Goal: Task Accomplishment & Management: Manage account settings

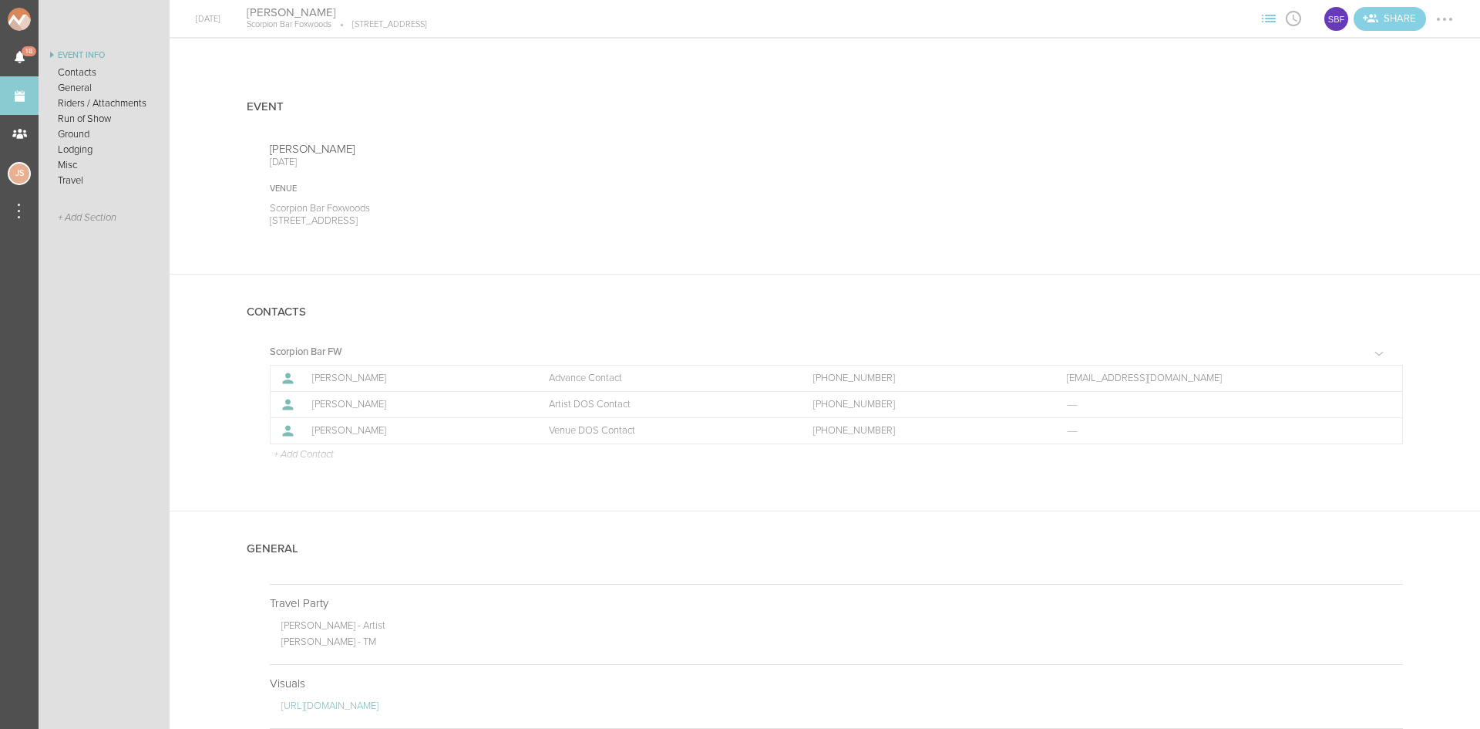
scroll to position [925, 0]
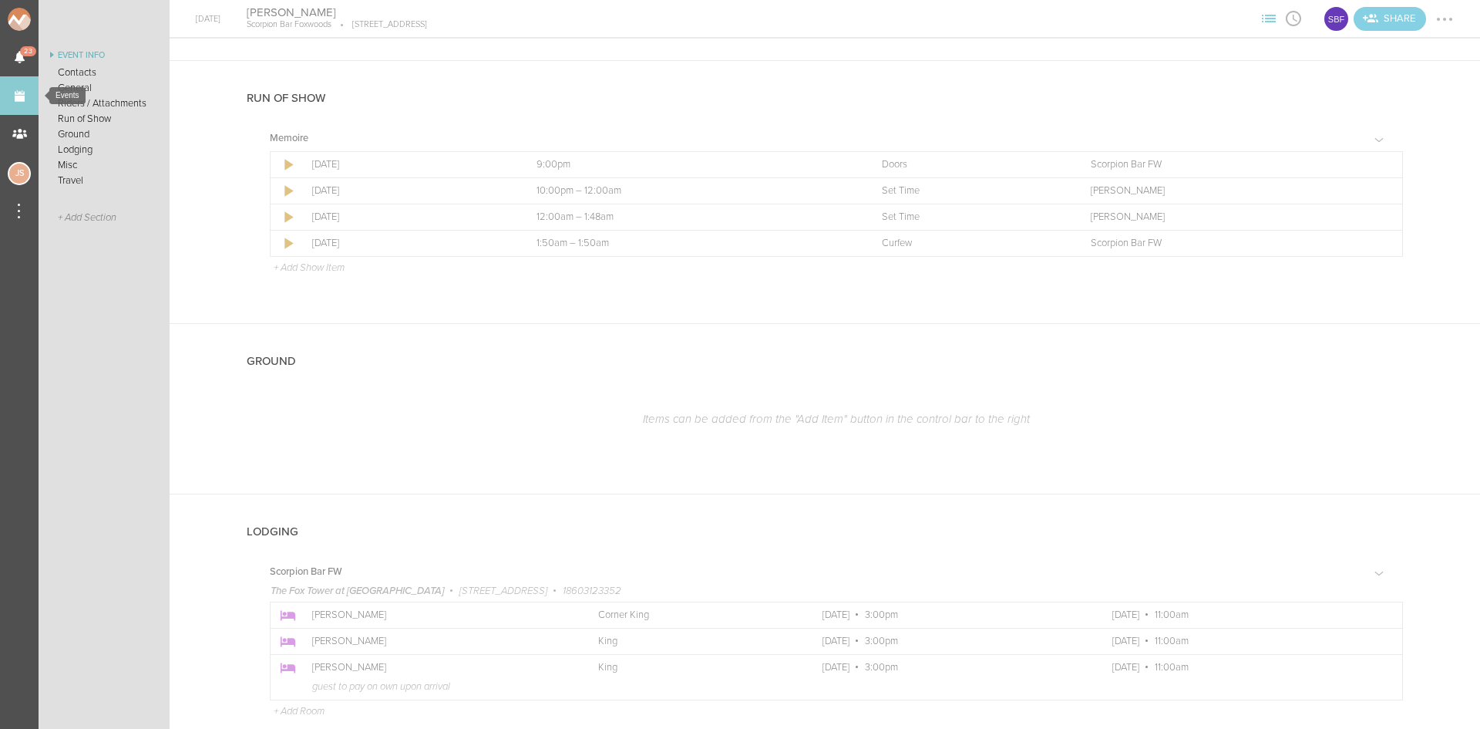
click at [14, 86] on link "Events" at bounding box center [19, 95] width 39 height 39
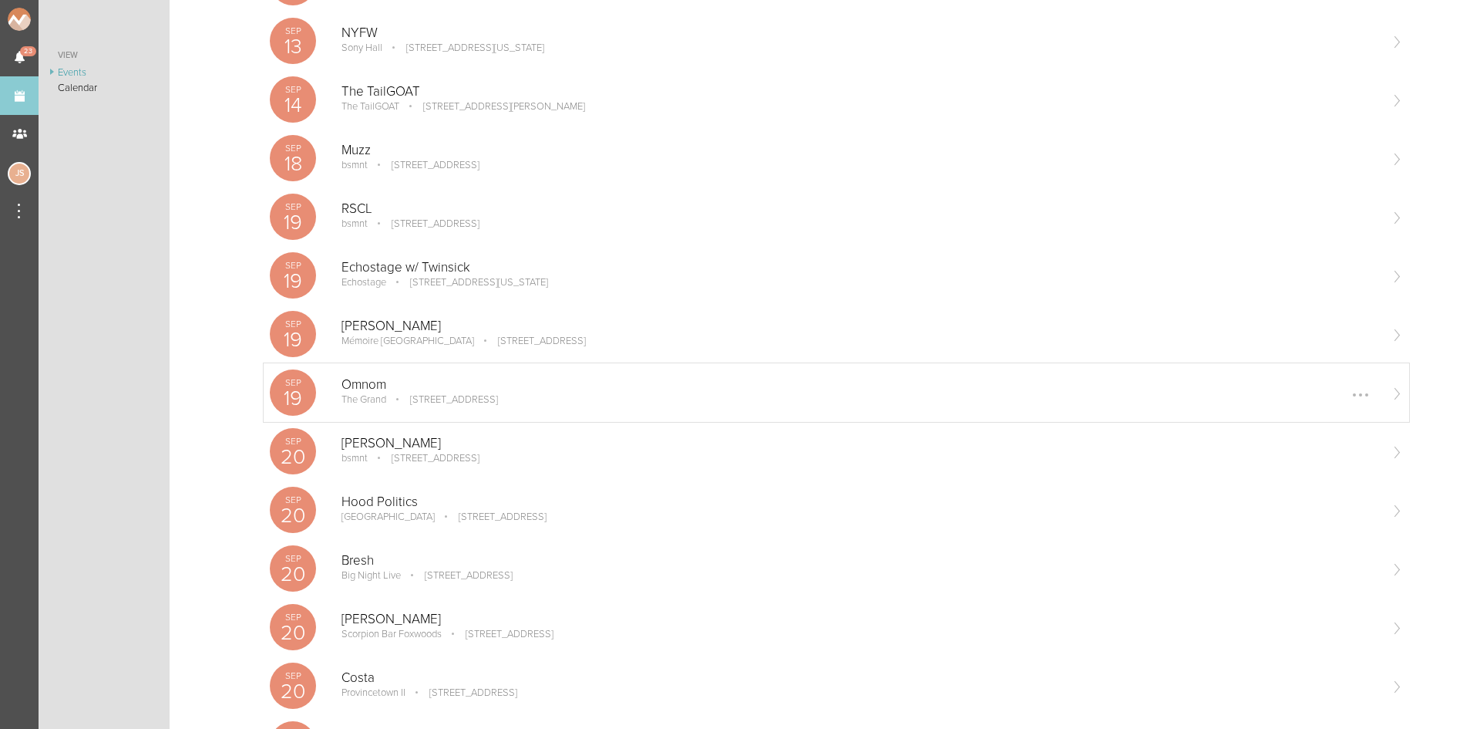
scroll to position [385, 0]
click at [436, 393] on p "[STREET_ADDRESS]" at bounding box center [443, 397] width 109 height 12
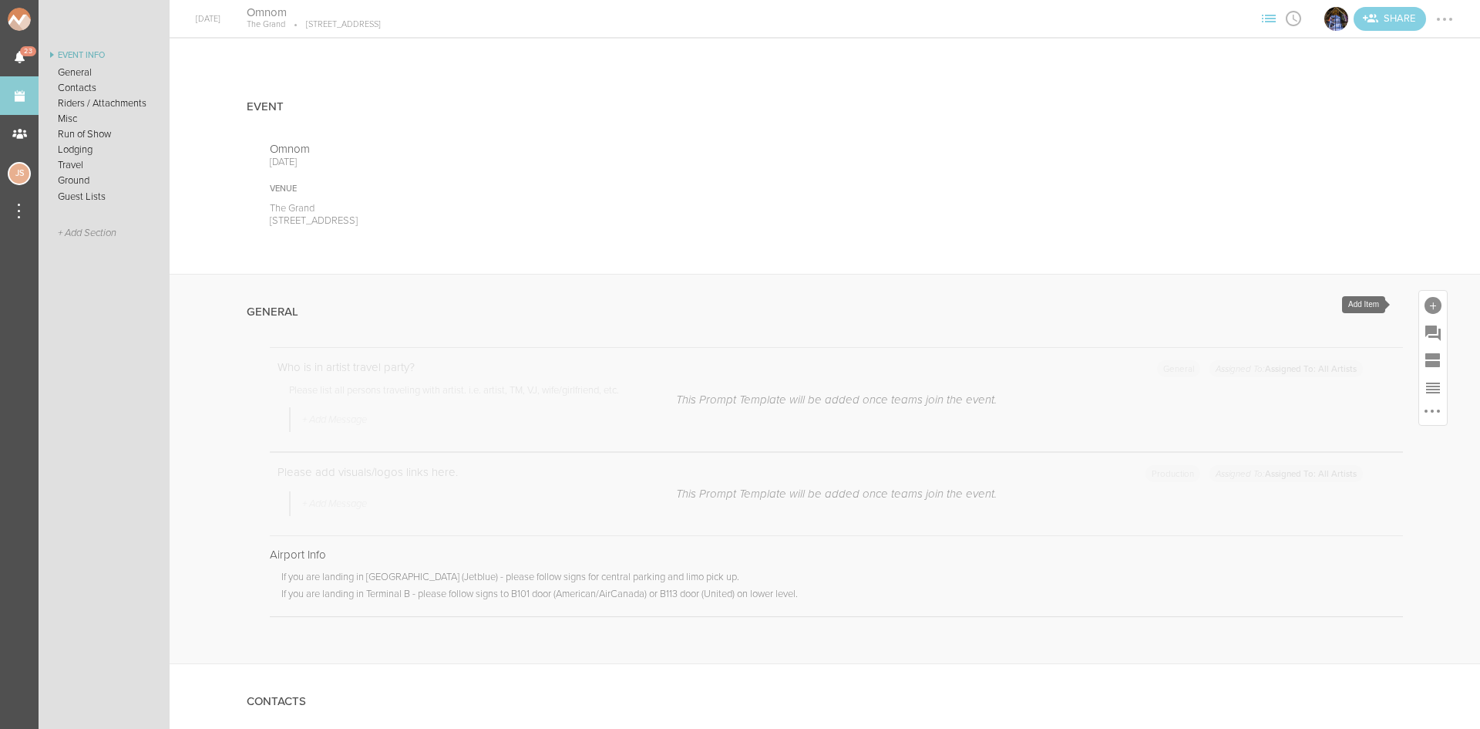
click at [1425, 307] on div at bounding box center [1433, 305] width 17 height 17
click at [1207, 533] on icon at bounding box center [1216, 541] width 19 height 17
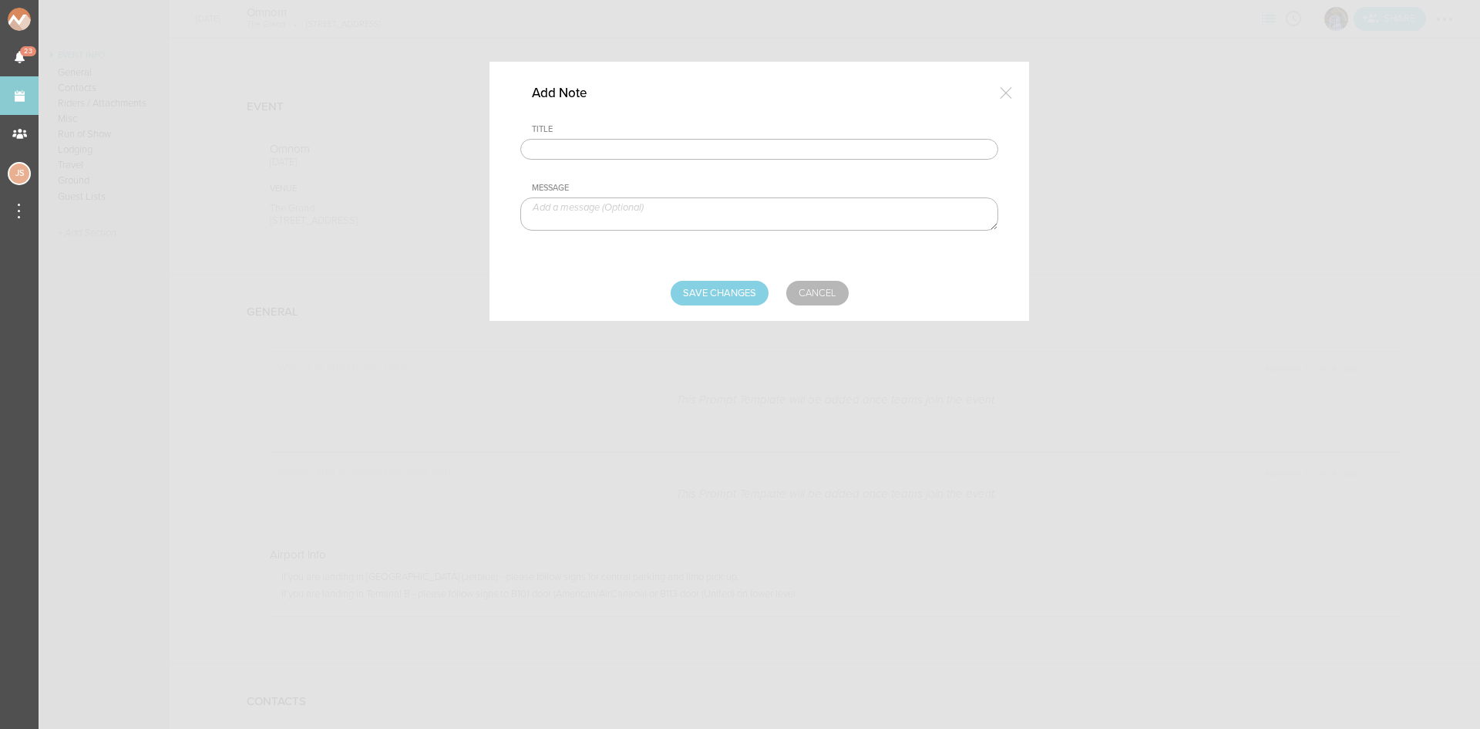
click at [648, 142] on input "text" at bounding box center [759, 150] width 478 height 22
type input "Travel Party"
click at [678, 211] on textarea at bounding box center [759, 213] width 478 height 33
paste textarea "Cody Lee Jenna Skalicky"
type textarea "Cody Lee Jenna Skalicky"
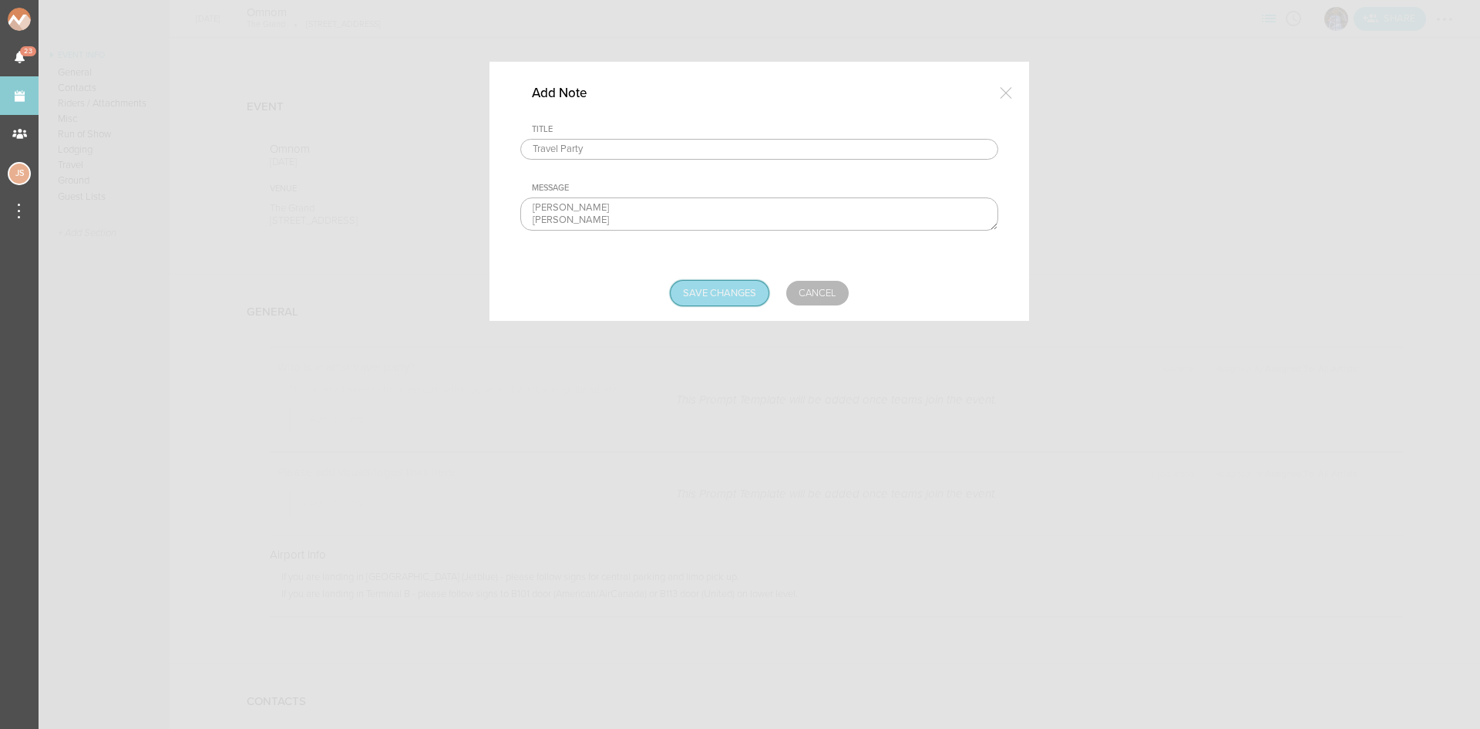
click at [738, 284] on input "Save Changes" at bounding box center [720, 293] width 98 height 25
type input "Saving..."
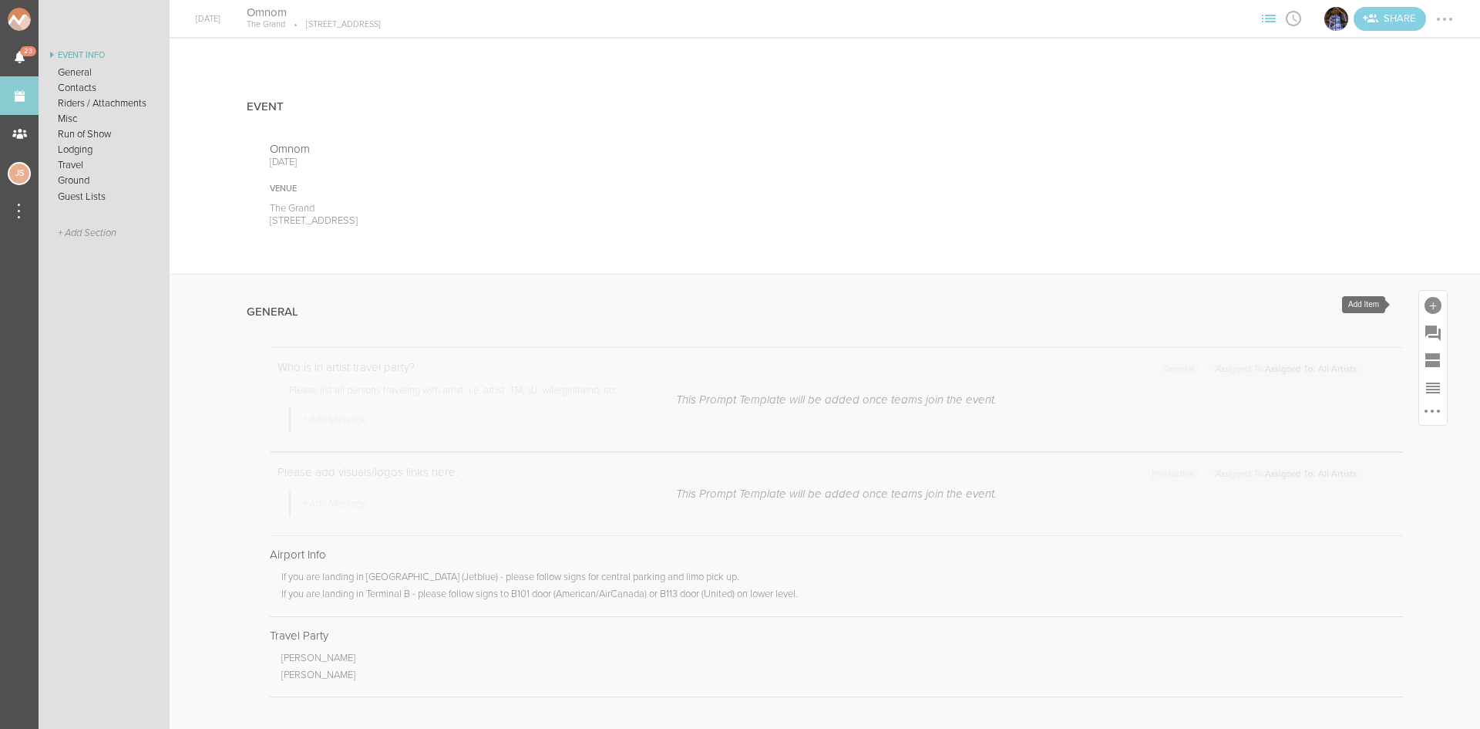
click at [1425, 301] on div at bounding box center [1433, 305] width 17 height 17
click at [1202, 540] on icon at bounding box center [1217, 541] width 31 height 31
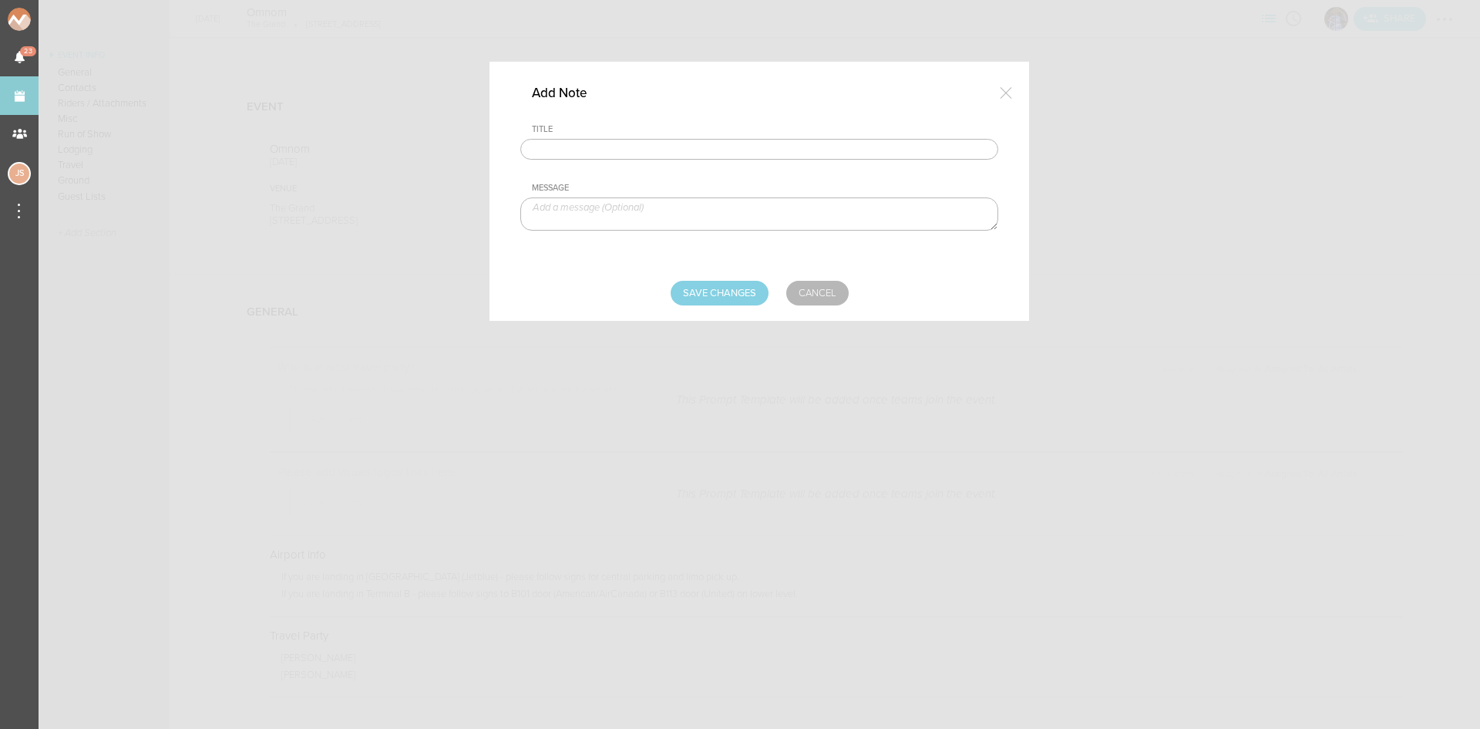
click at [626, 156] on input "text" at bounding box center [759, 150] width 478 height 22
type input "Visuals"
click at [625, 210] on textarea at bounding box center [759, 213] width 478 height 33
paste textarea "https://www.dropbox.com/scl/fo/o3zumwyp7i3sk1u1qus4v/AGdm6Ti4eq4J1H-mZLTuHMw?rl…"
type textarea "https://www.dropbox.com/scl/fo/o3zumwyp7i3sk1u1qus4v/AGdm6Ti4eq4J1H-mZLTuHMw?rl…"
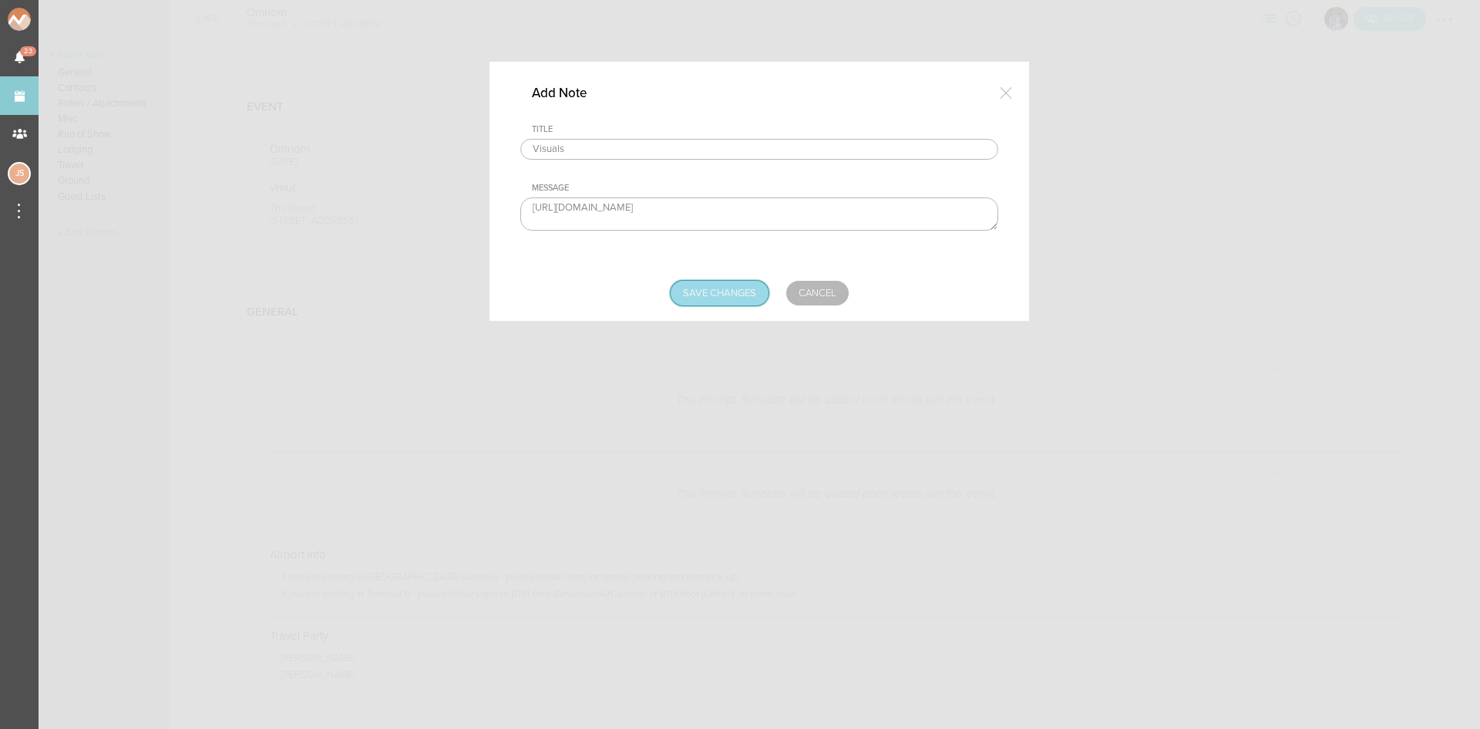
click at [703, 285] on input "Save Changes" at bounding box center [720, 293] width 98 height 25
type input "Saving..."
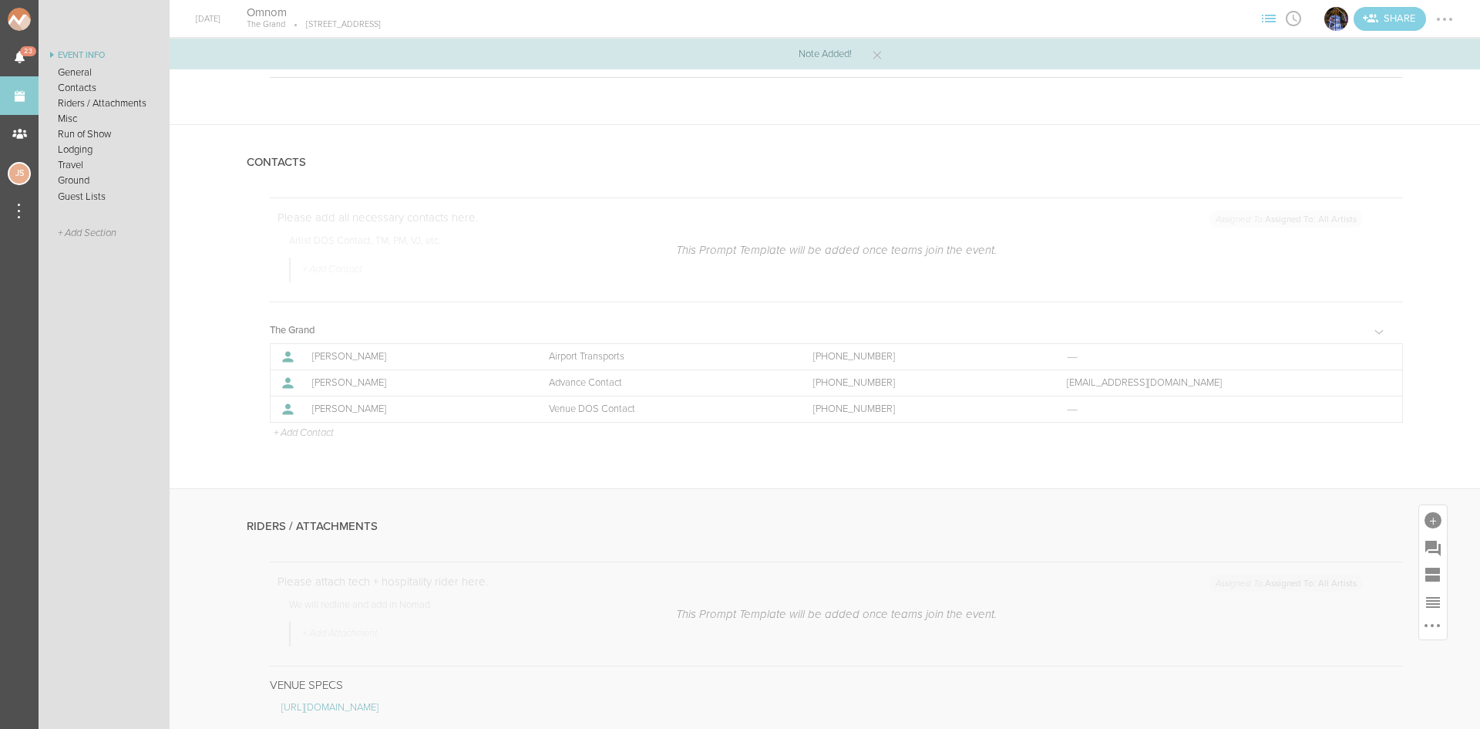
scroll to position [694, 0]
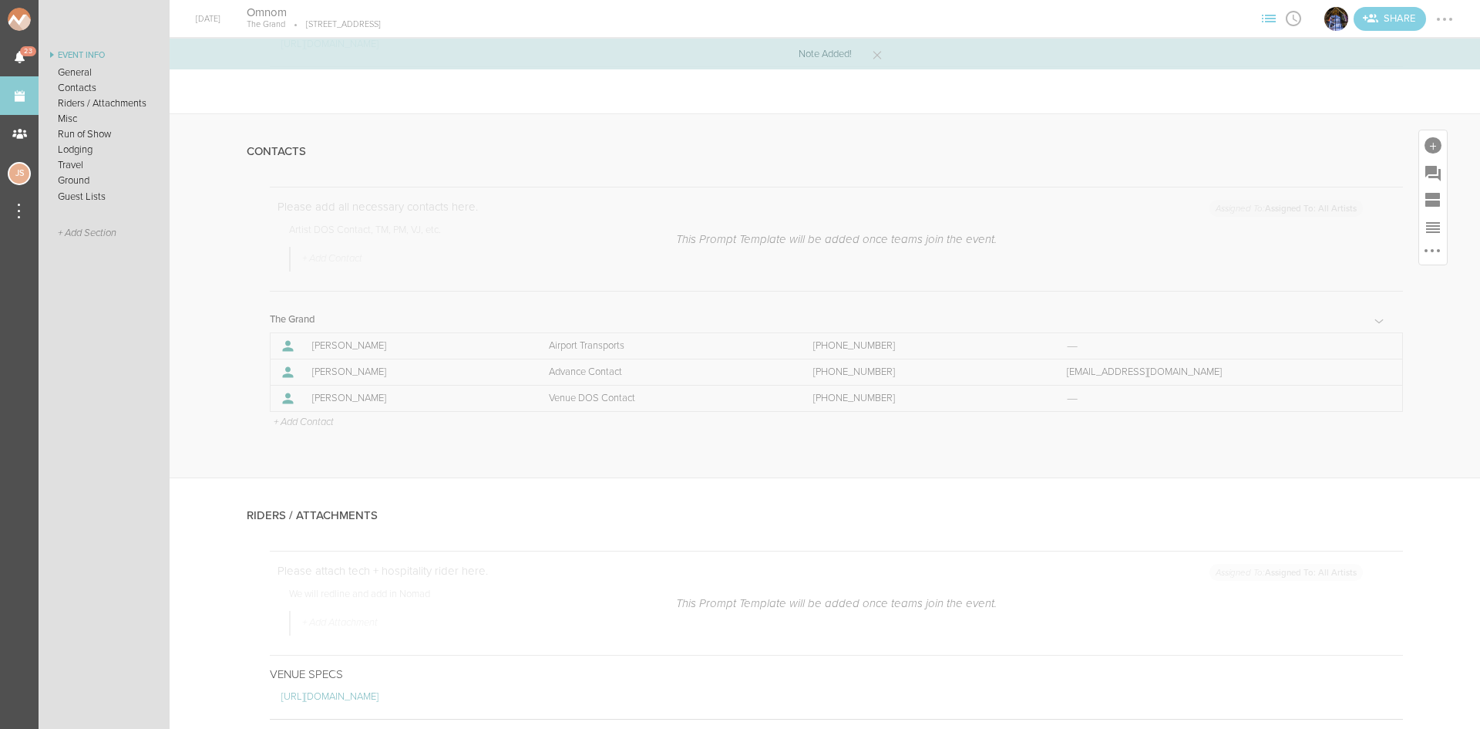
click at [295, 420] on p "+ Add Contact" at bounding box center [303, 422] width 62 height 12
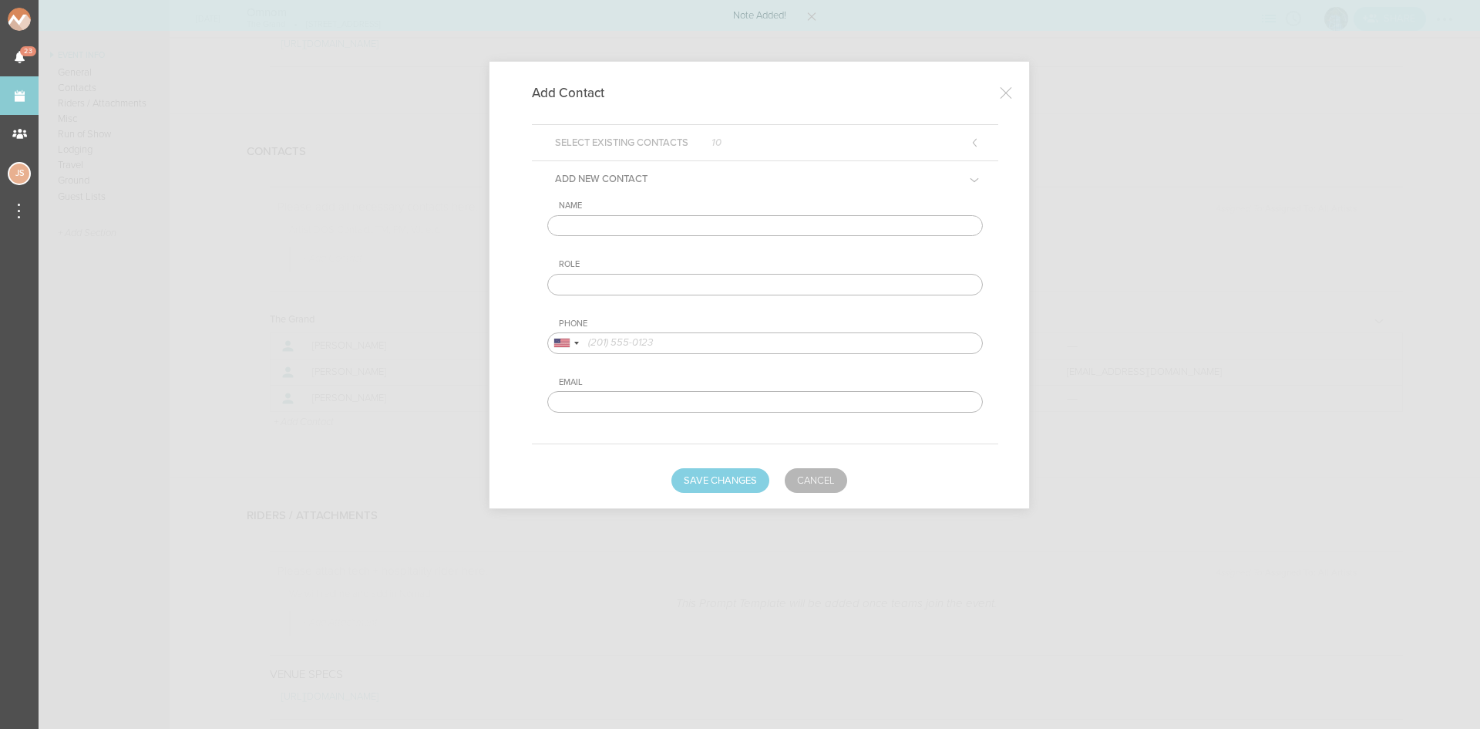
click at [624, 228] on input "text" at bounding box center [765, 226] width 436 height 22
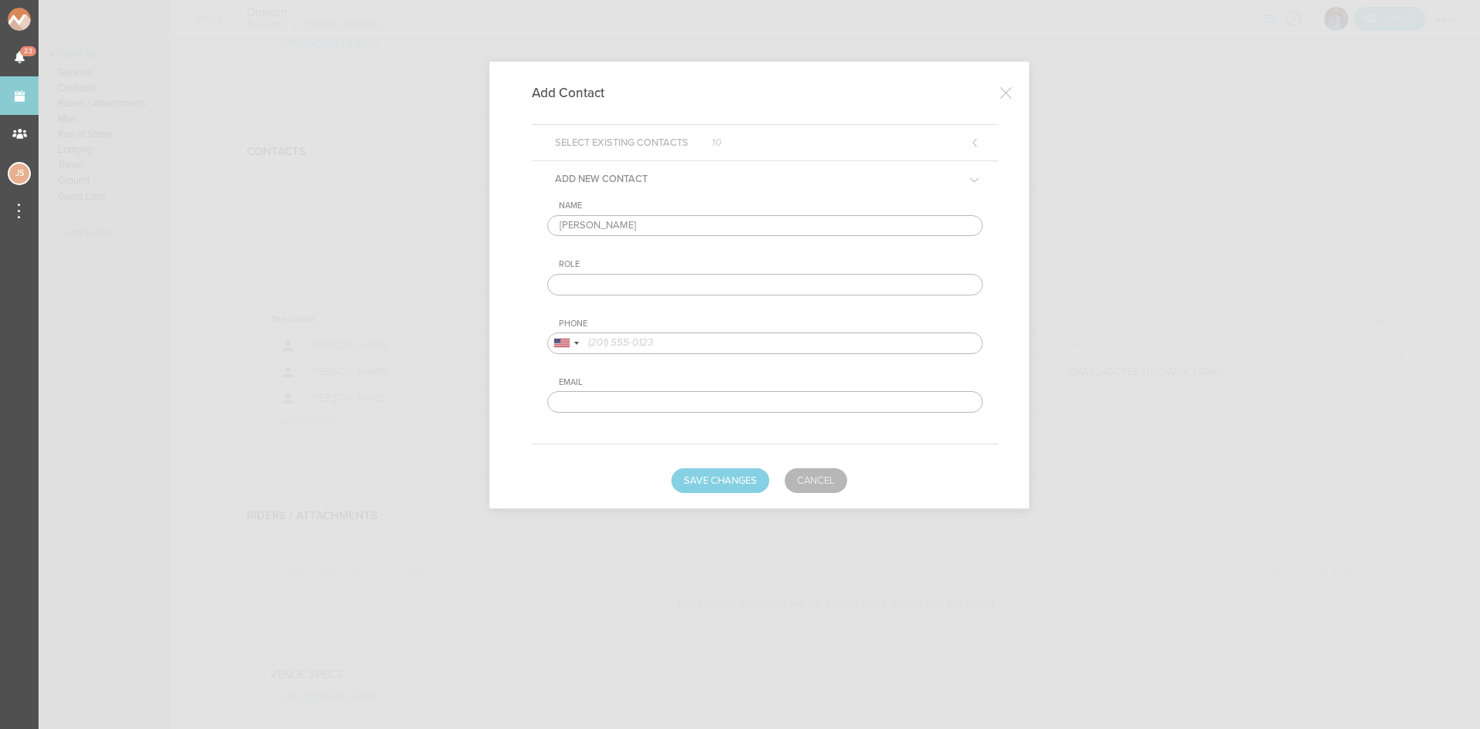
type input "Cody Lee"
type input "Artist DOS Contact"
click at [665, 334] on input "tel" at bounding box center [765, 343] width 436 height 22
paste input "6262724992"
type input "6262724992"
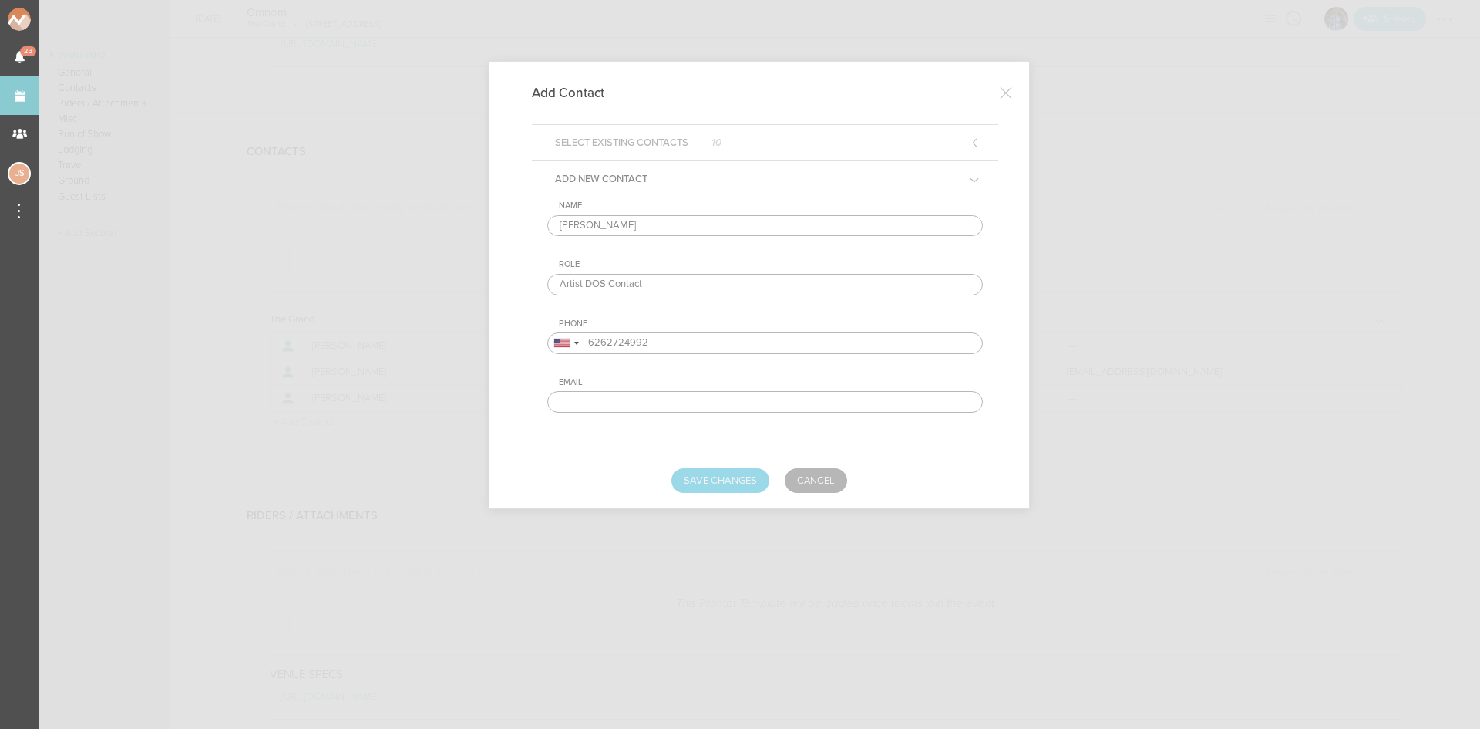
drag, startPoint x: 724, startPoint y: 462, endPoint x: 729, endPoint y: 477, distance: 16.3
click at [725, 466] on form "Select Existing Contacts 10 Add New Contact Name Cody Lee Role Artist DOS Conta…" at bounding box center [759, 308] width 478 height 368
click at [729, 477] on button "Save Changes" at bounding box center [720, 480] width 98 height 25
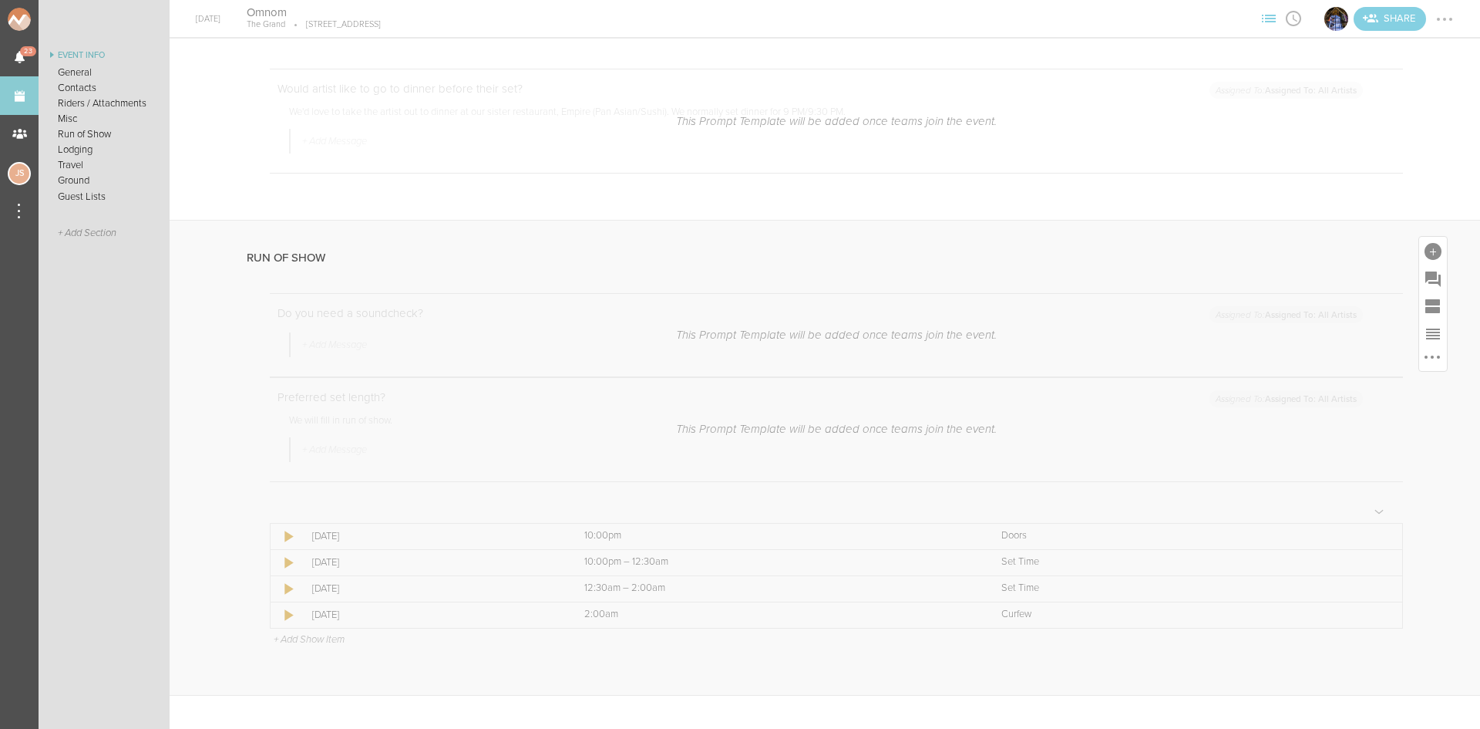
scroll to position [1542, 0]
click at [1381, 484] on div at bounding box center [1382, 484] width 3 height 3
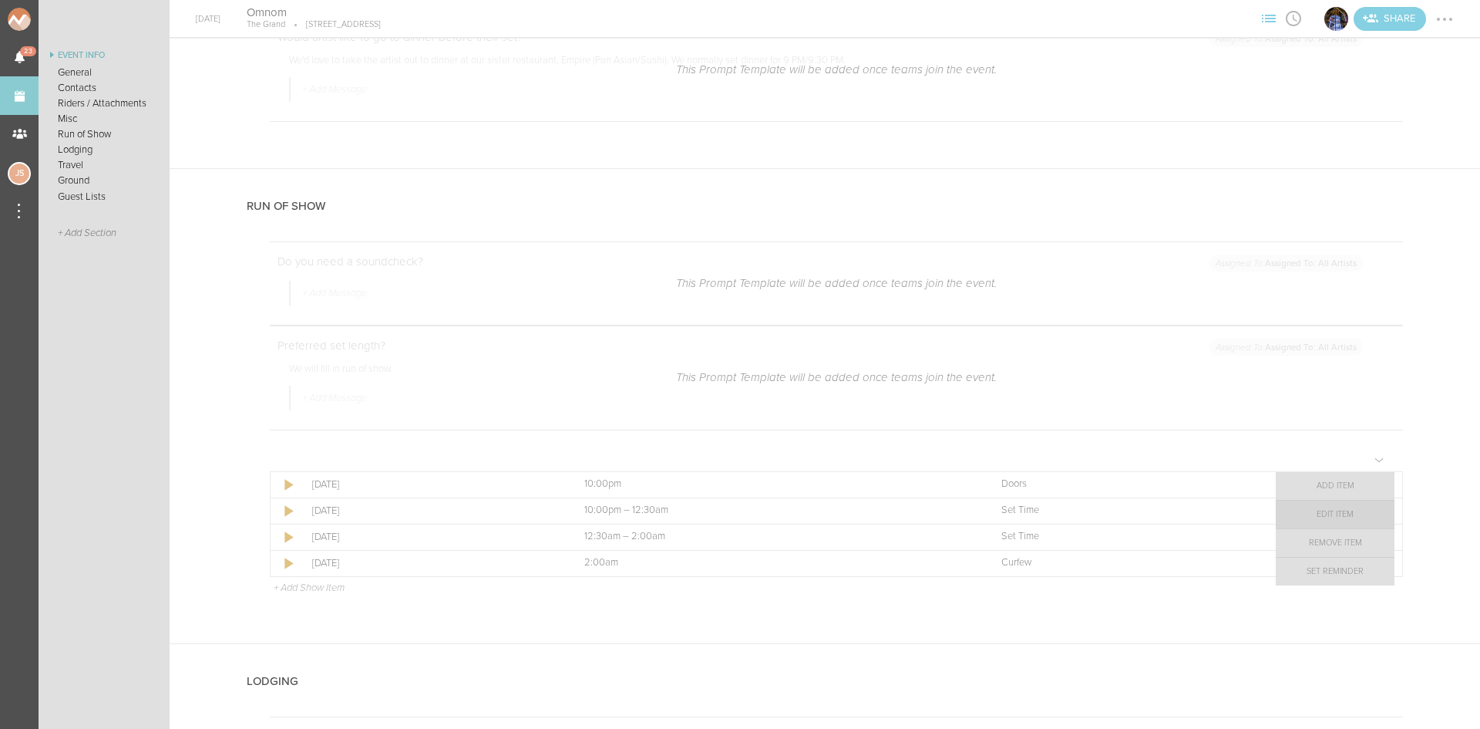
click at [1363, 513] on link "Edit Item" at bounding box center [1335, 514] width 119 height 28
select select "Doors"
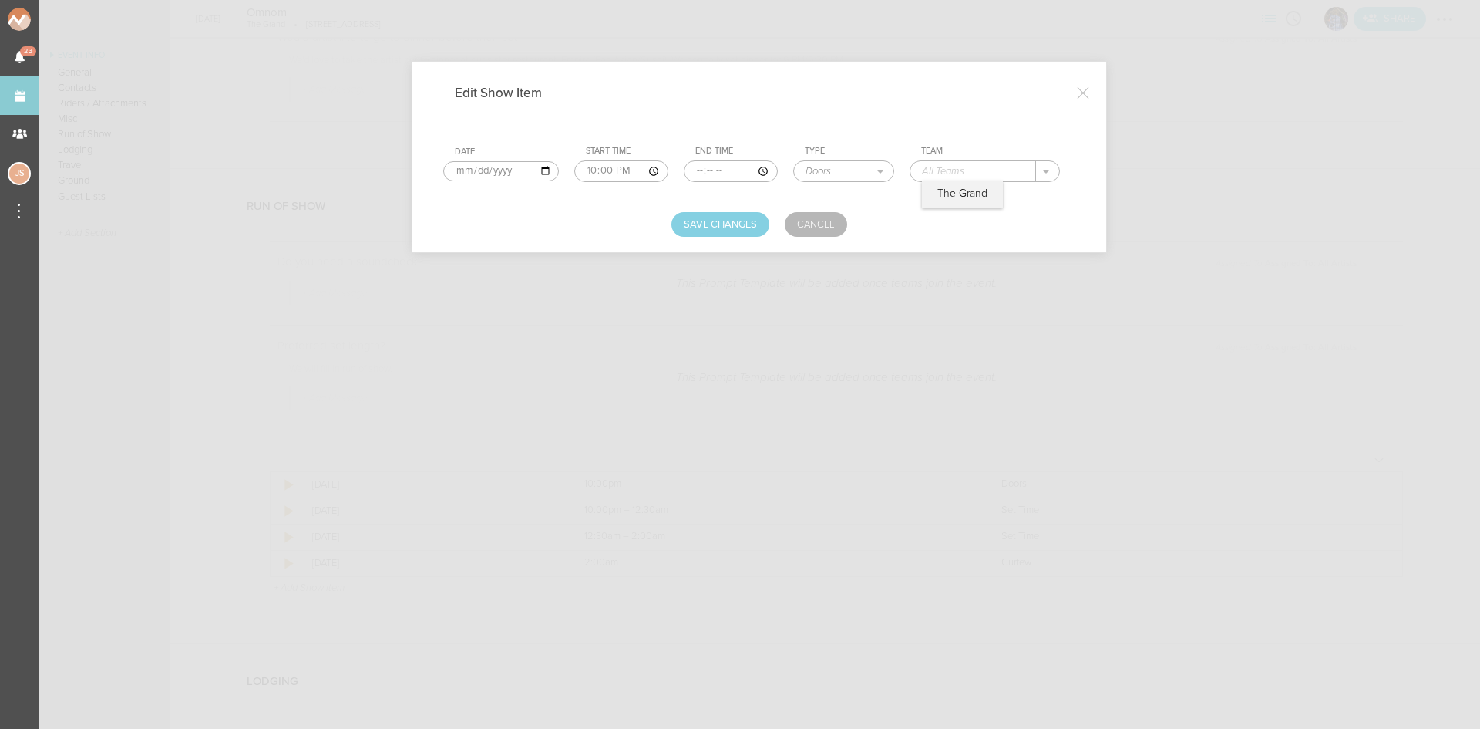
click at [960, 166] on input "text" at bounding box center [973, 171] width 126 height 20
click at [965, 182] on div "The Grand" at bounding box center [962, 194] width 81 height 27
type input "The Grand"
click at [721, 225] on button "Save Changes" at bounding box center [720, 224] width 98 height 25
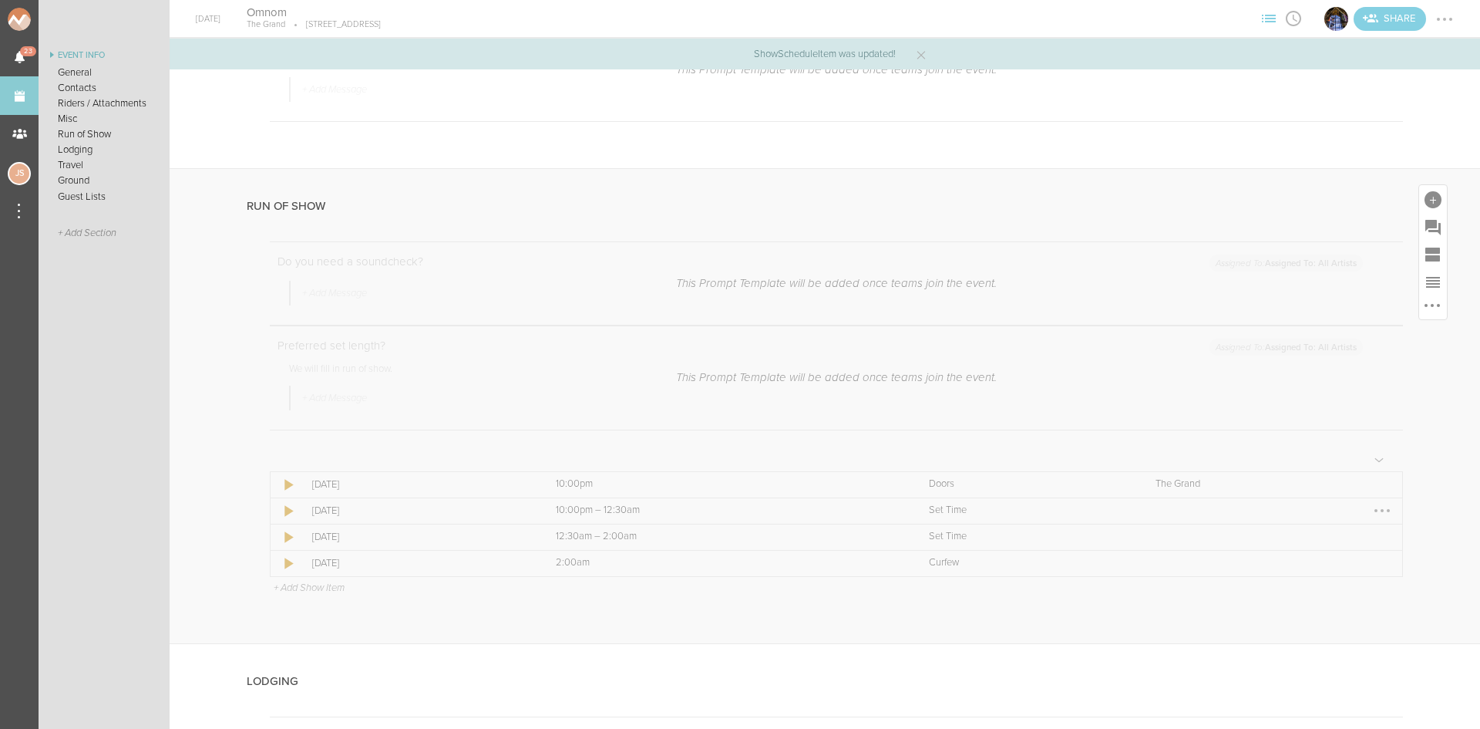
click at [1370, 507] on div at bounding box center [1382, 510] width 25 height 25
click at [1344, 544] on link "Edit Item" at bounding box center [1335, 541] width 119 height 28
select select "Set Time"
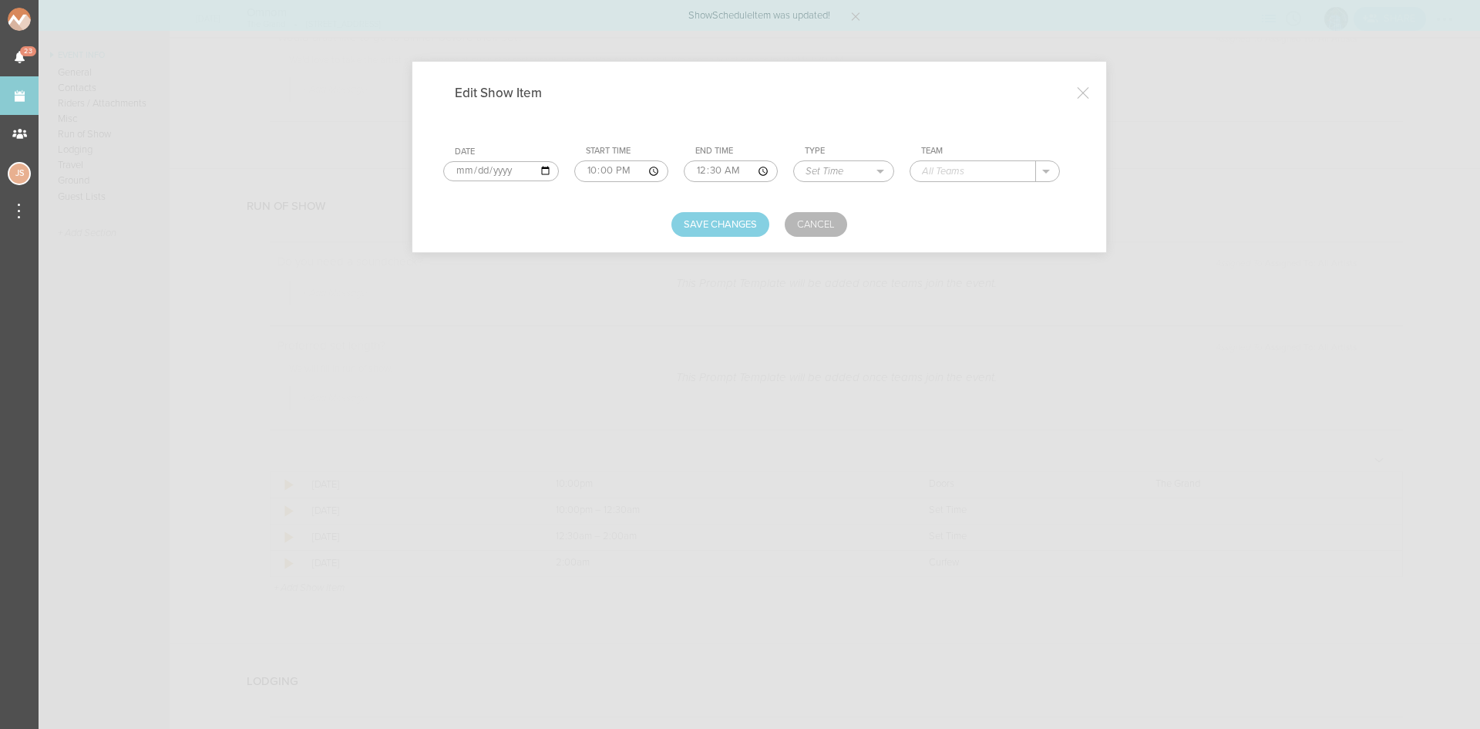
click at [701, 167] on input "00:30" at bounding box center [731, 171] width 94 height 22
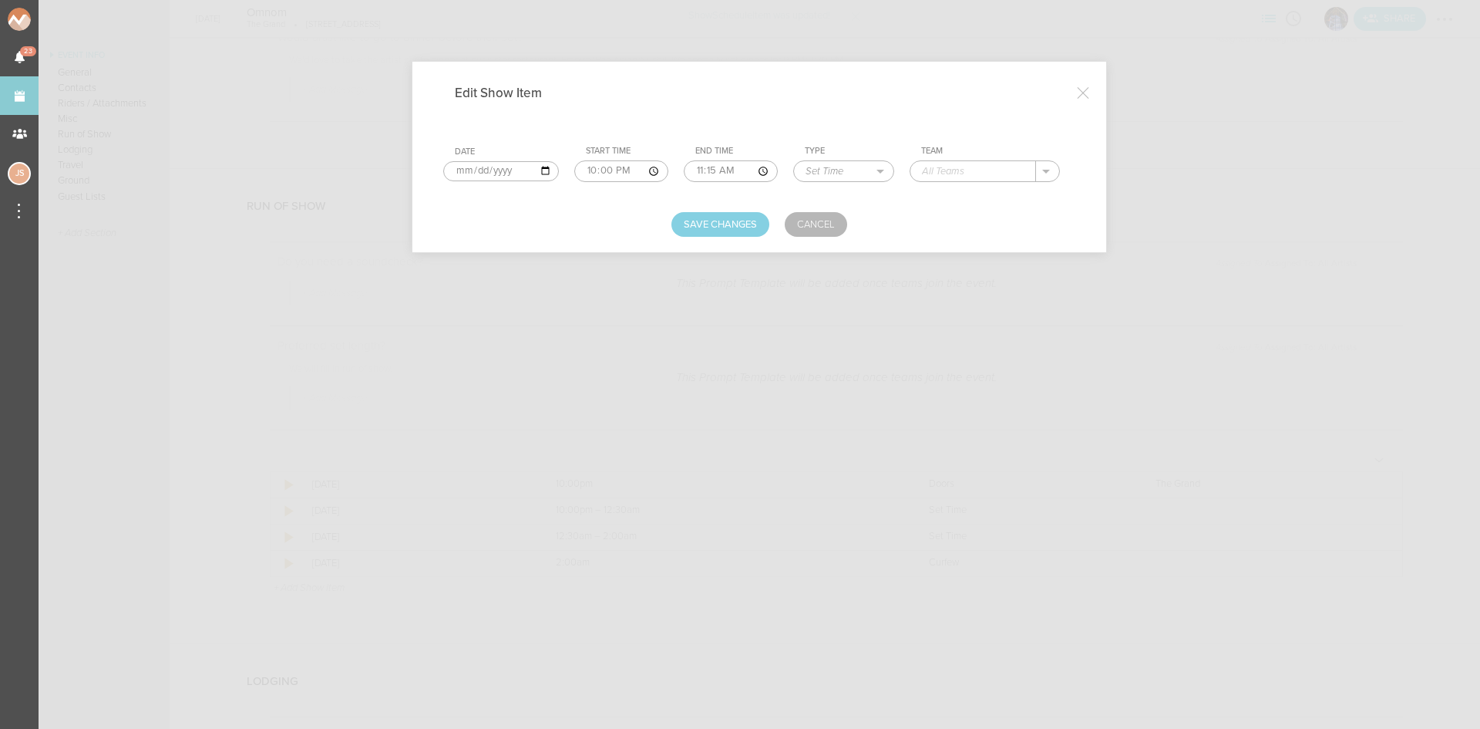
type input "23:15"
click at [942, 177] on input "Joesspresso" at bounding box center [973, 171] width 126 height 20
type input "Joespresso"
click at [746, 226] on button "Save Changes" at bounding box center [720, 224] width 98 height 25
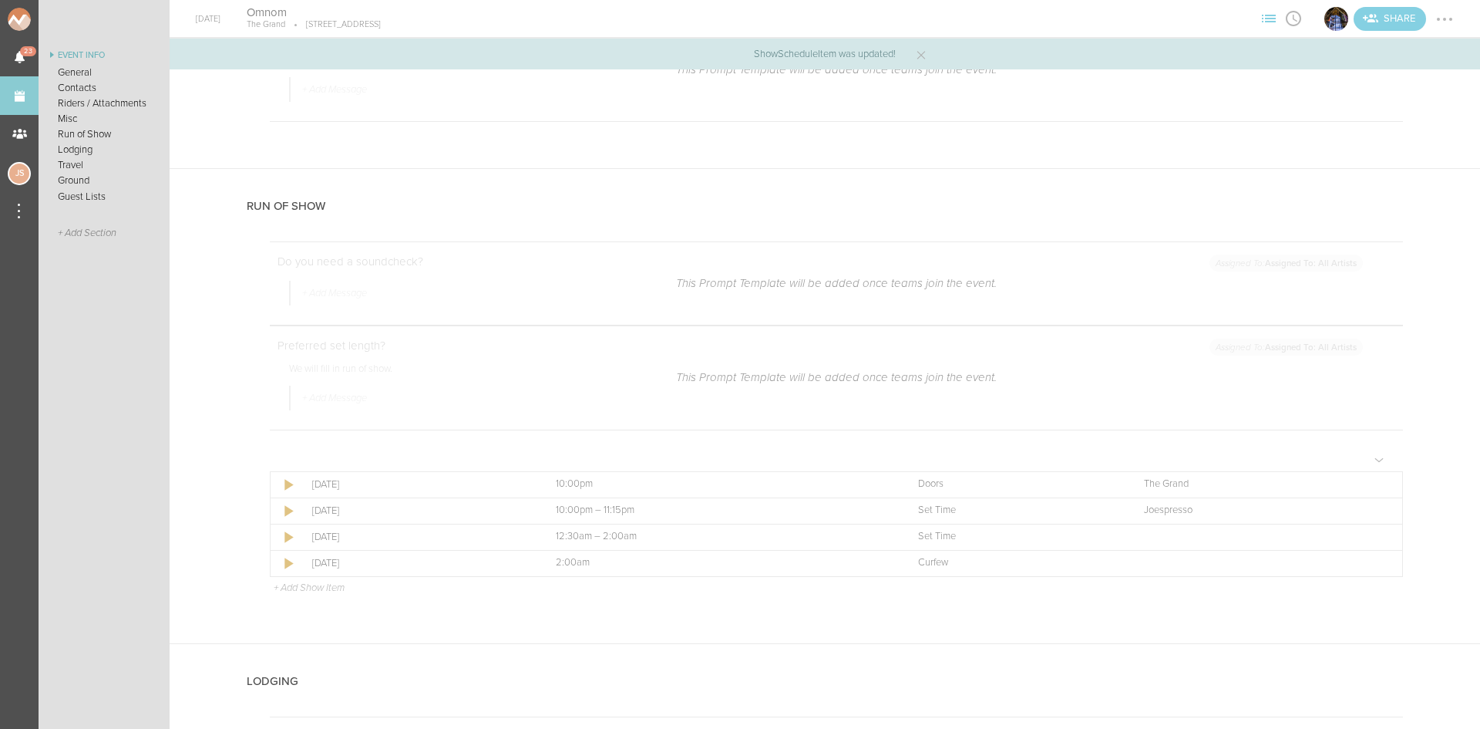
click at [302, 586] on p "+ Add Show Item" at bounding box center [309, 587] width 71 height 12
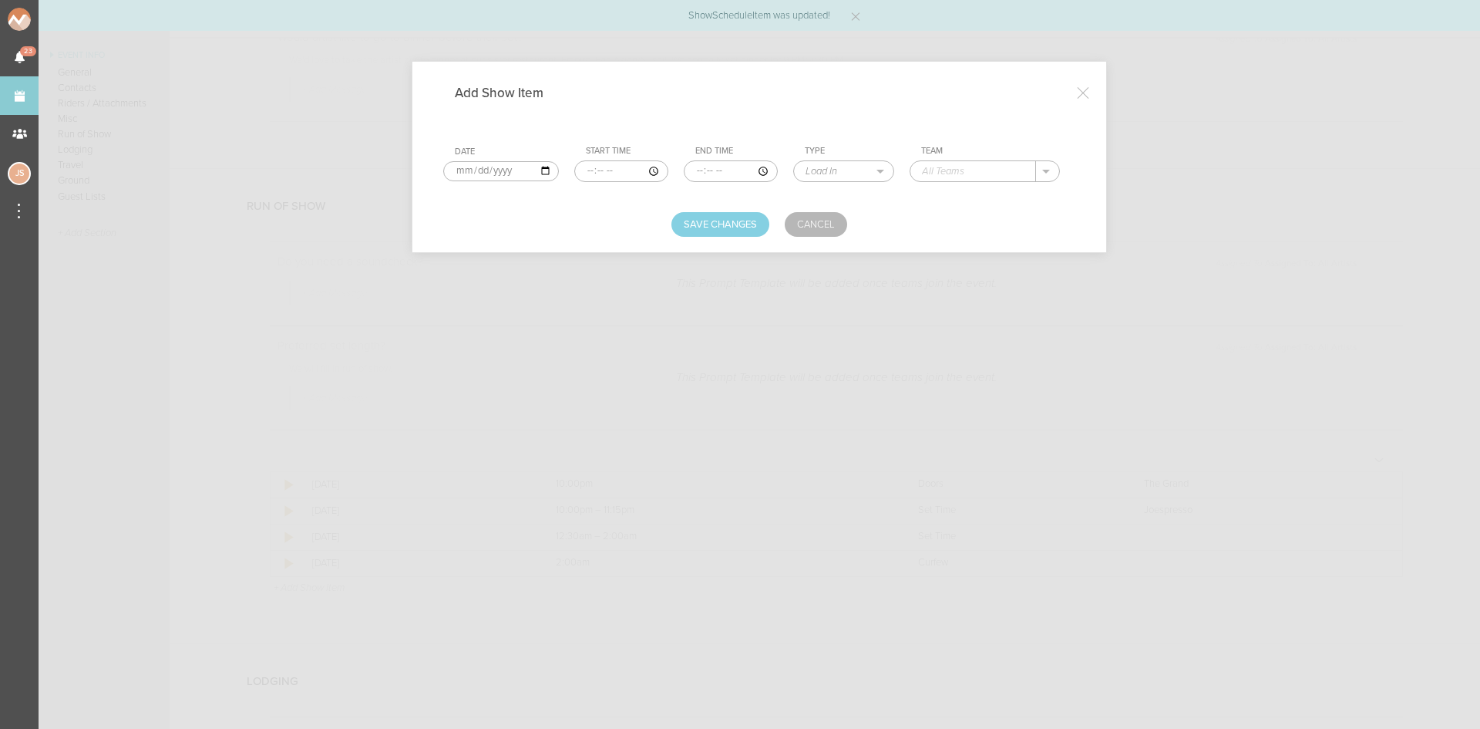
click at [588, 168] on input "time" at bounding box center [621, 171] width 94 height 22
type input "23:15"
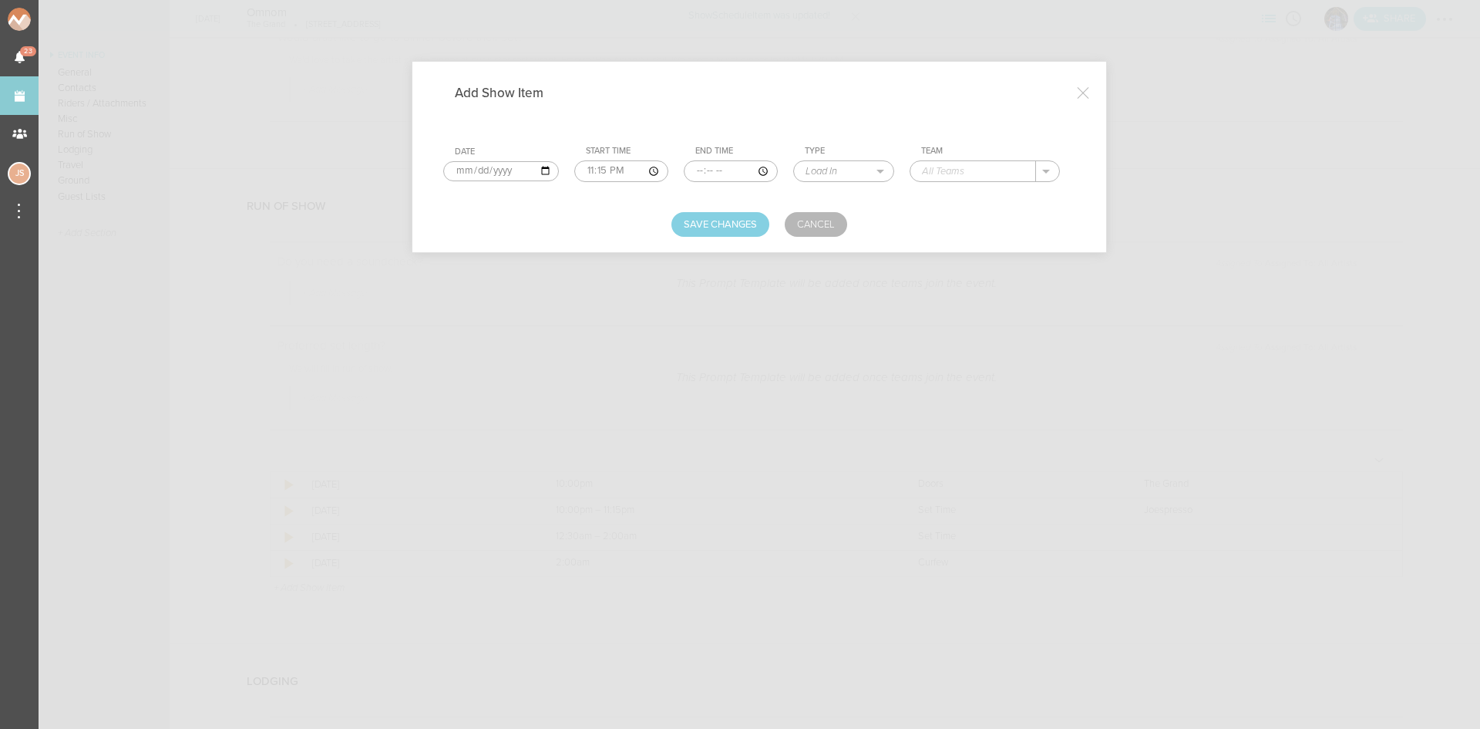
type input "00:30"
select select "Set Time"
type input "Camilla Fabb"
click at [690, 222] on button "Save Changes" at bounding box center [720, 224] width 98 height 25
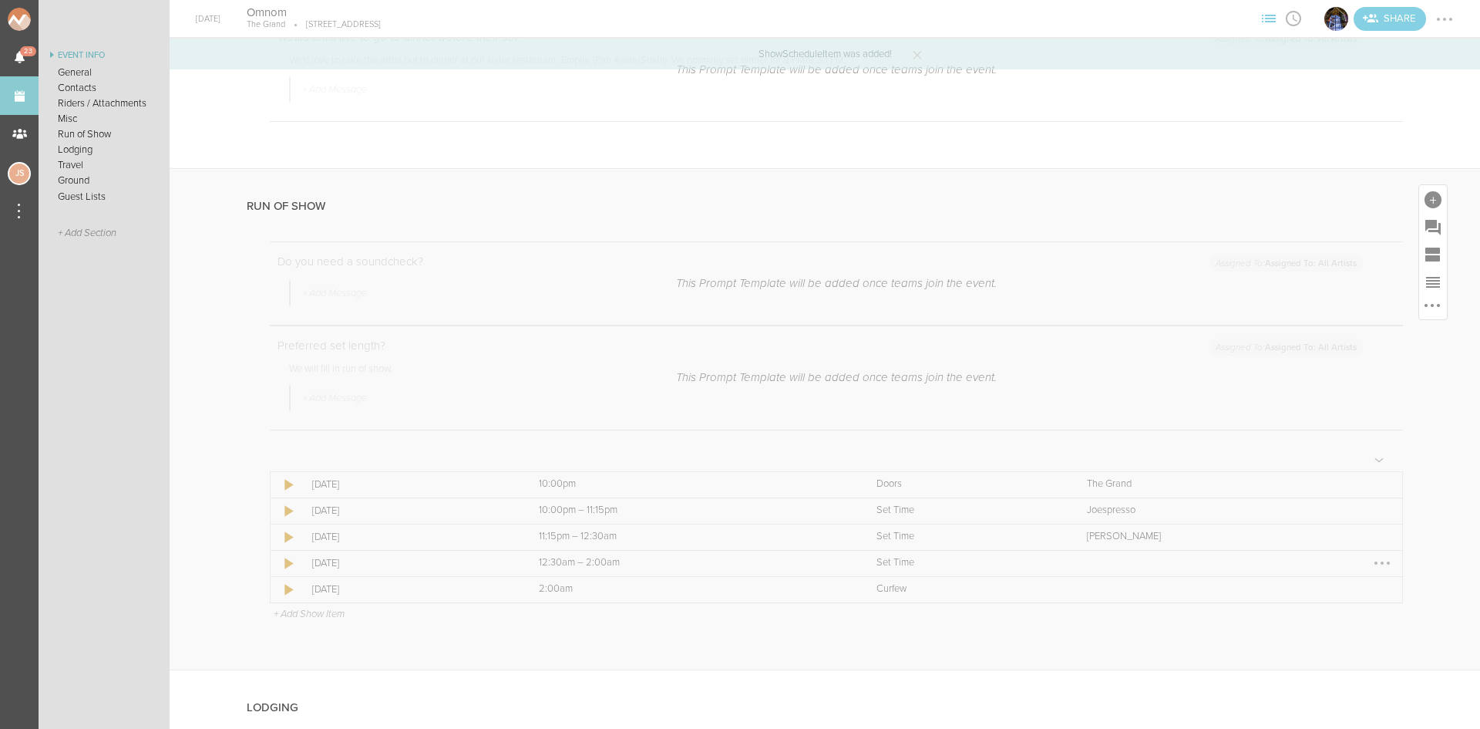
click at [1370, 557] on div at bounding box center [1382, 562] width 25 height 25
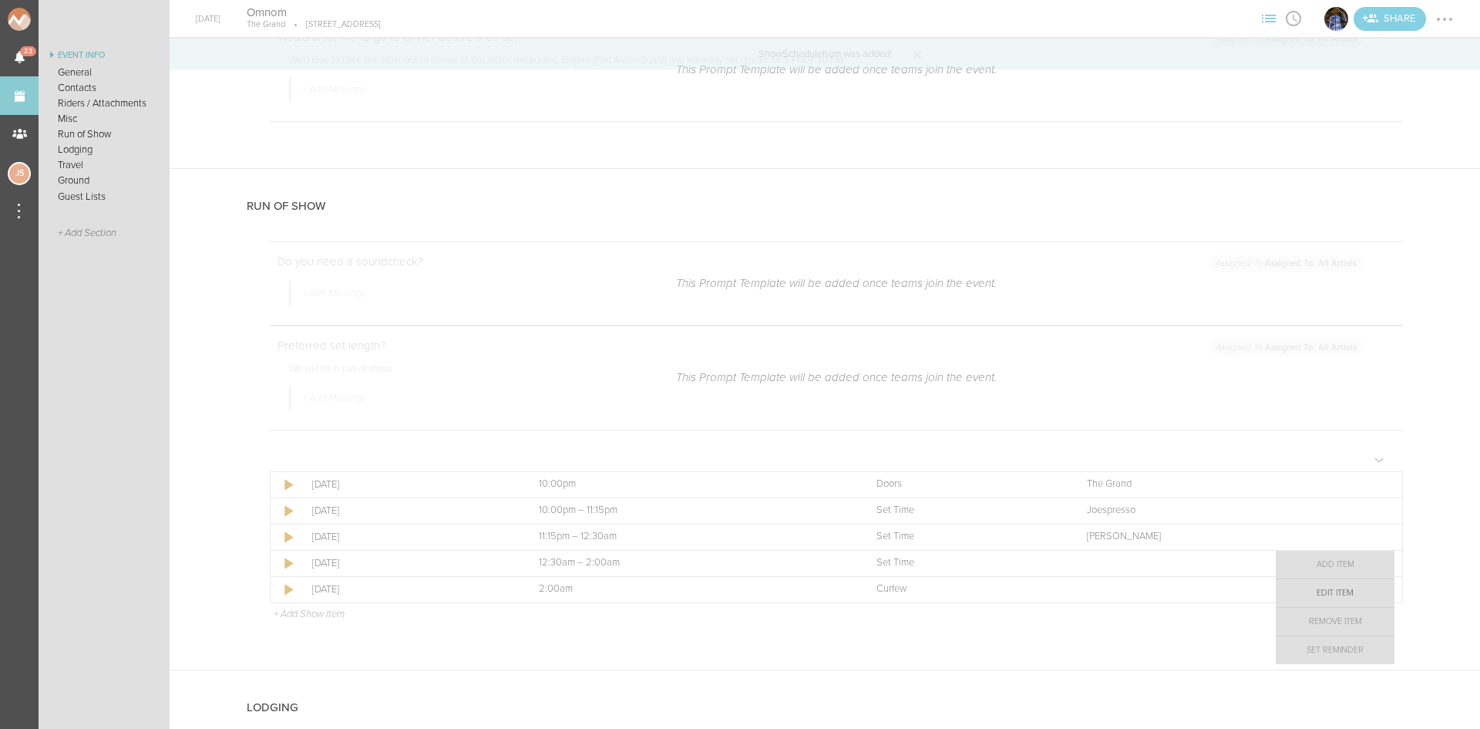
drag, startPoint x: 1354, startPoint y: 594, endPoint x: 1196, endPoint y: 395, distance: 254.6
click at [1353, 594] on link "Edit Item" at bounding box center [1335, 593] width 119 height 28
select select "Set Time"
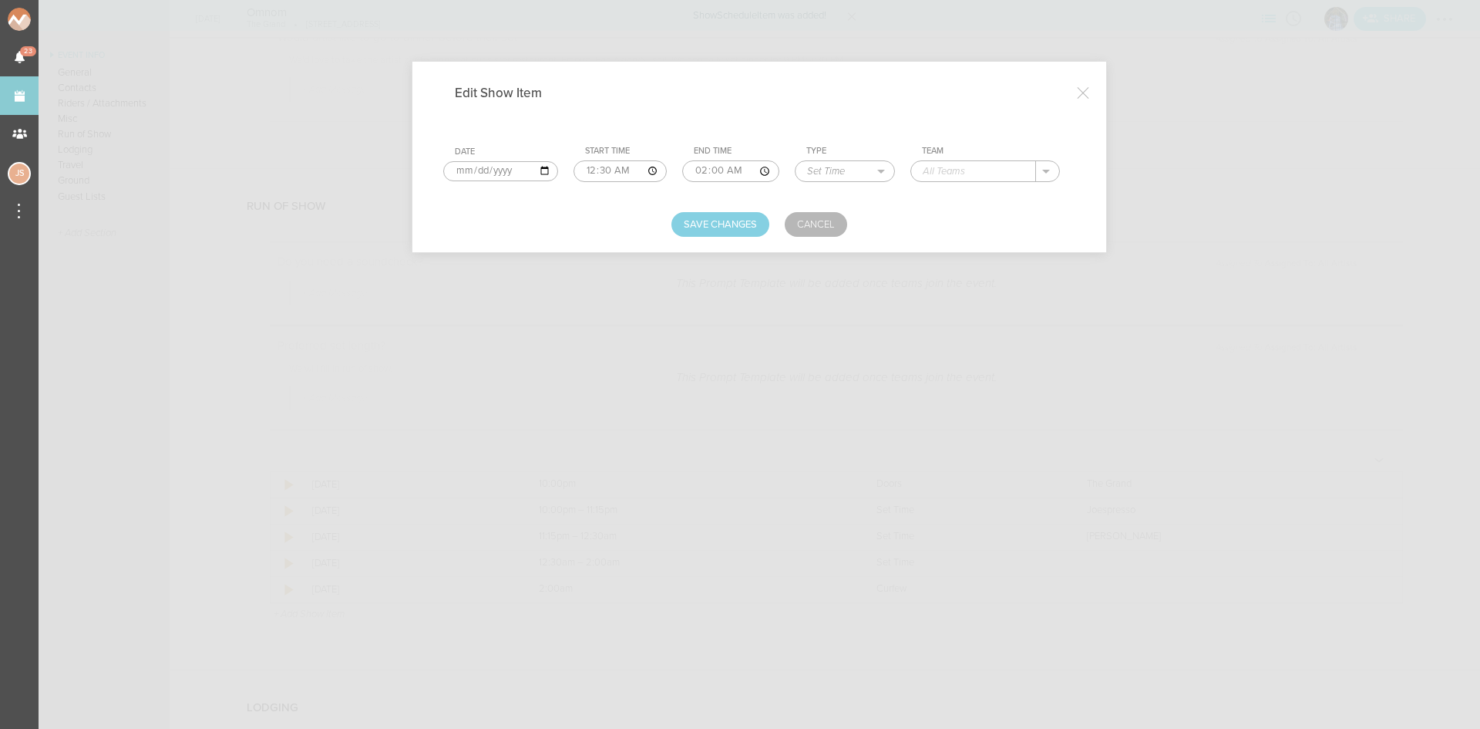
click at [978, 166] on input "text" at bounding box center [973, 171] width 125 height 20
type input "Omnom"
click at [724, 225] on button "Save Changes" at bounding box center [720, 224] width 98 height 25
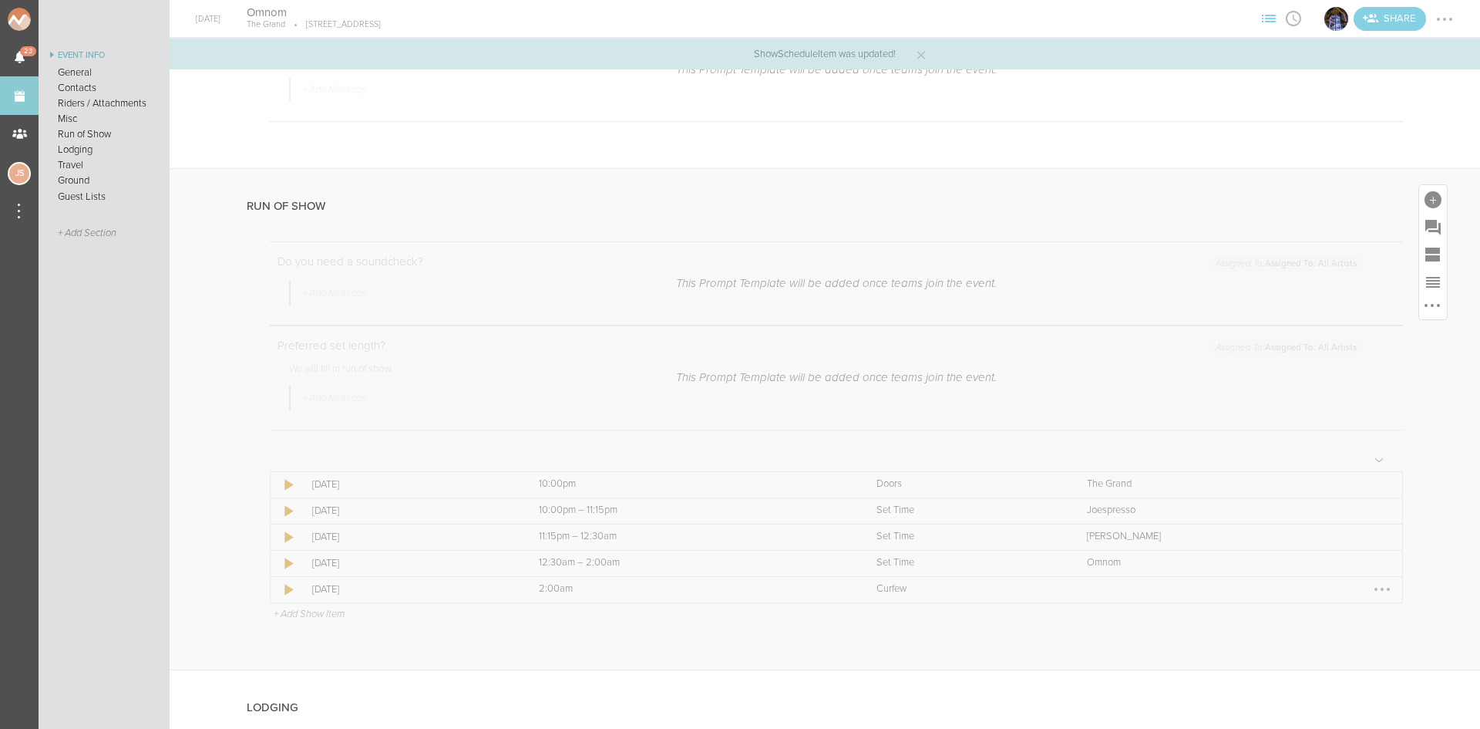
click at [1376, 592] on div at bounding box center [1382, 589] width 25 height 25
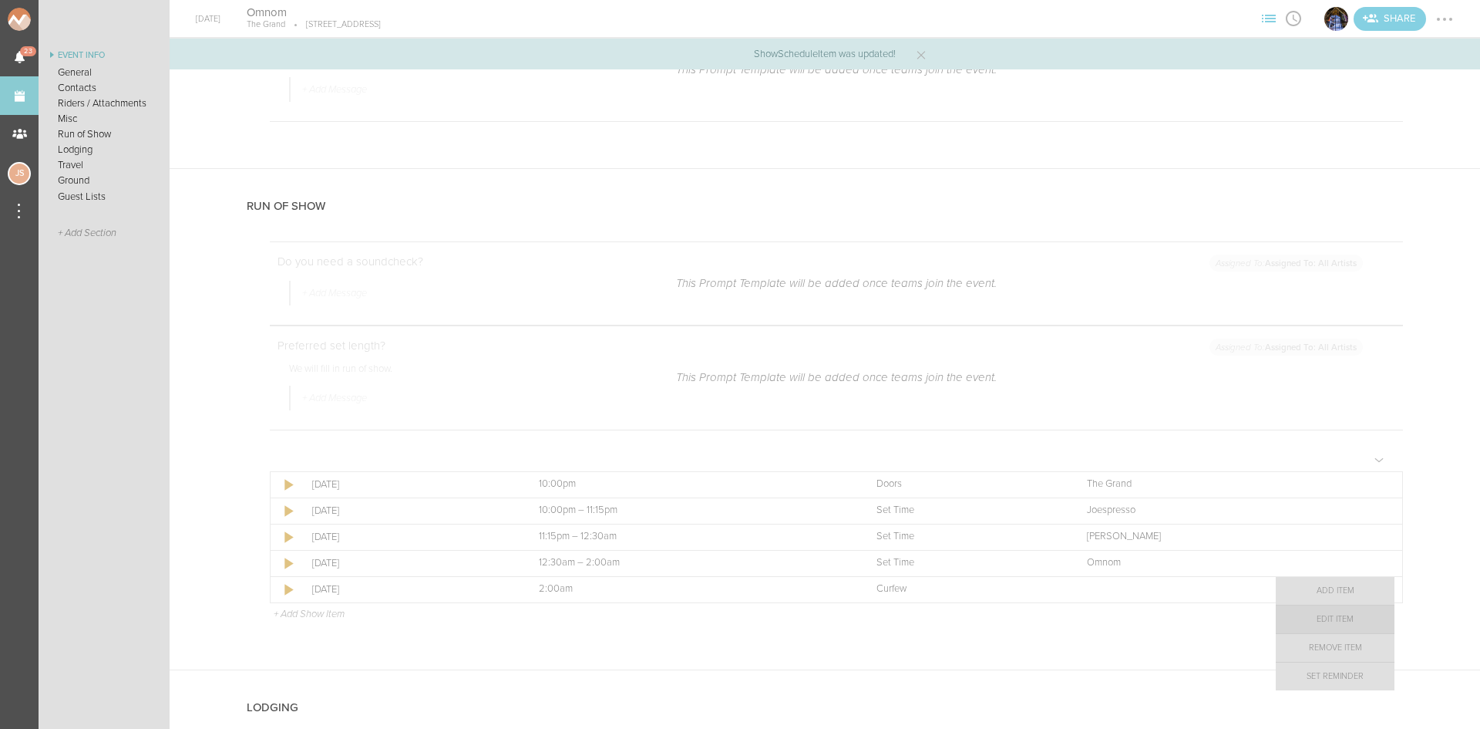
click at [1378, 616] on link "Edit Item" at bounding box center [1335, 619] width 119 height 28
select select "Curfew"
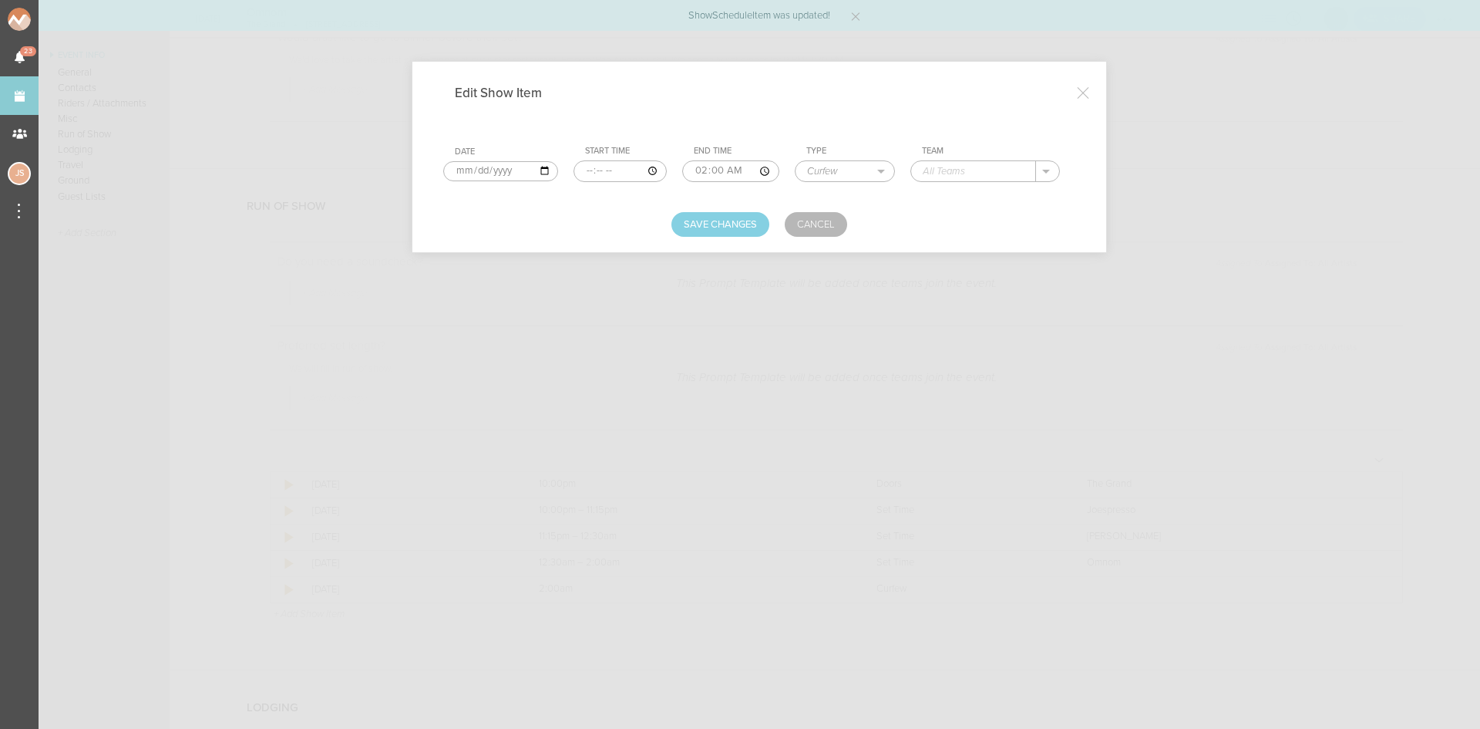
click at [996, 173] on input "text" at bounding box center [973, 171] width 125 height 20
click at [986, 186] on div "The Grand" at bounding box center [963, 194] width 81 height 27
type input "The Grand"
click at [690, 223] on button "Save Changes" at bounding box center [720, 224] width 98 height 25
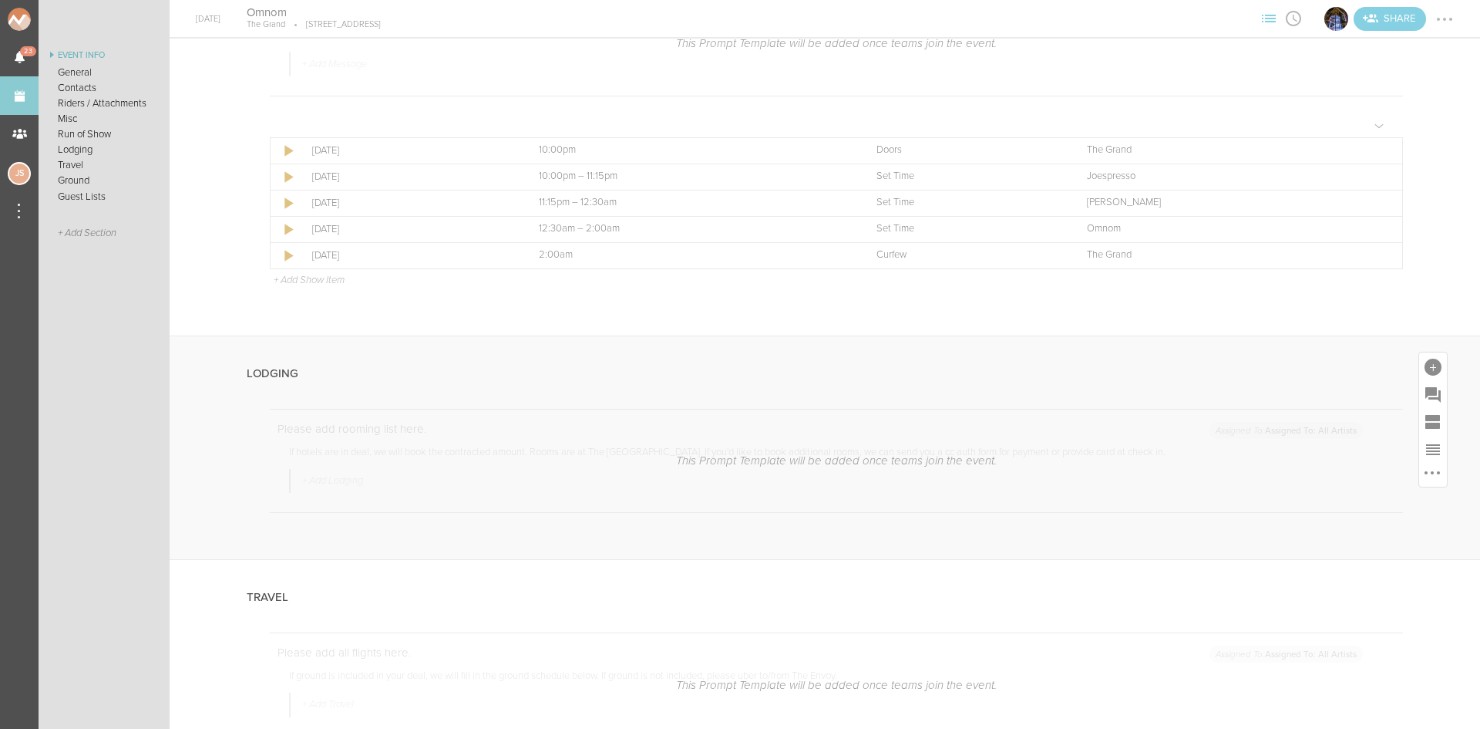
scroll to position [1927, 0]
click at [1427, 311] on div at bounding box center [1433, 315] width 17 height 17
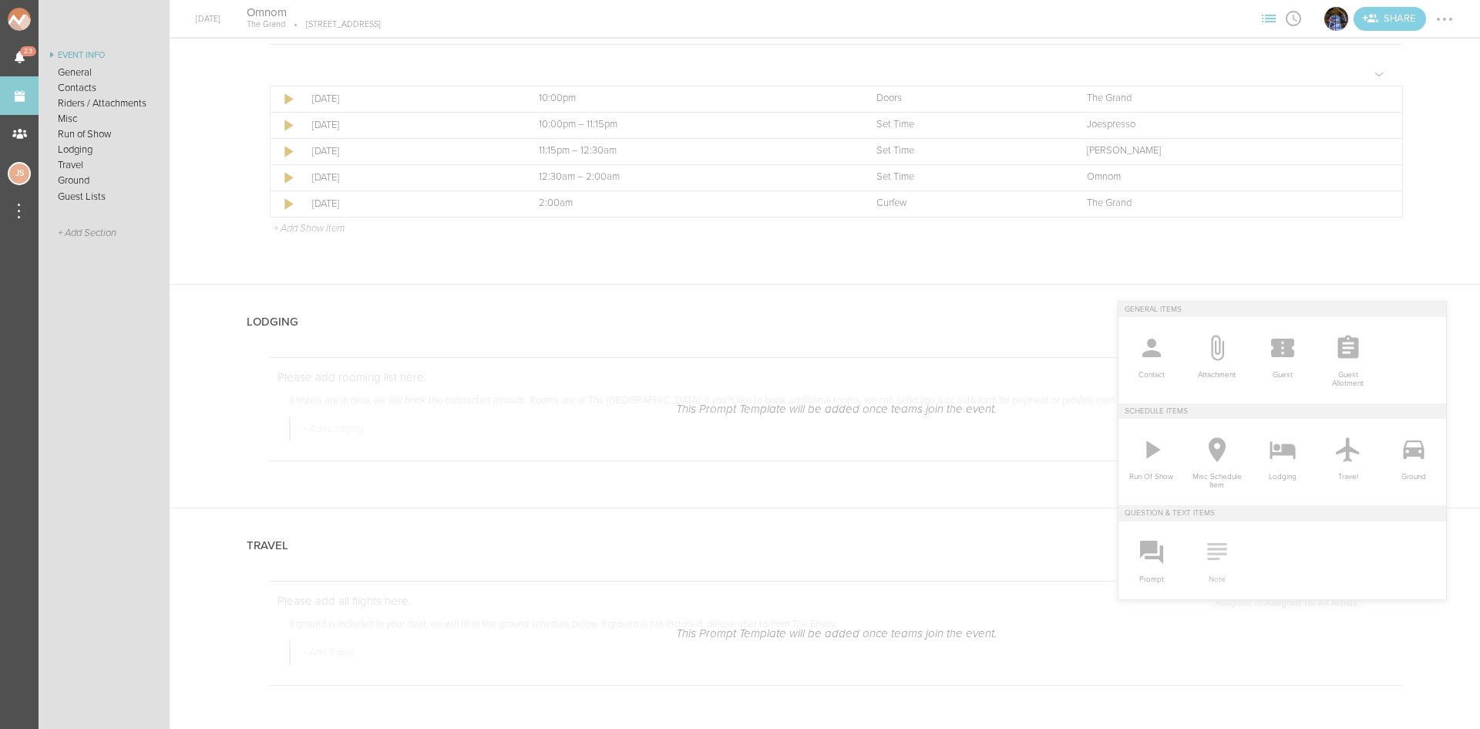
click at [1207, 554] on icon at bounding box center [1216, 551] width 19 height 17
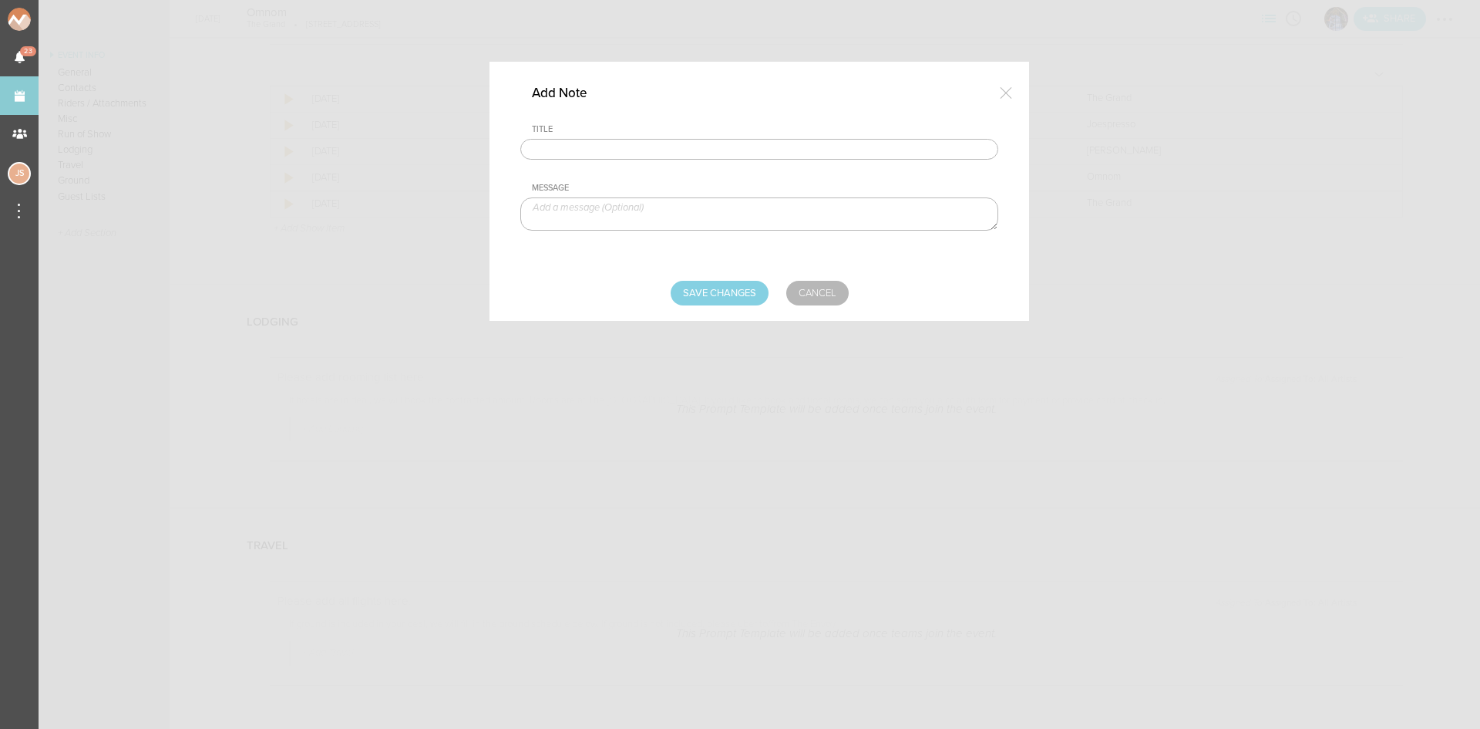
click at [755, 156] on input "text" at bounding box center [759, 150] width 478 height 22
type input "Lodging/GROUND"
click at [655, 217] on textarea at bounding box center [759, 213] width 478 height 33
type textarea "$500 buyout to be sent with final payment"
click at [688, 287] on input "Save Changes" at bounding box center [720, 293] width 98 height 25
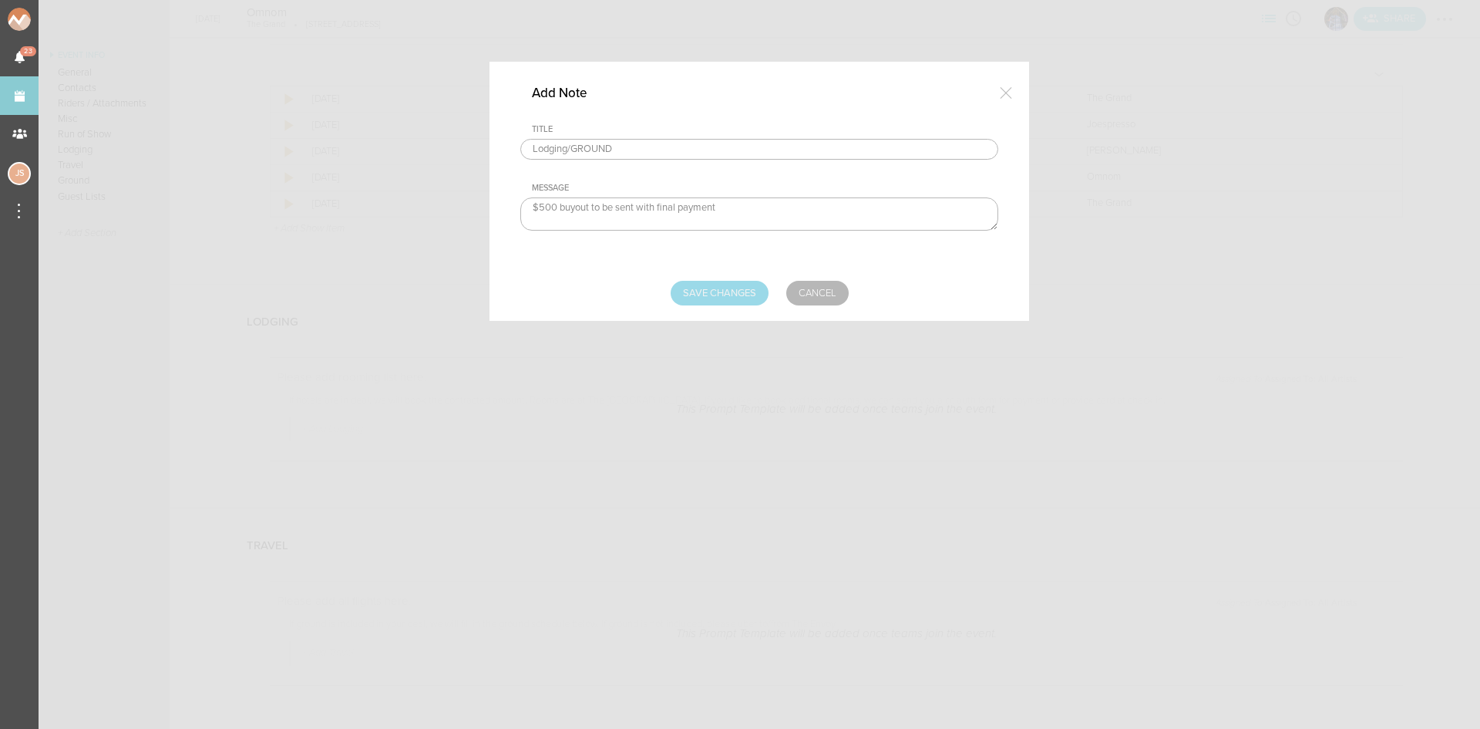
type input "Saving..."
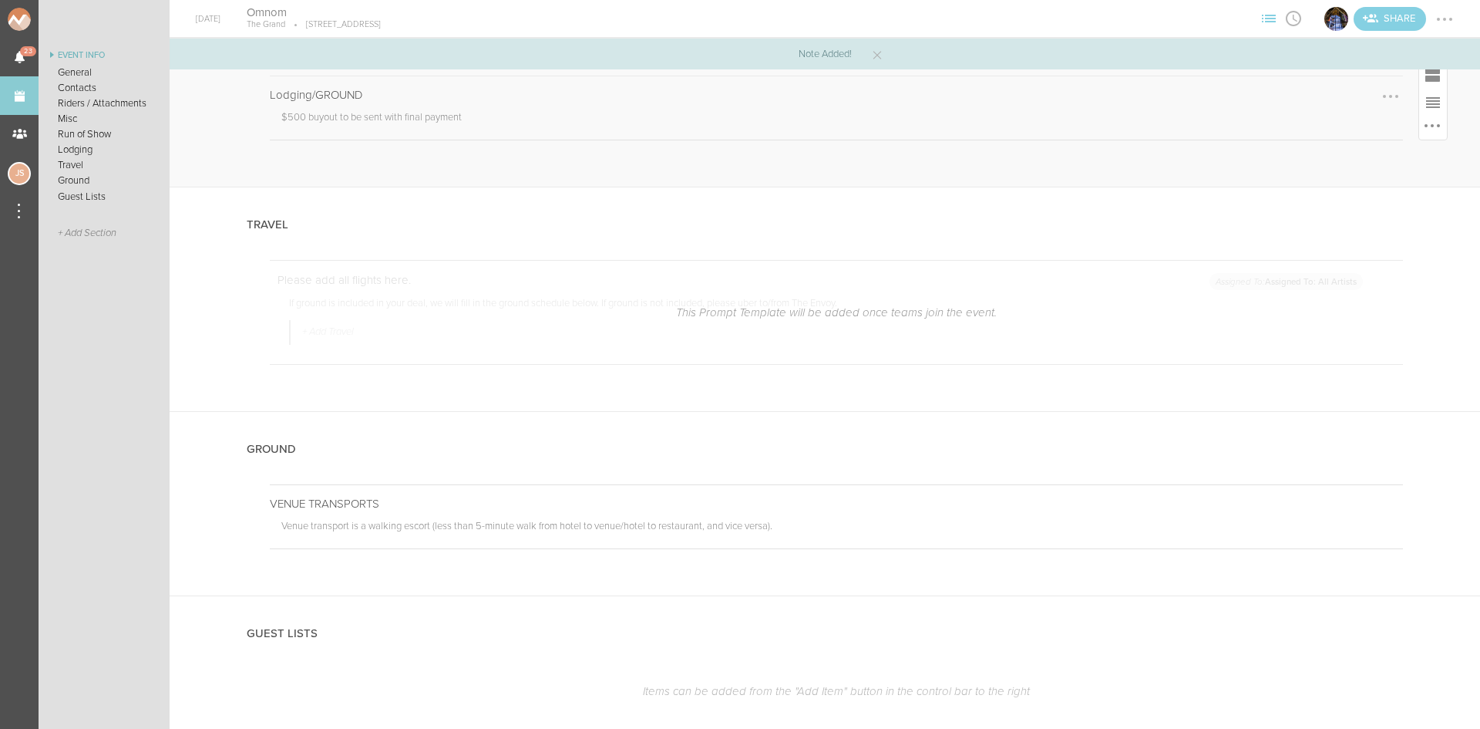
scroll to position [2313, 0]
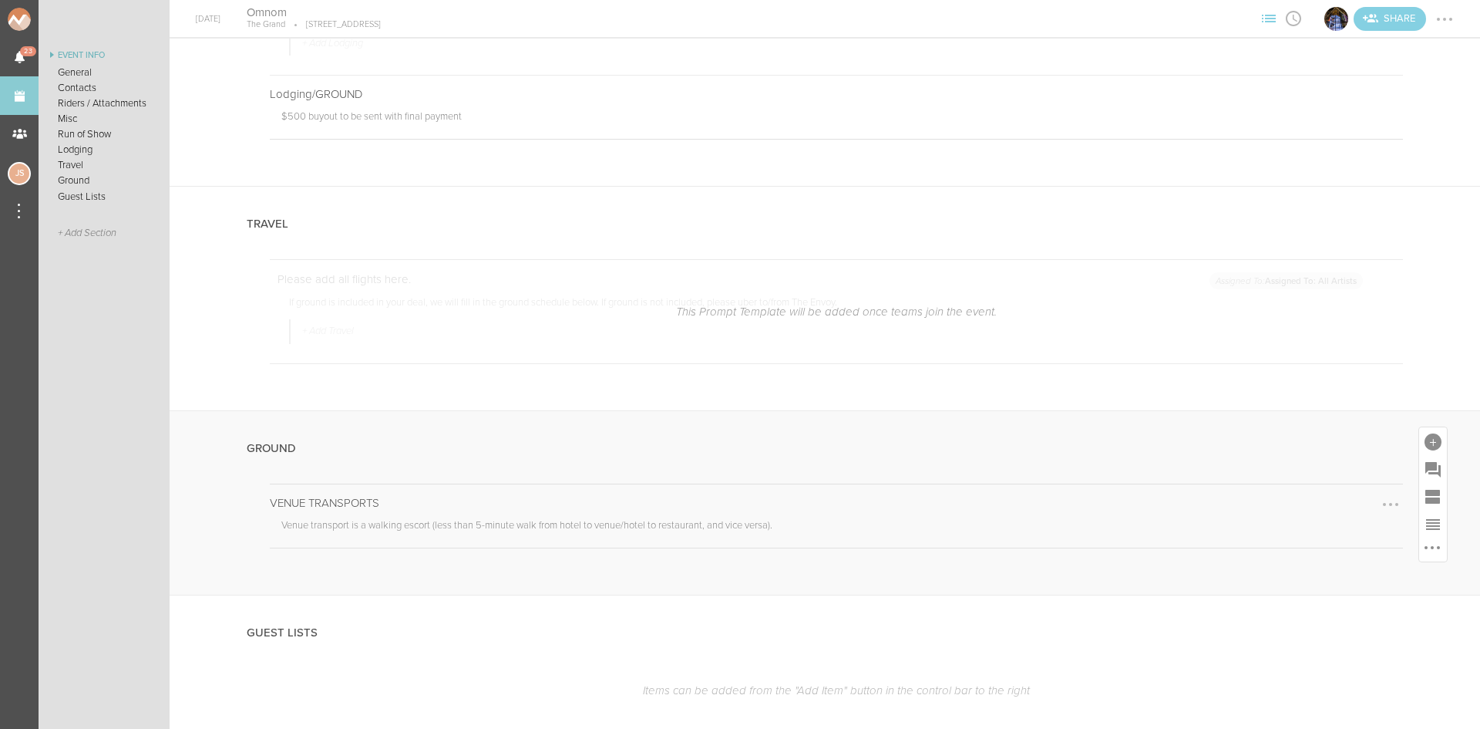
click at [1383, 498] on div at bounding box center [1390, 504] width 25 height 25
click at [1334, 509] on link "Edit Note" at bounding box center [1343, 506] width 119 height 28
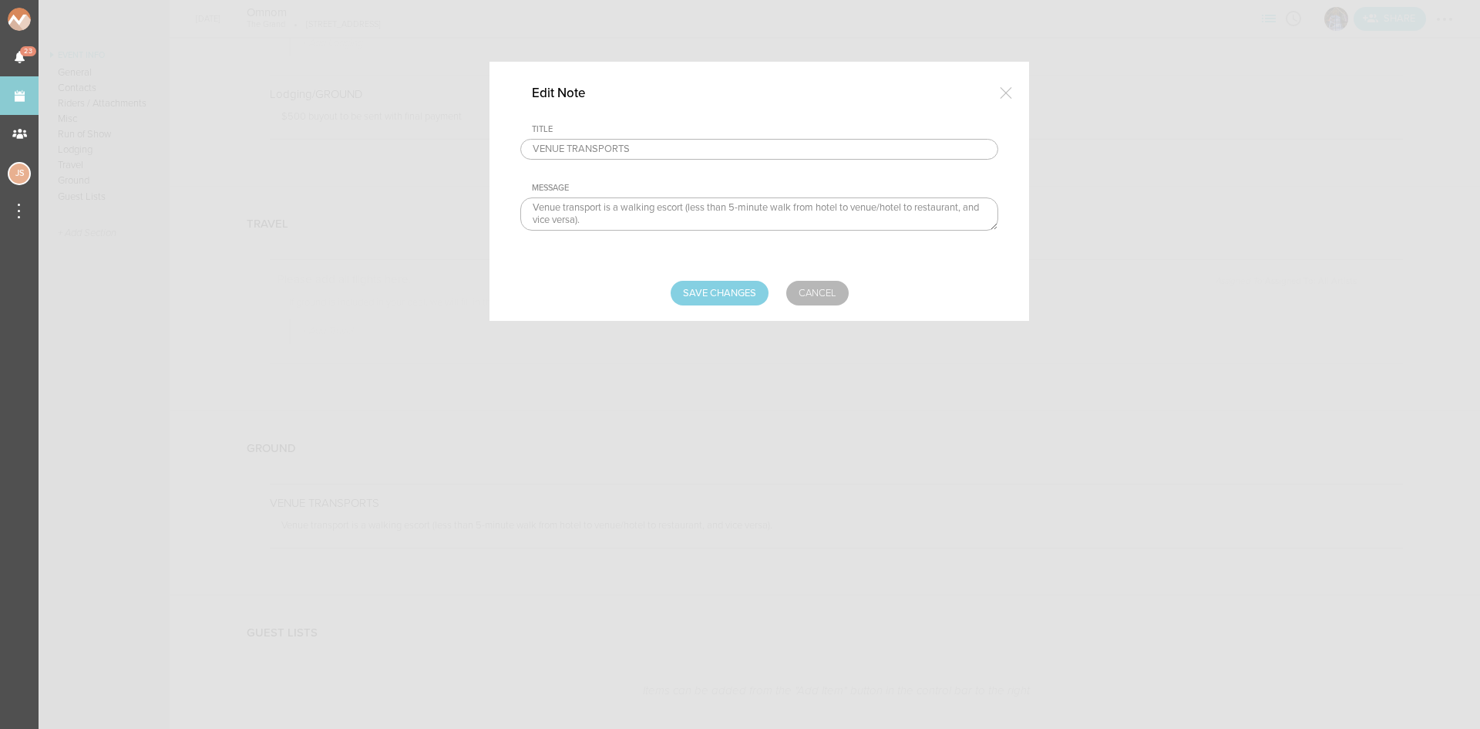
drag, startPoint x: 819, startPoint y: 209, endPoint x: 855, endPoint y: 203, distance: 36.8
click at [855, 203] on textarea "Venue transport is a walking escort (less than 5-minute walk from hotel to venu…" at bounding box center [759, 213] width 478 height 33
click at [873, 204] on textarea "Venue transport is a walking escort (less than 5-minute walk from hotel to venu…" at bounding box center [759, 213] width 478 height 33
type textarea "Venue transport is a walking escort (less than 5-minute walk from venue to rest…"
click at [742, 289] on input "Save Changes" at bounding box center [720, 293] width 98 height 25
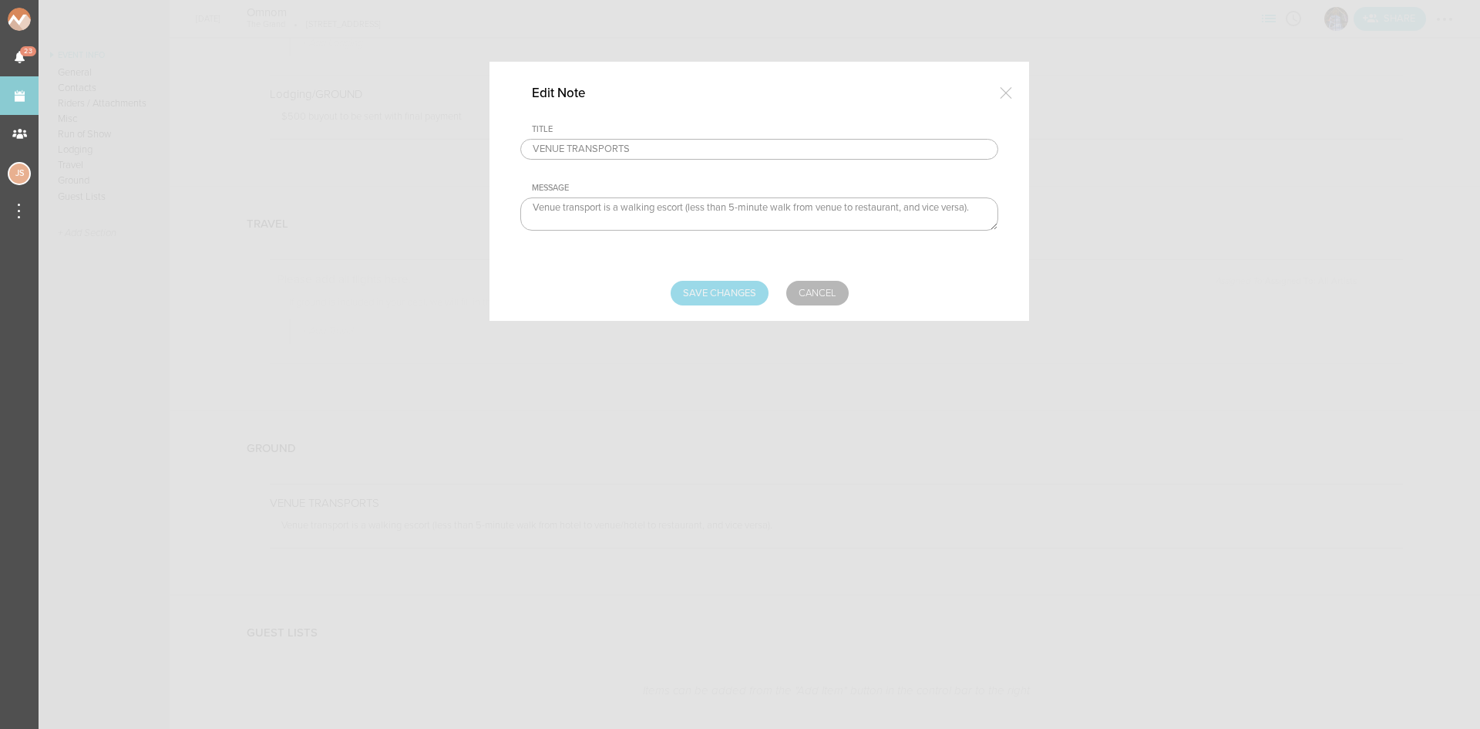
type input "Saving..."
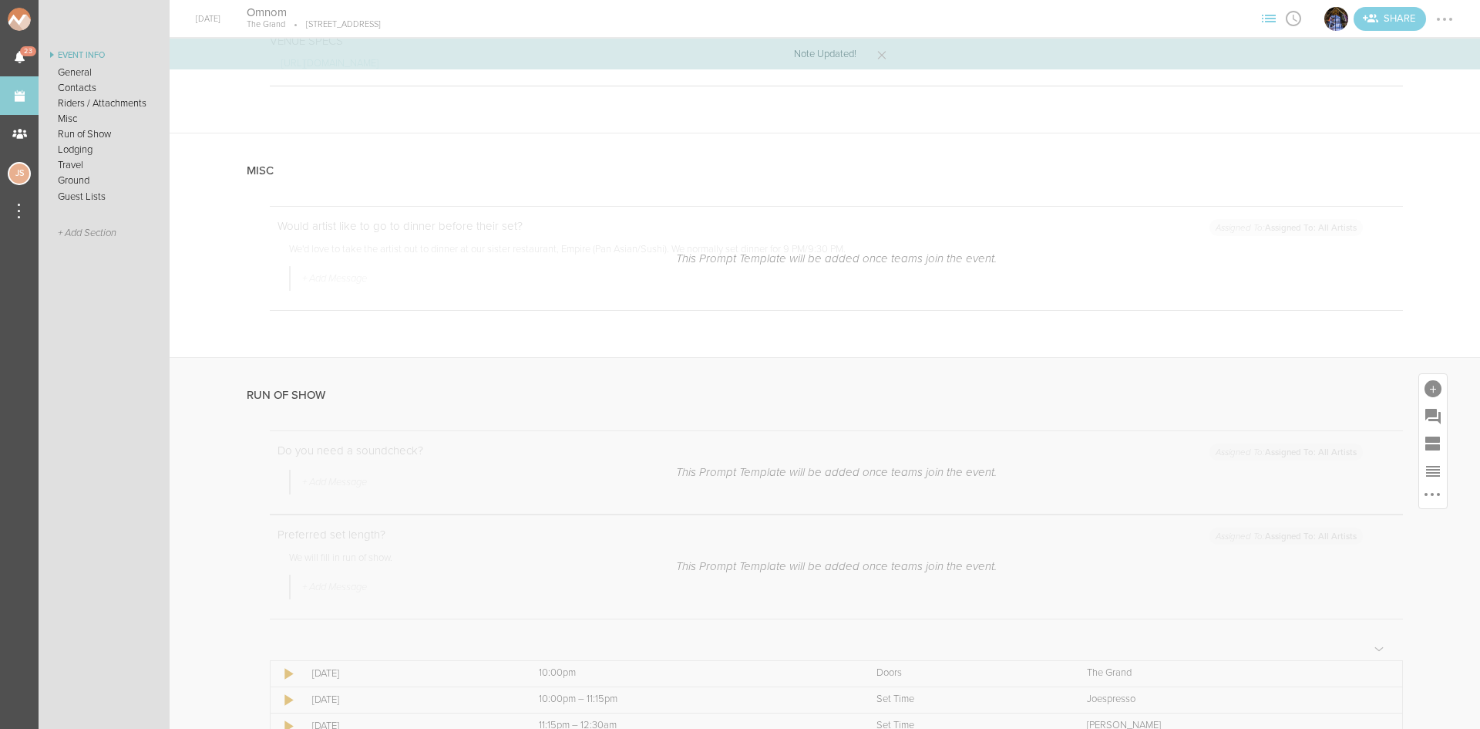
scroll to position [1079, 0]
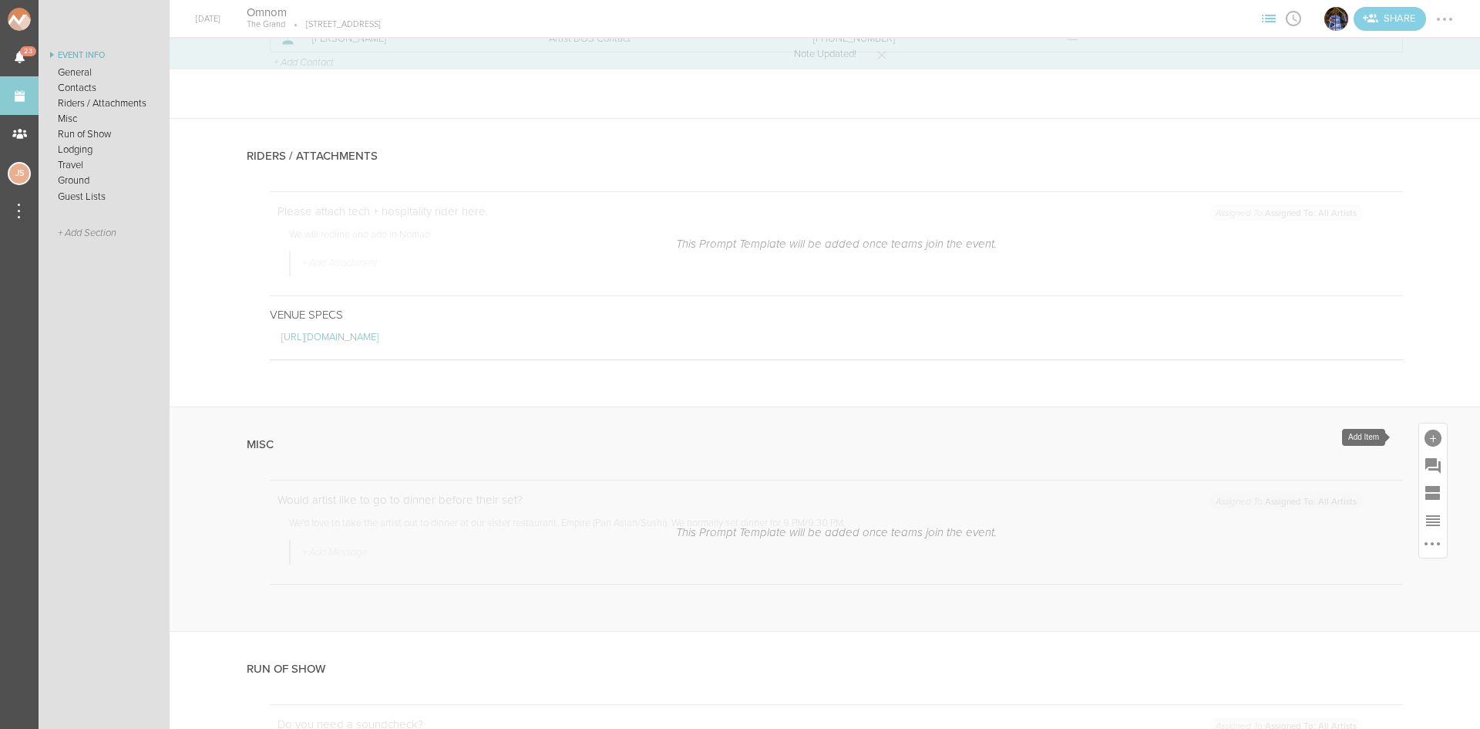
click at [1425, 433] on div at bounding box center [1433, 437] width 17 height 17
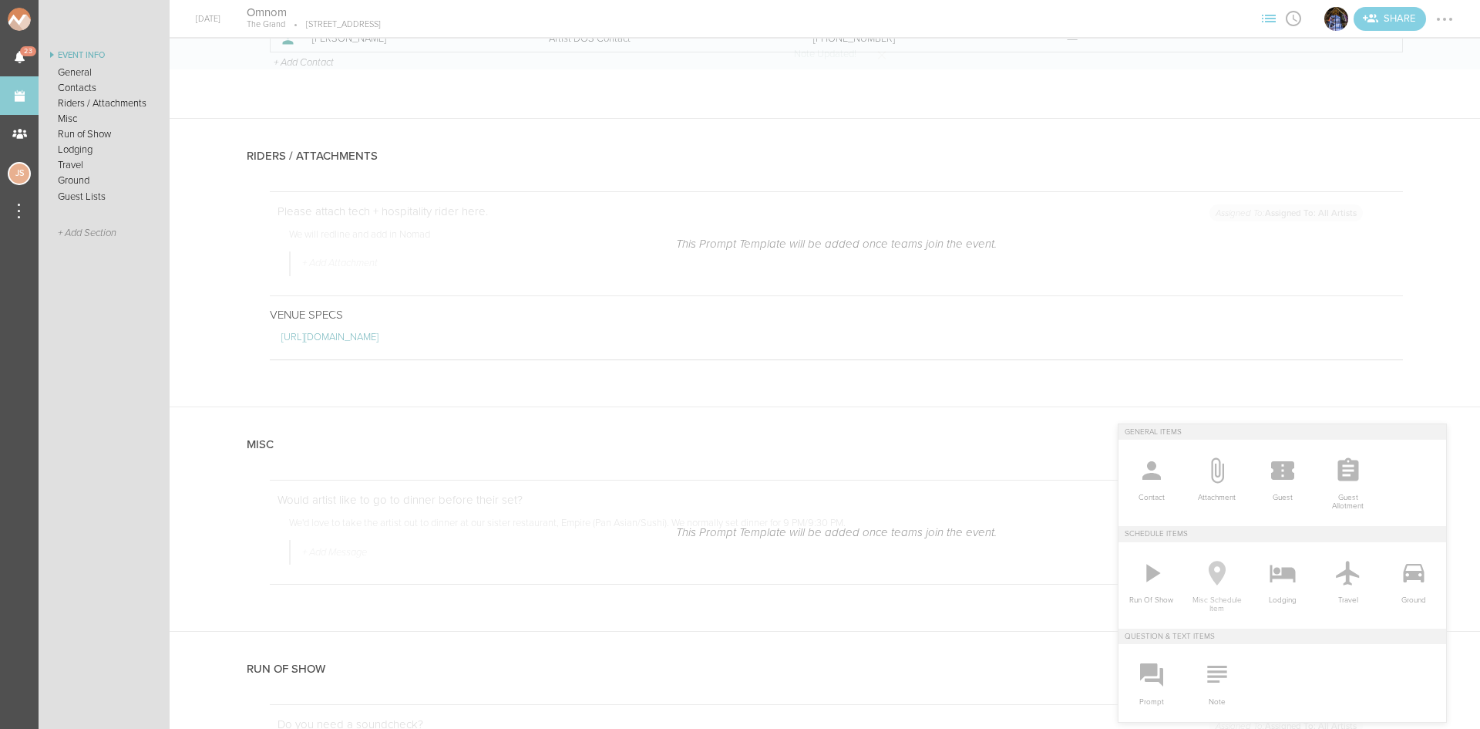
click at [1202, 577] on icon at bounding box center [1217, 572] width 31 height 31
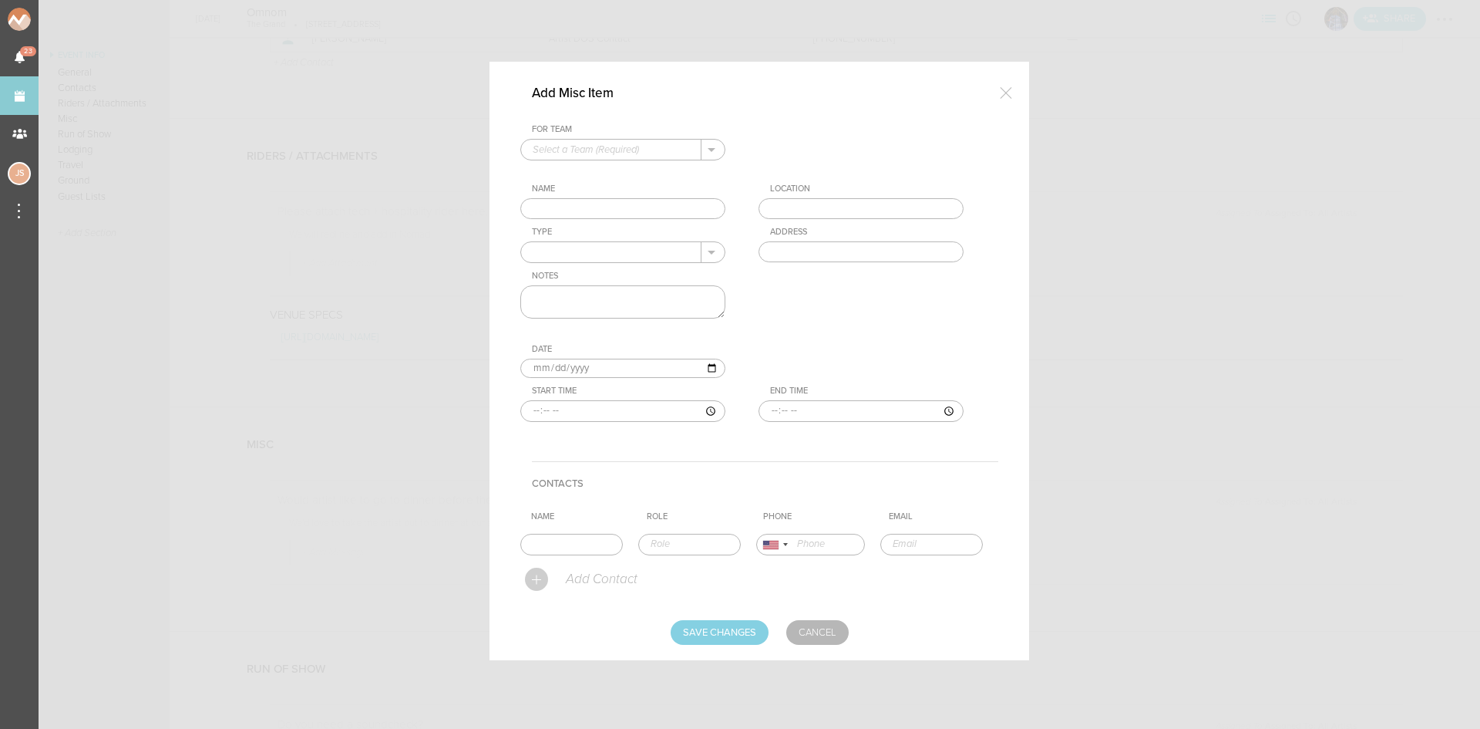
click at [602, 130] on div "For Team" at bounding box center [628, 129] width 193 height 11
click at [602, 151] on input "text" at bounding box center [611, 150] width 180 height 20
click at [604, 172] on p "The Grand" at bounding box center [623, 174] width 180 height 26
type input "The Grand"
click at [600, 215] on input "text" at bounding box center [622, 209] width 205 height 22
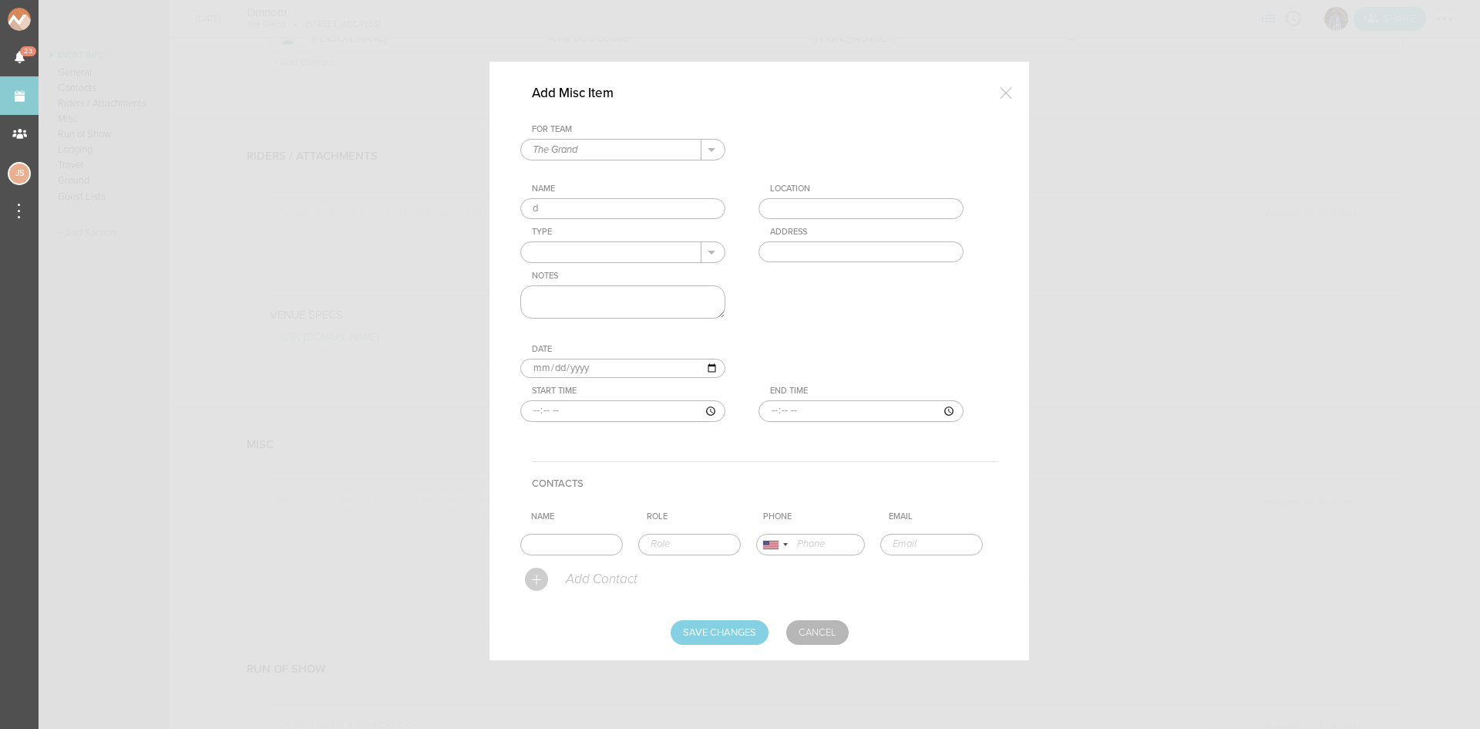
type input "Dinner"
click at [799, 217] on input "text" at bounding box center [861, 209] width 205 height 22
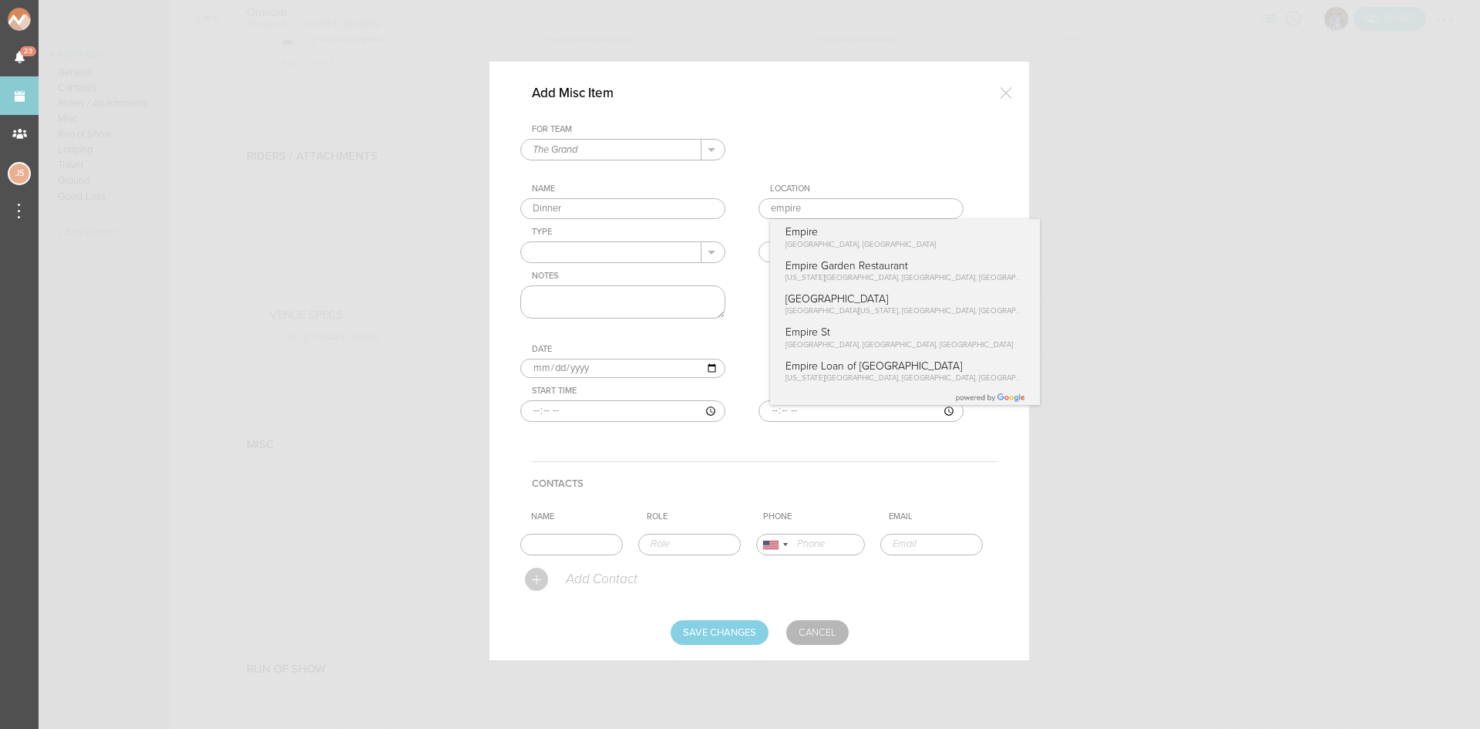
click at [805, 228] on div "For Team The Grand + Add New Team The Grand . The Grand Name Dinner Location em…" at bounding box center [759, 284] width 478 height 321
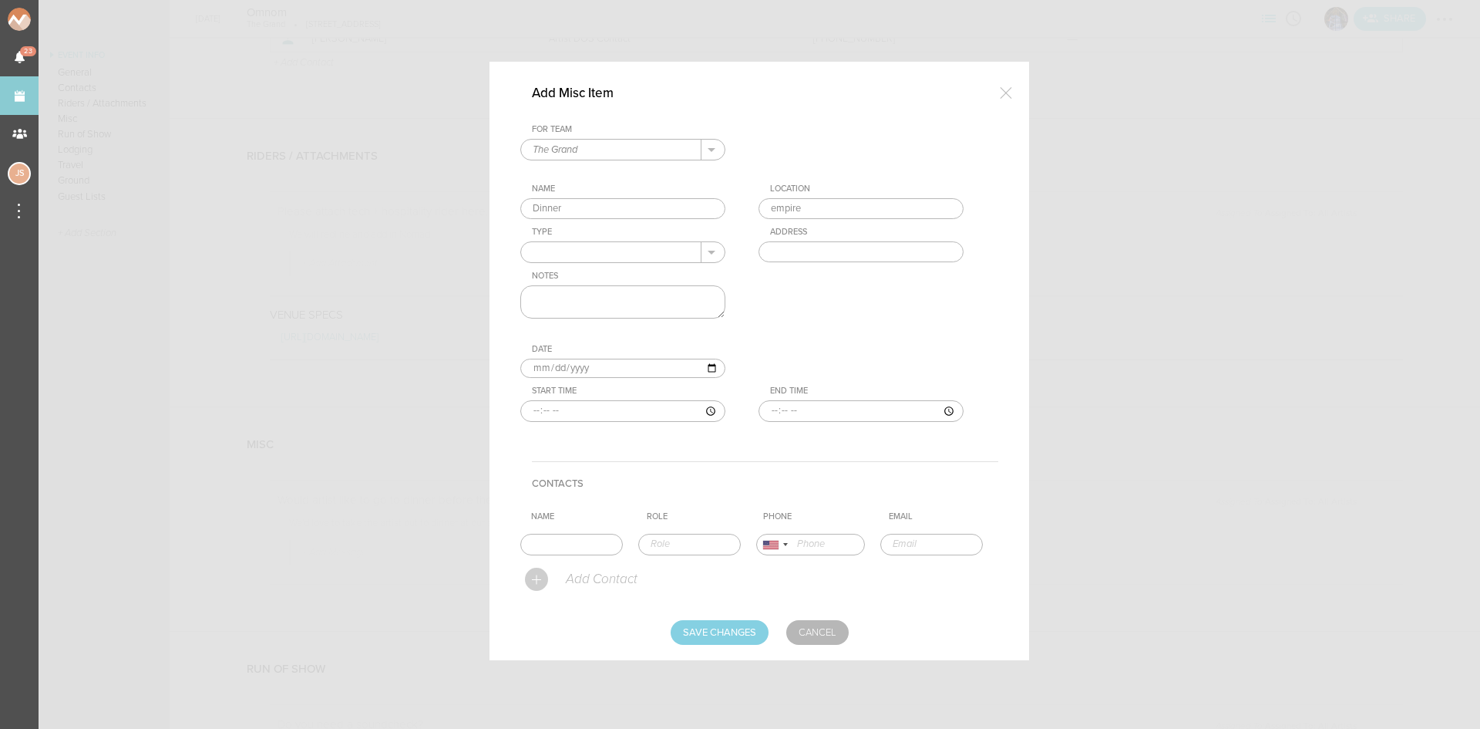
type input "Empire"
type input "1 Marina Park Drive, Boston, MA 02210, USA"
click at [637, 247] on input "text" at bounding box center [611, 252] width 180 height 20
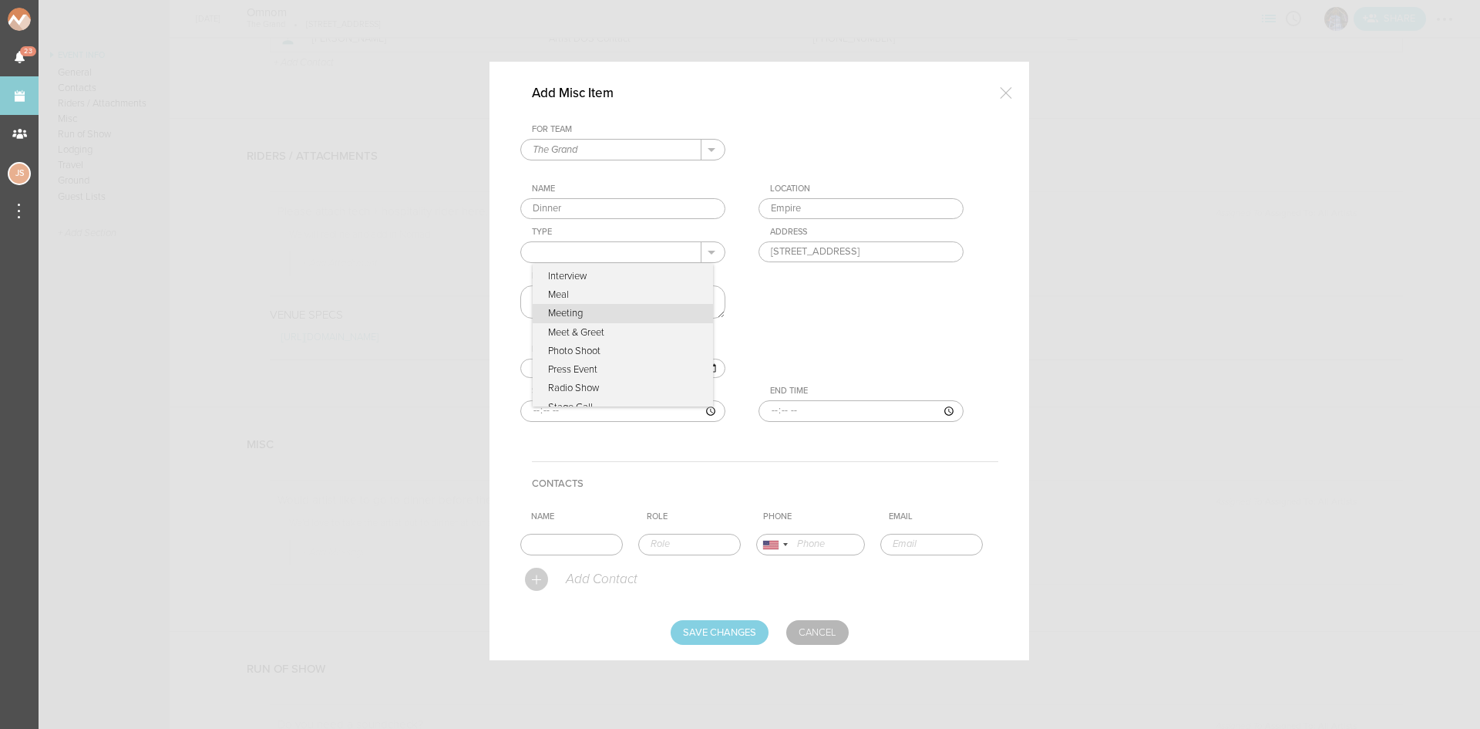
click at [602, 304] on p "Meeting" at bounding box center [623, 313] width 180 height 19
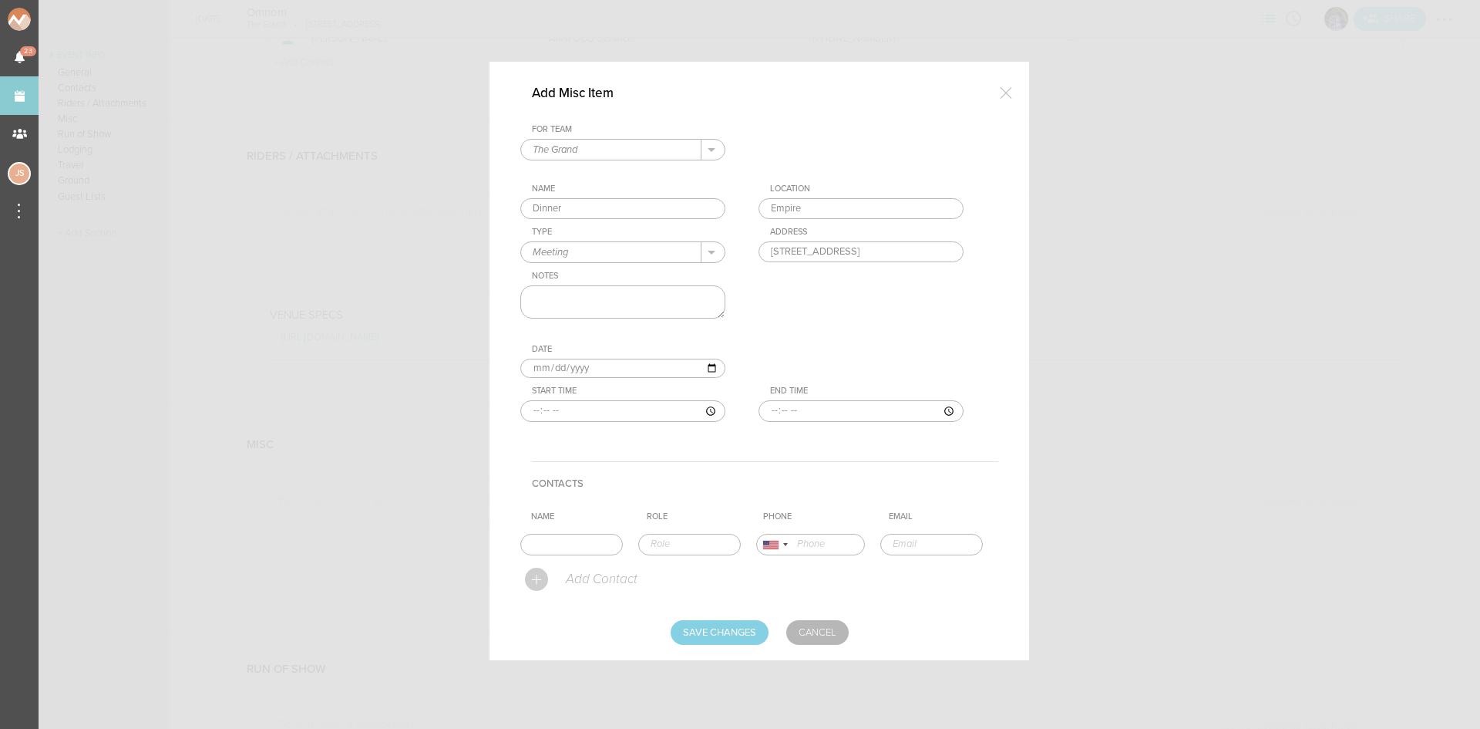
drag, startPoint x: 602, startPoint y: 259, endPoint x: 496, endPoint y: 250, distance: 106.0
click at [496, 250] on div "Add Misc Item For Team The Grand + Add New Team The Grand . The Grand Name Dinn…" at bounding box center [760, 361] width 540 height 598
click at [567, 281] on p "Meal" at bounding box center [623, 275] width 180 height 22
type input "Meal"
click at [568, 291] on textarea at bounding box center [622, 301] width 205 height 33
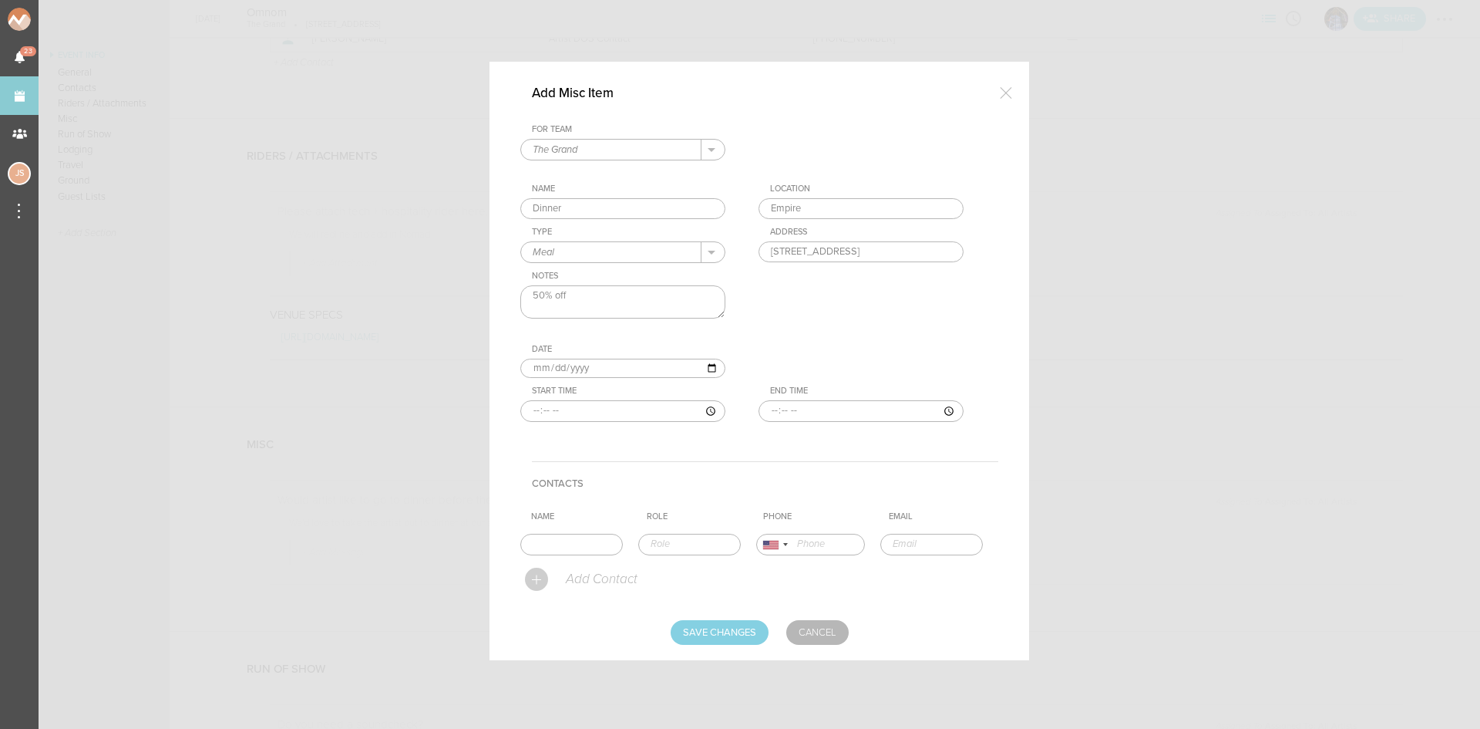
type textarea "50% off"
click at [530, 409] on input "time" at bounding box center [622, 411] width 205 height 22
type input "21:30"
type input "23:00"
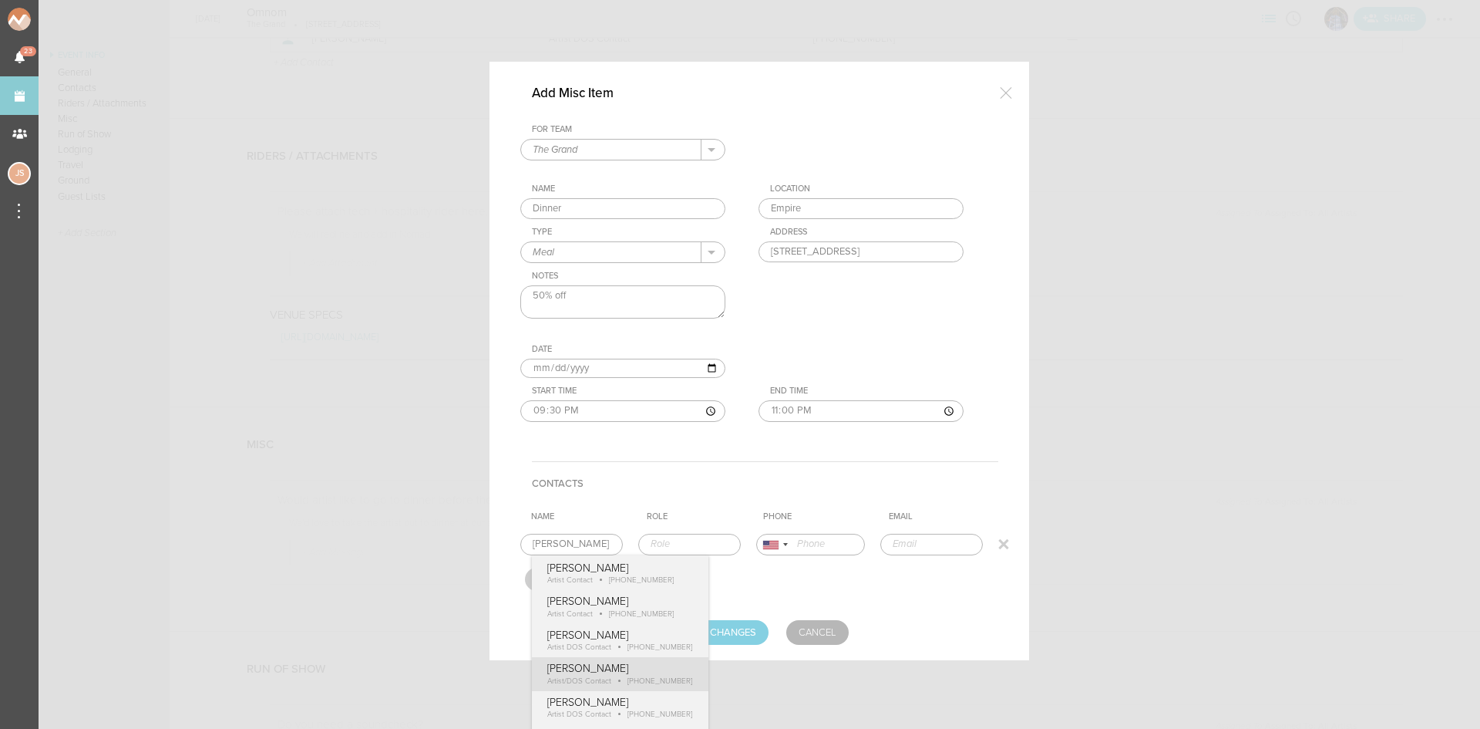
type input "Cody Lee"
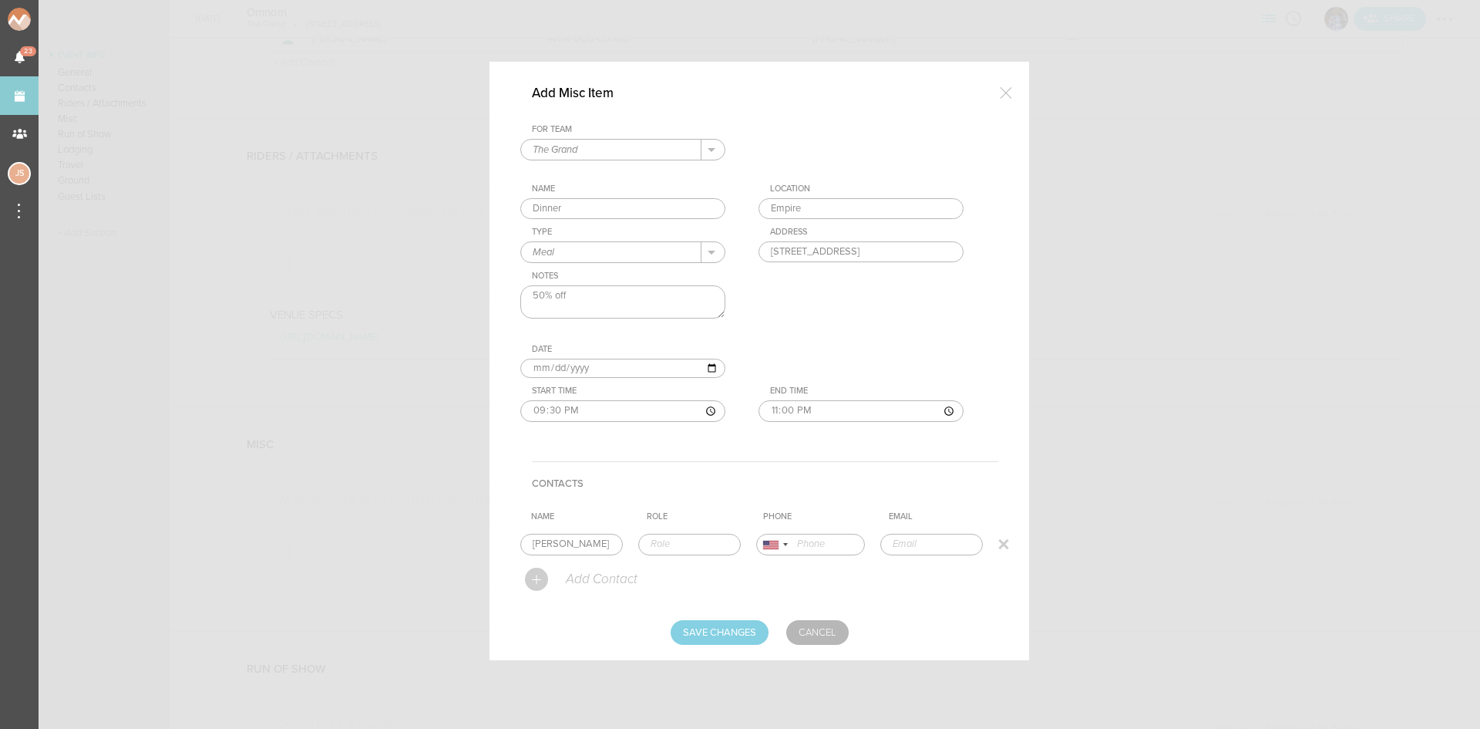
type input "Artist/DOS Contact"
type input "16262724992"
click at [617, 676] on div "Add Misc Item For Team The Grand + Add New Team The Grand . The Grand Name Dinn…" at bounding box center [760, 384] width 540 height 644
click at [705, 621] on input "Save Changes" at bounding box center [720, 632] width 98 height 25
type input "Saving..."
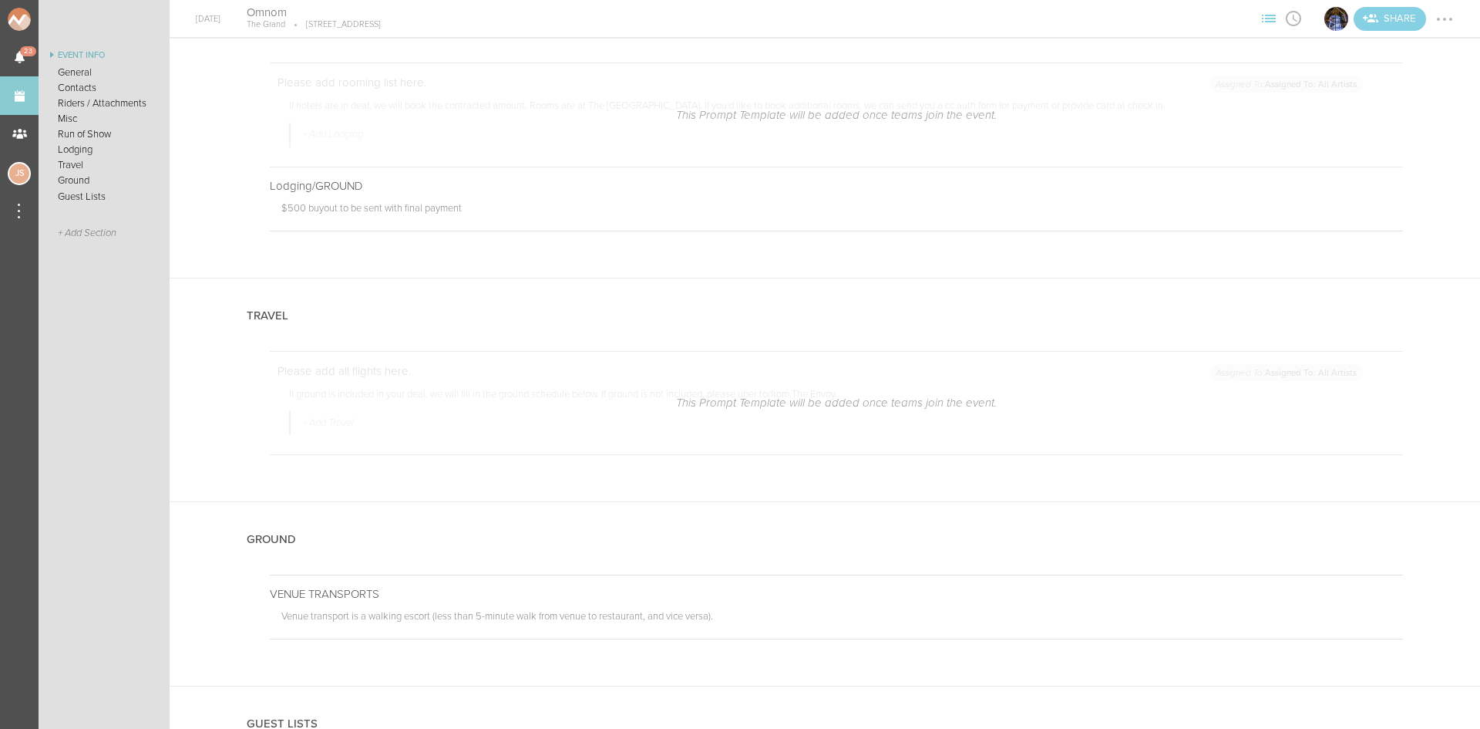
scroll to position [2467, 0]
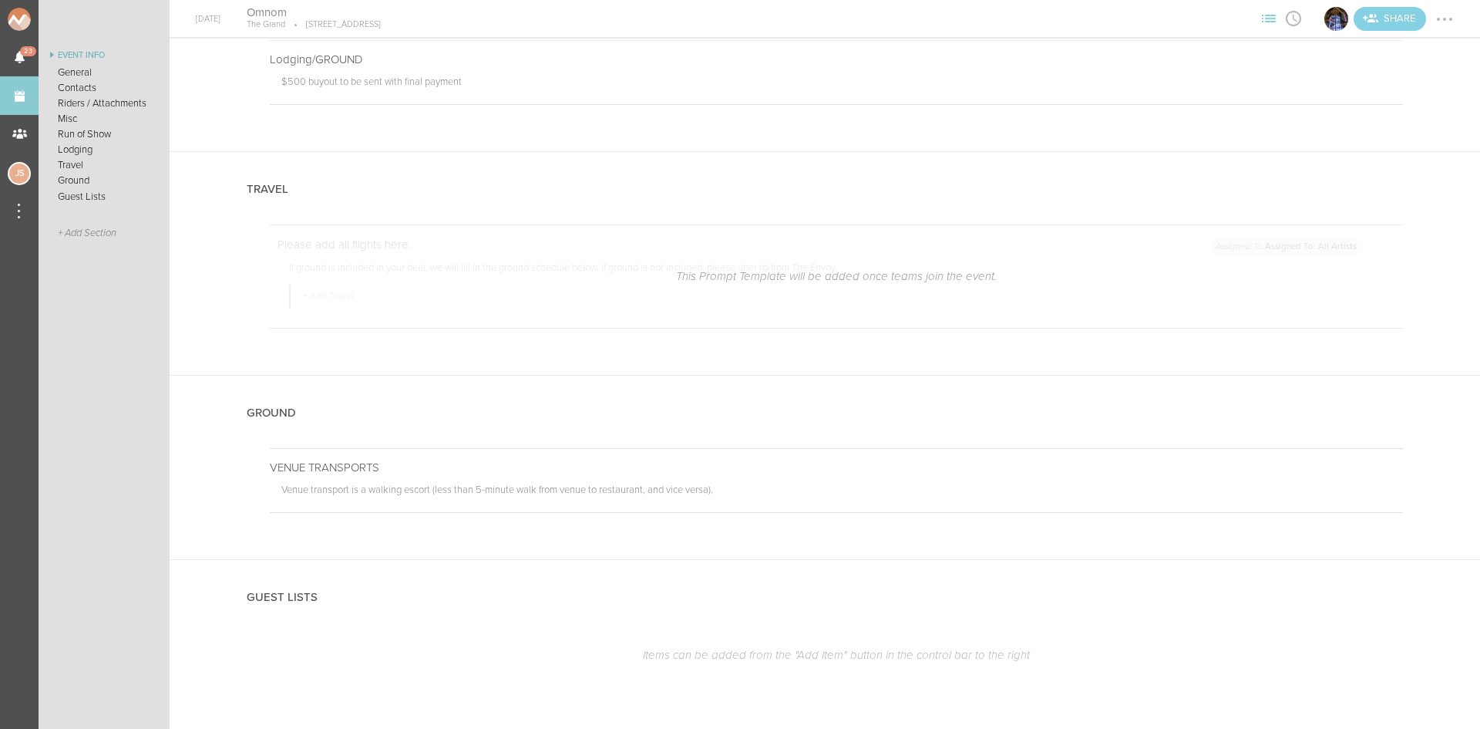
click at [1452, 19] on div at bounding box center [1444, 19] width 25 height 25
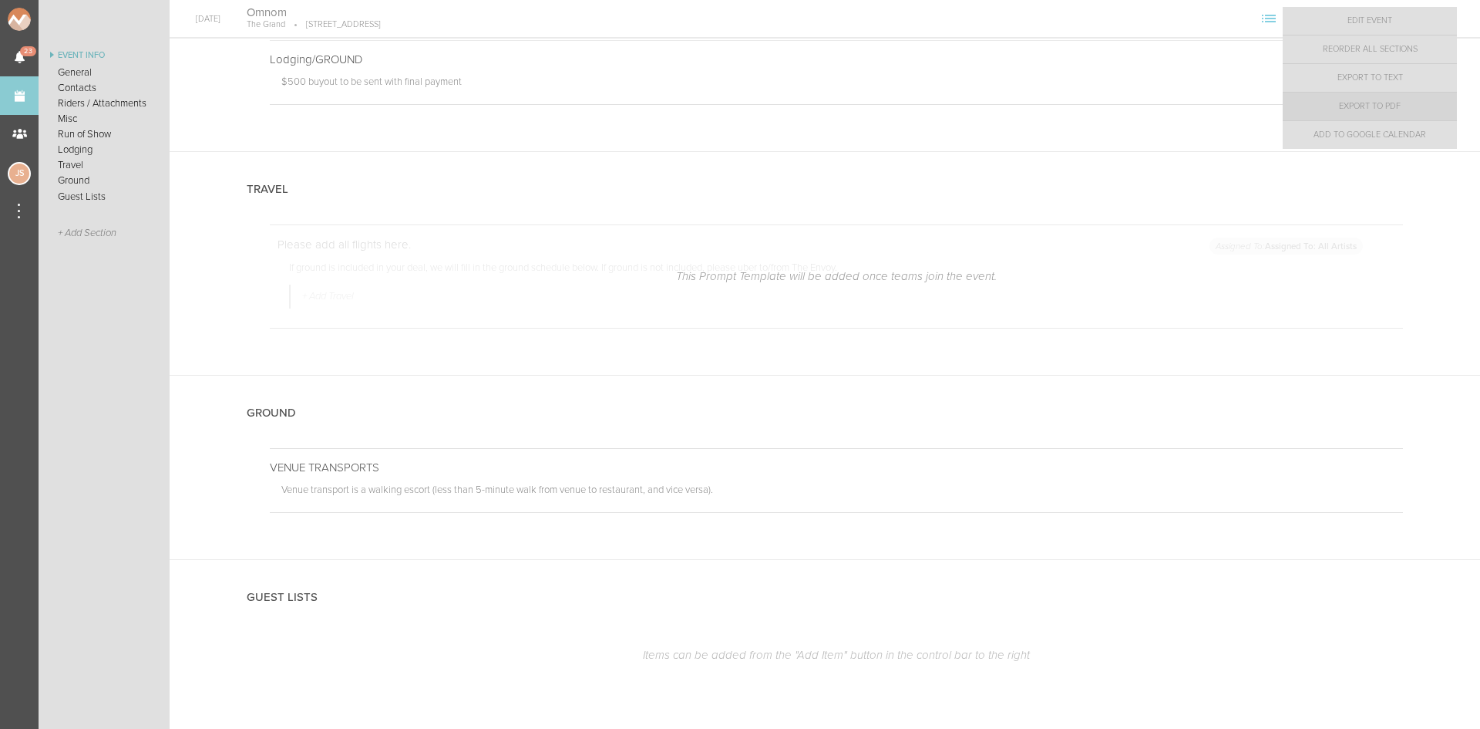
click at [1414, 110] on link "Export to PDF" at bounding box center [1370, 107] width 174 height 28
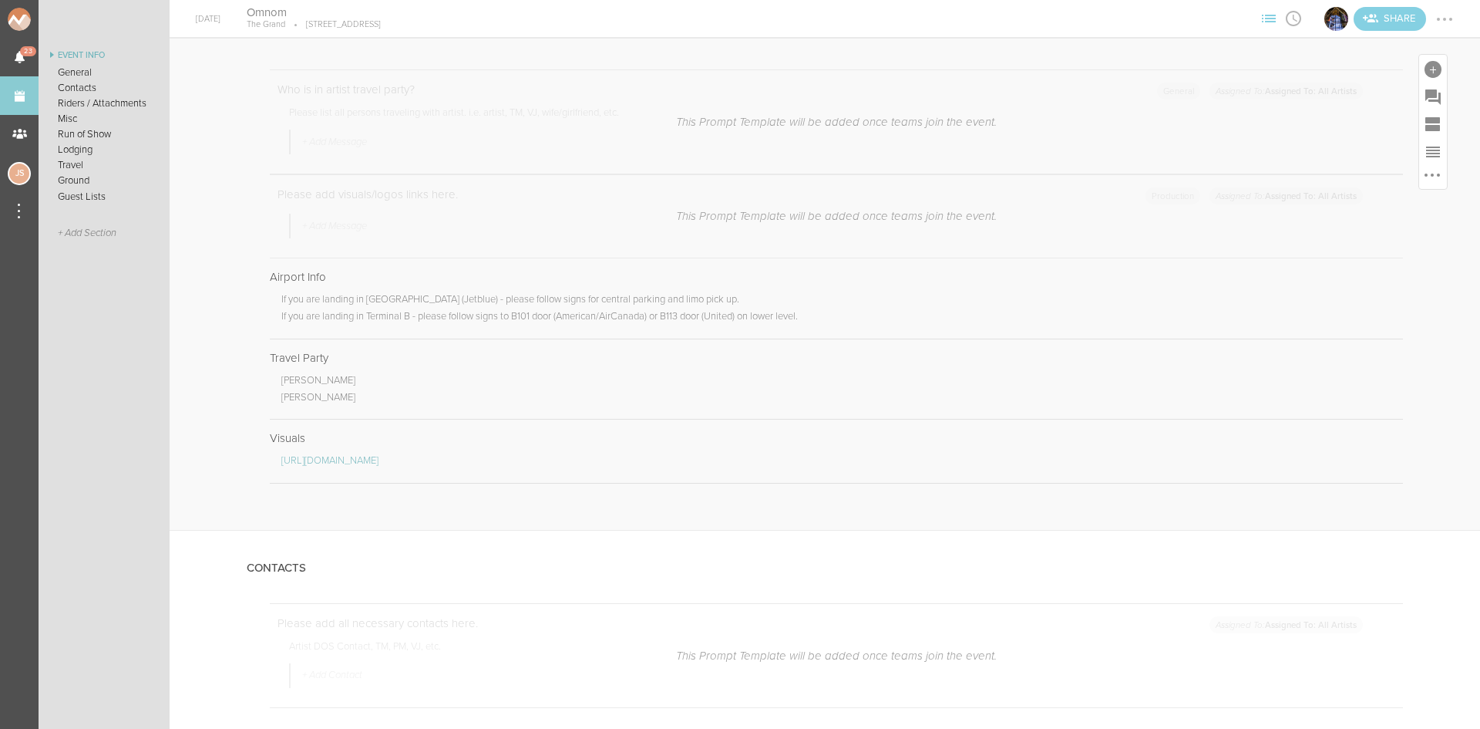
scroll to position [308, 0]
click at [1382, 244] on div at bounding box center [1390, 247] width 25 height 25
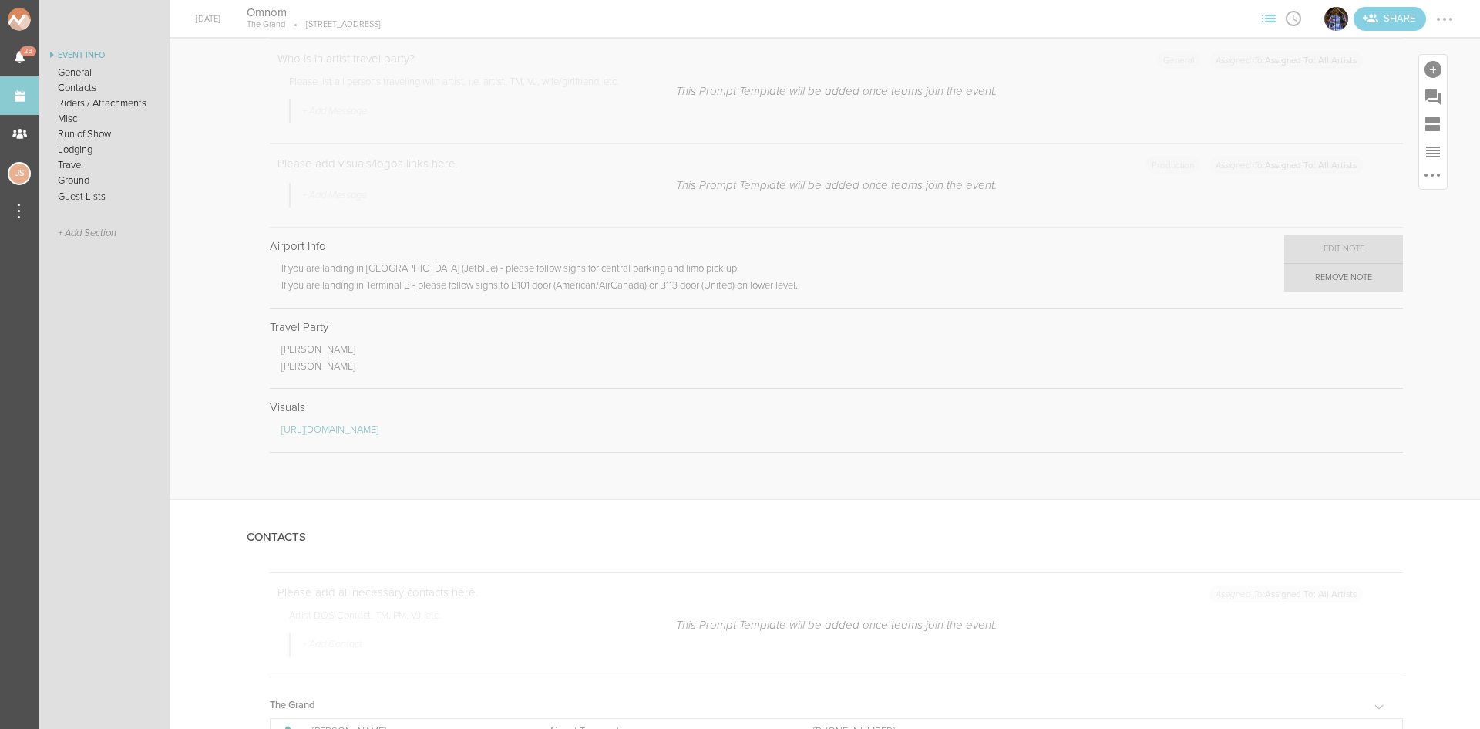
click at [1357, 278] on link "Remove Note" at bounding box center [1343, 278] width 119 height 28
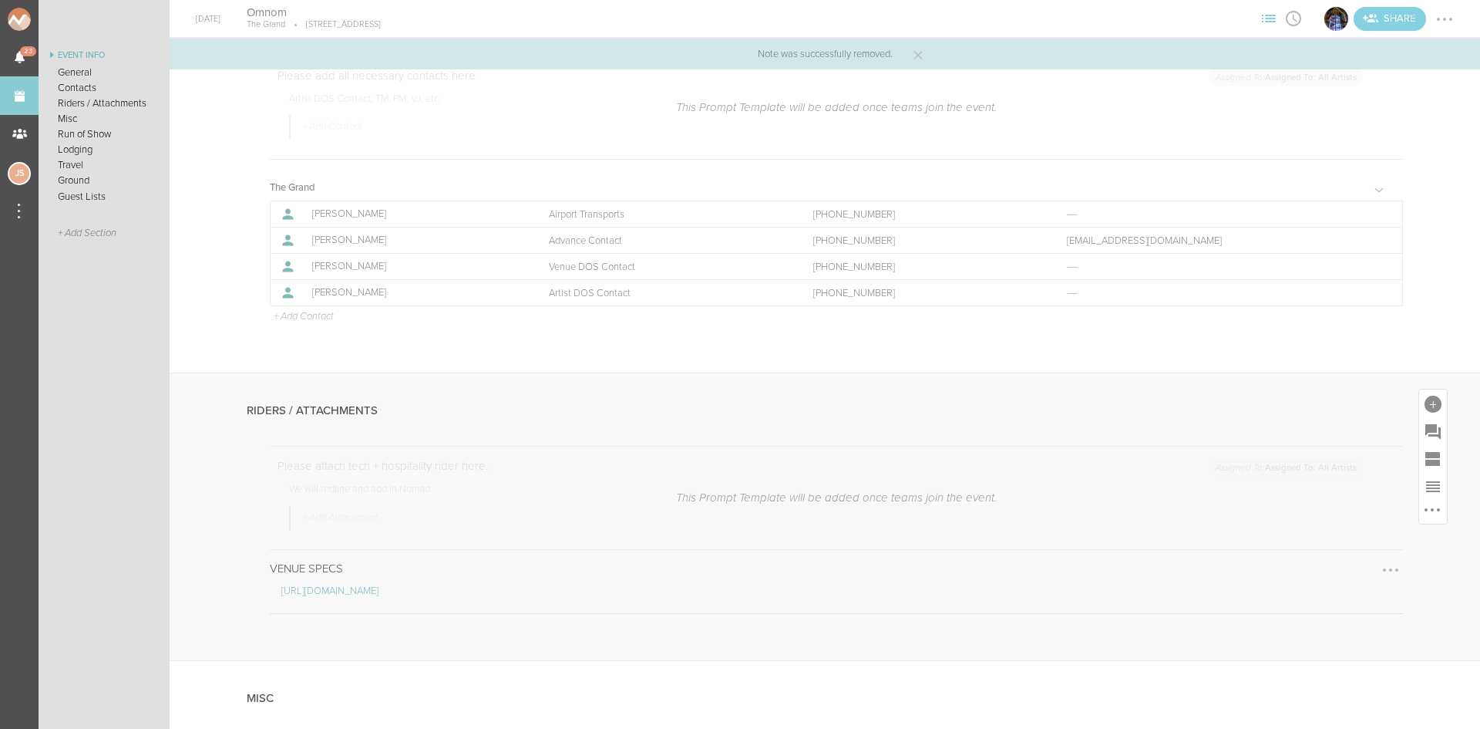
scroll to position [771, 0]
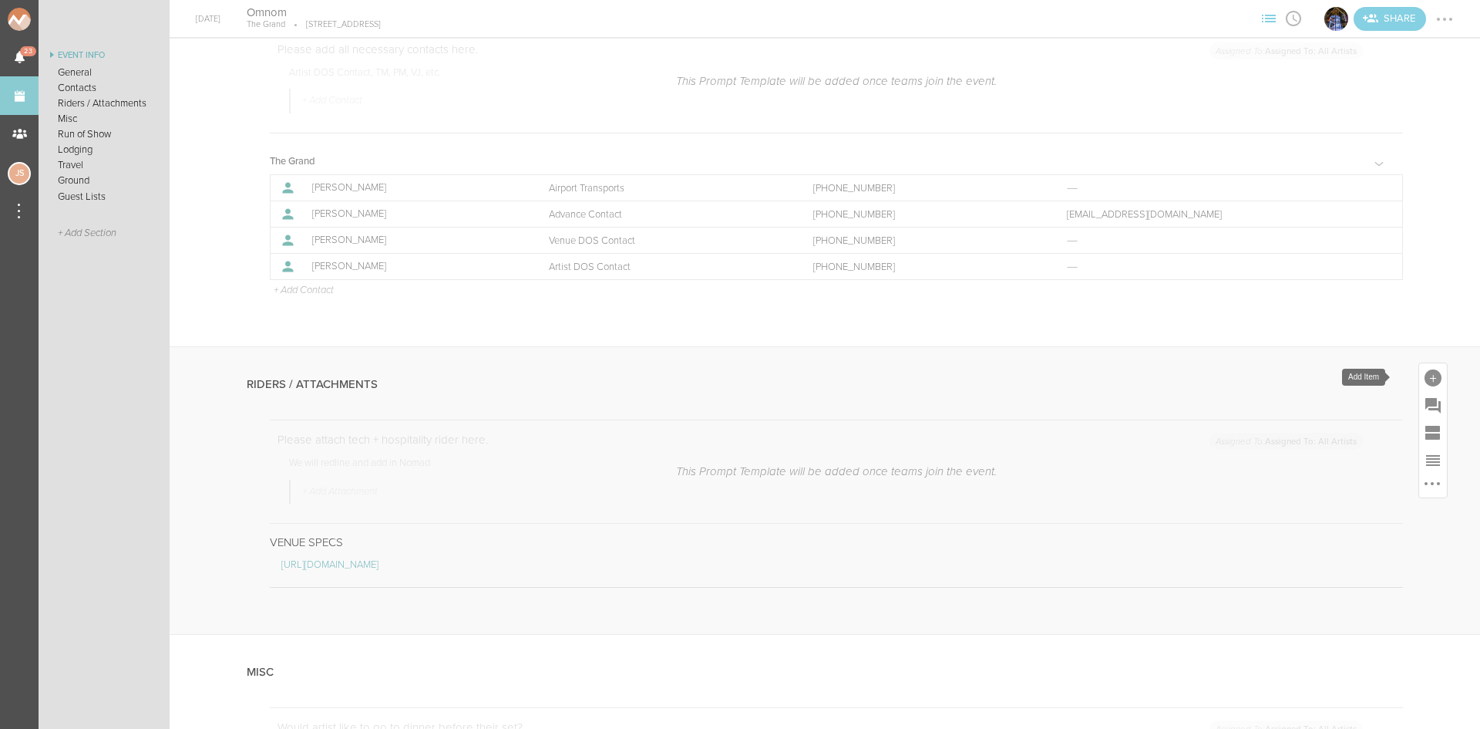
click at [1425, 382] on div at bounding box center [1433, 377] width 17 height 17
click at [1211, 422] on icon at bounding box center [1217, 410] width 13 height 25
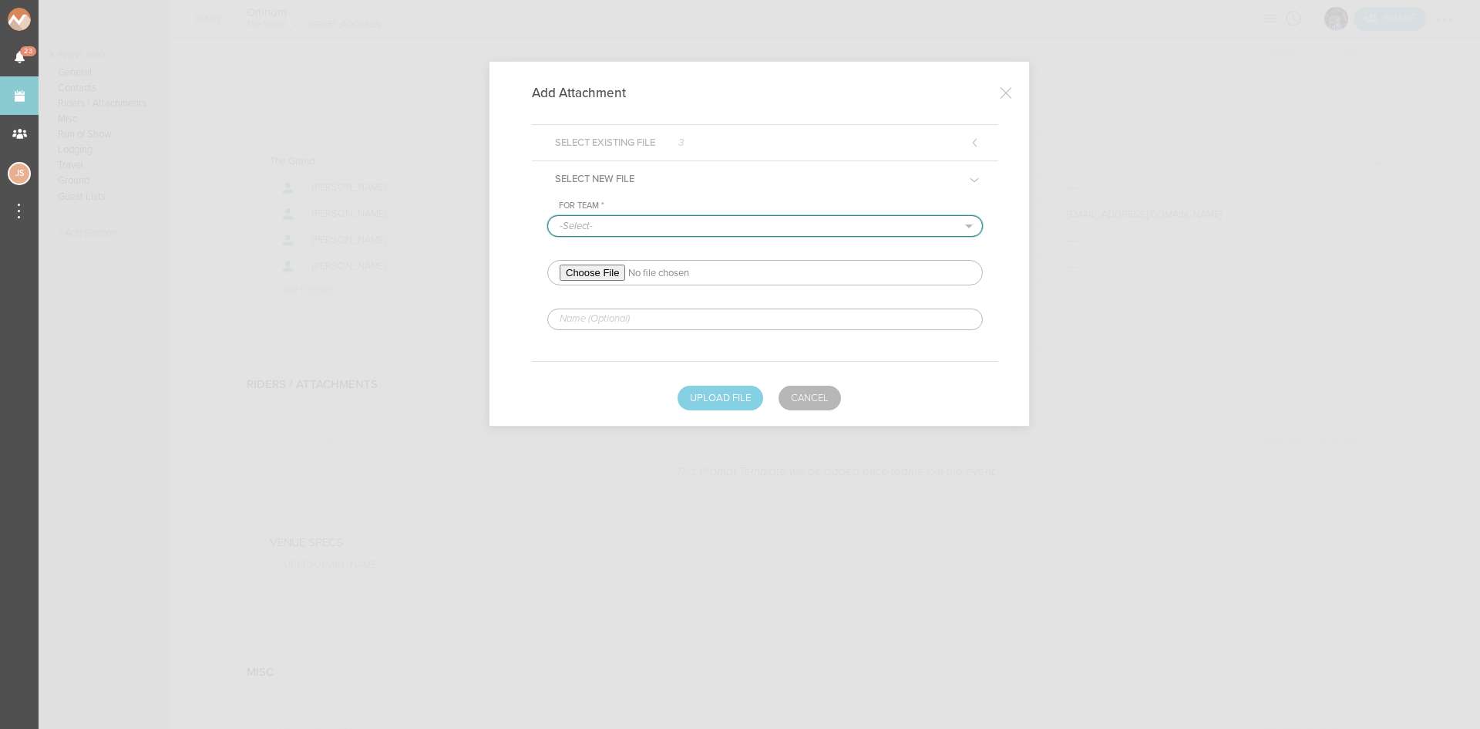
click at [617, 232] on select "-Select- The Grand" at bounding box center [765, 226] width 434 height 20
select select "20"
click at [548, 216] on select "-Select- The Grand" at bounding box center [765, 226] width 434 height 20
click at [594, 272] on input "file" at bounding box center [765, 272] width 436 height 25
type input "C:\fakepath\[NEW] OMNOM RIDER 2025-REDLINED.pdf"
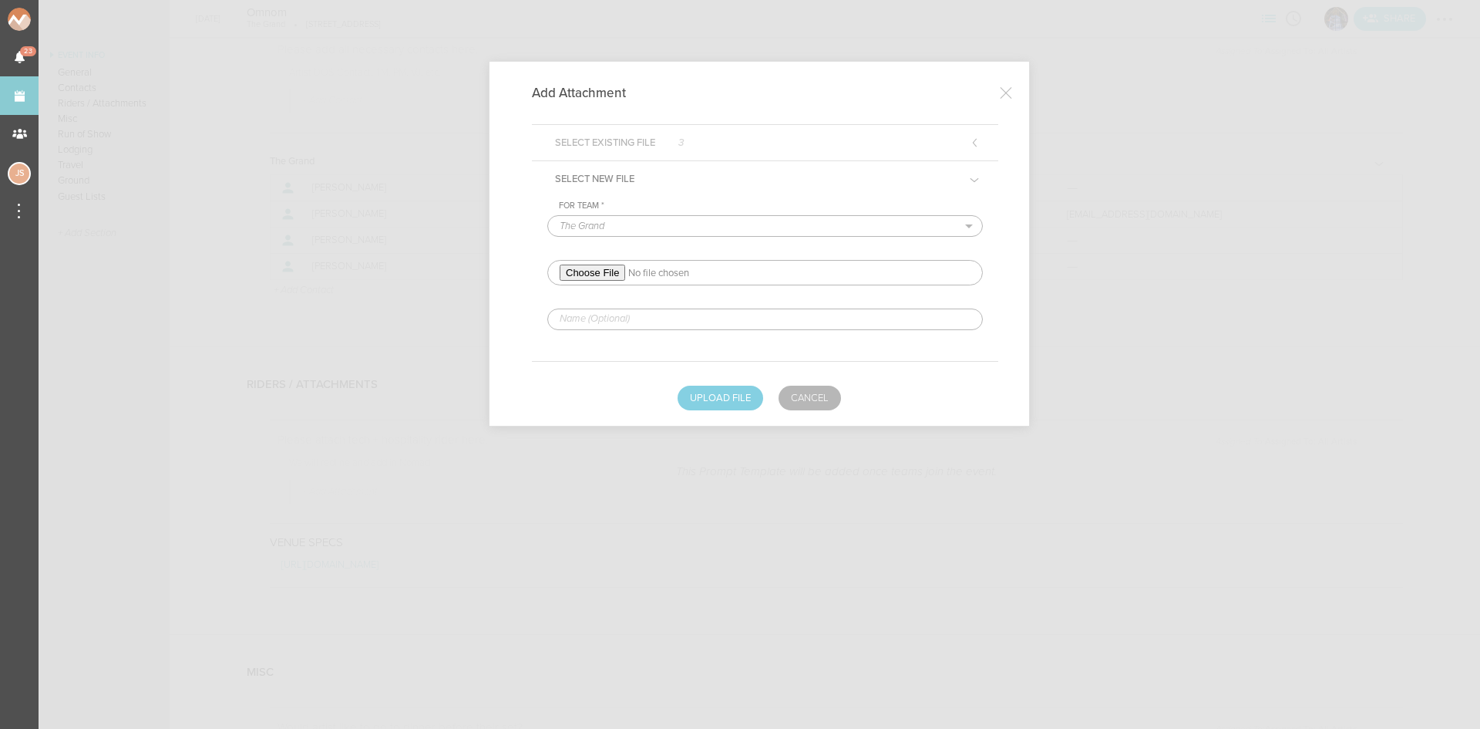
click at [708, 323] on input "text" at bounding box center [765, 319] width 436 height 22
type input "REDLINED HERE"
click at [709, 388] on button "Upload File" at bounding box center [721, 397] width 86 height 25
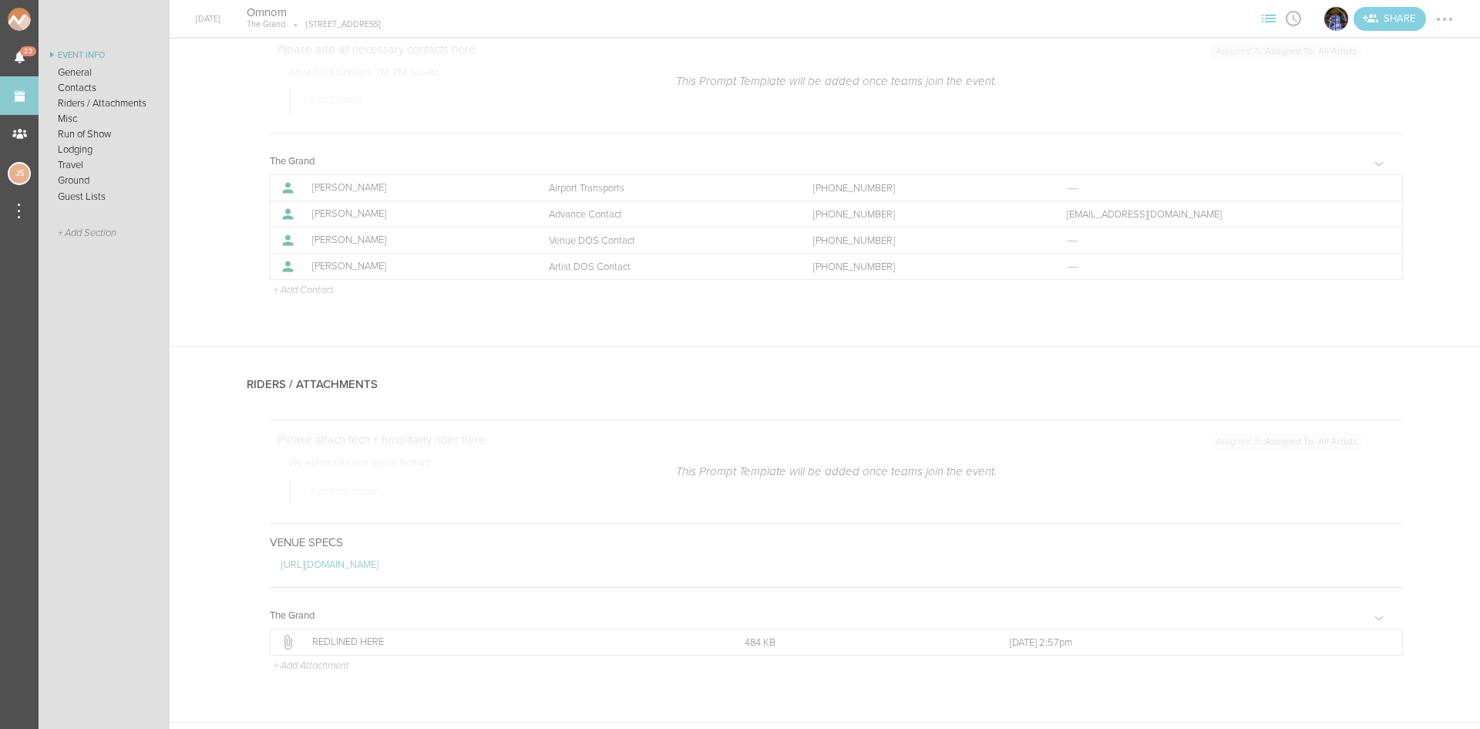
drag, startPoint x: 1434, startPoint y: 19, endPoint x: 1425, endPoint y: 39, distance: 21.8
click at [1434, 19] on div at bounding box center [1444, 19] width 25 height 25
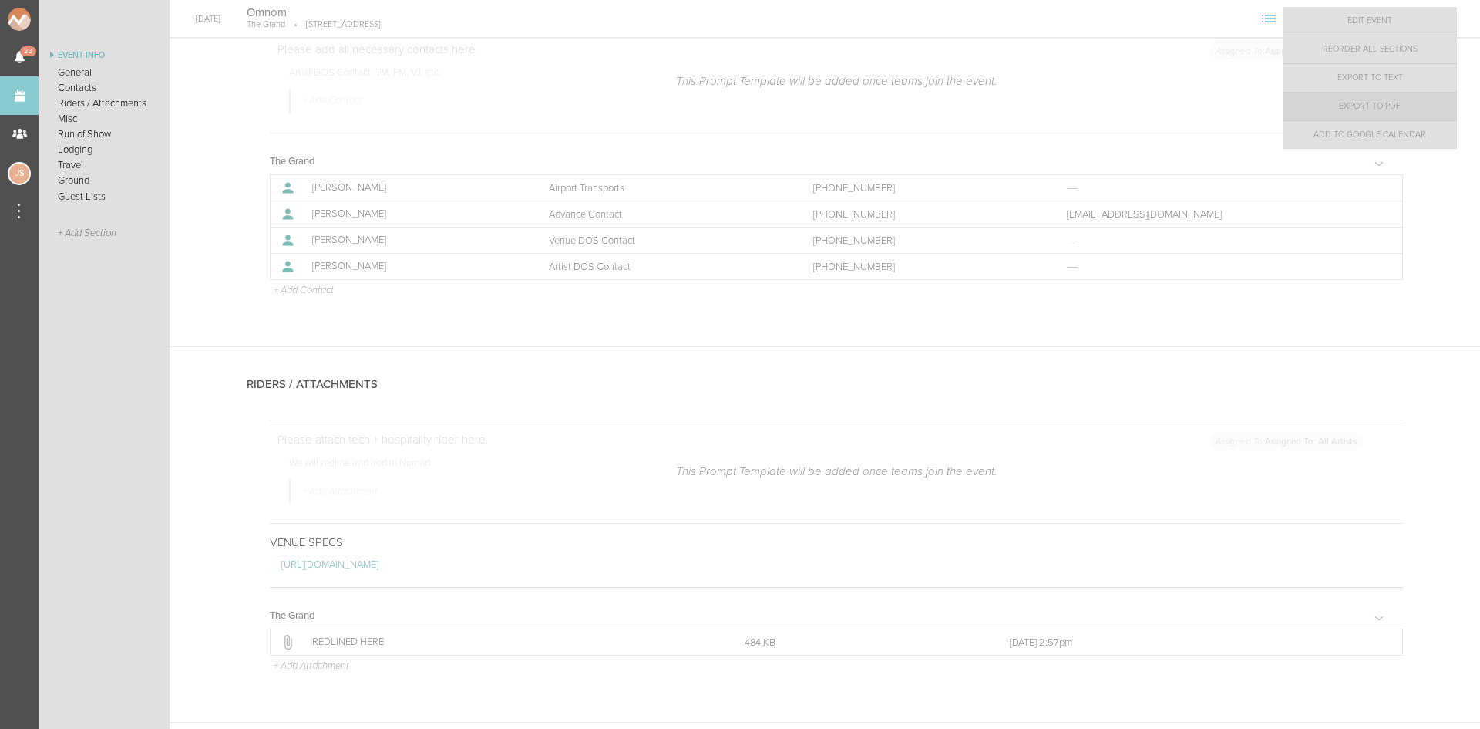
click at [1388, 114] on link "Export to PDF" at bounding box center [1370, 107] width 174 height 28
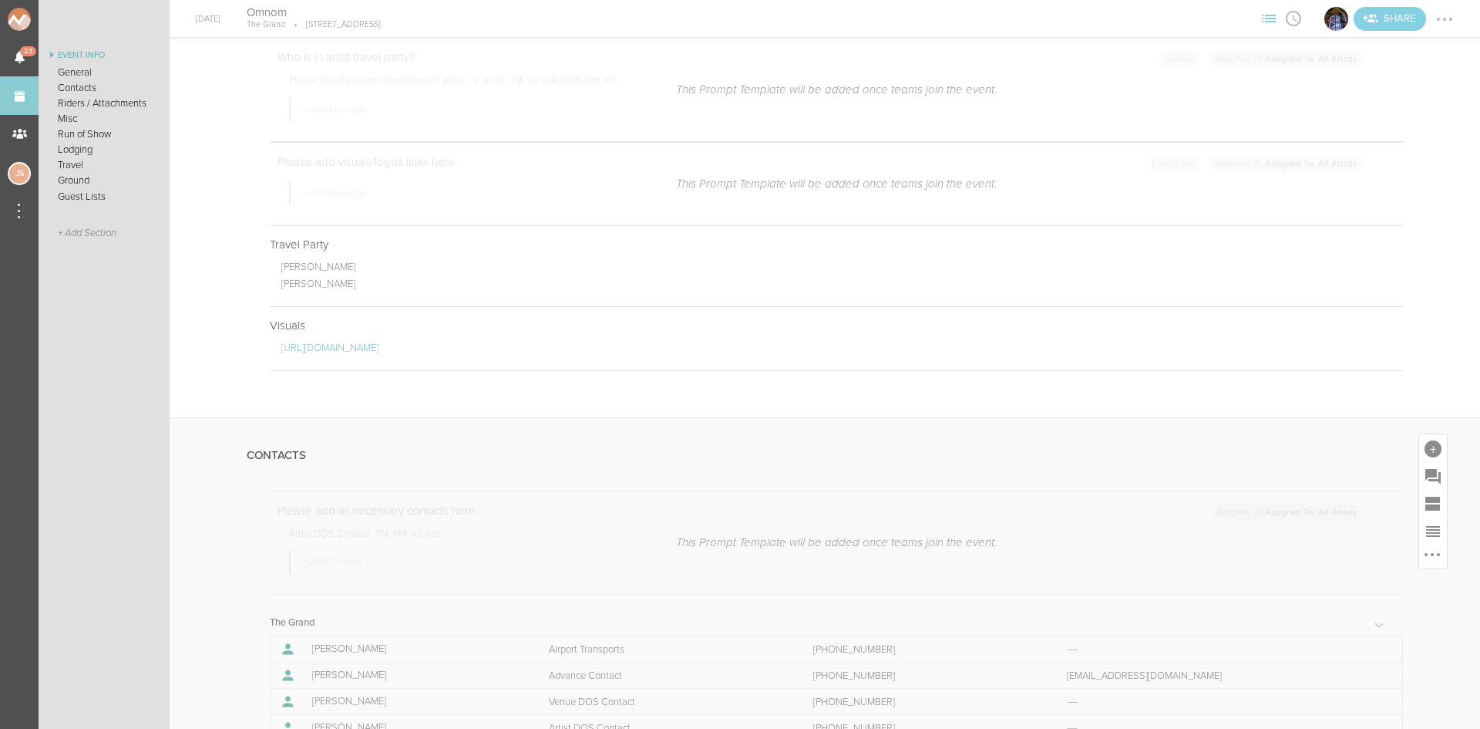
scroll to position [308, 0]
click at [1381, 650] on div at bounding box center [1382, 650] width 3 height 3
click at [1347, 663] on link "Edit" at bounding box center [1335, 652] width 119 height 28
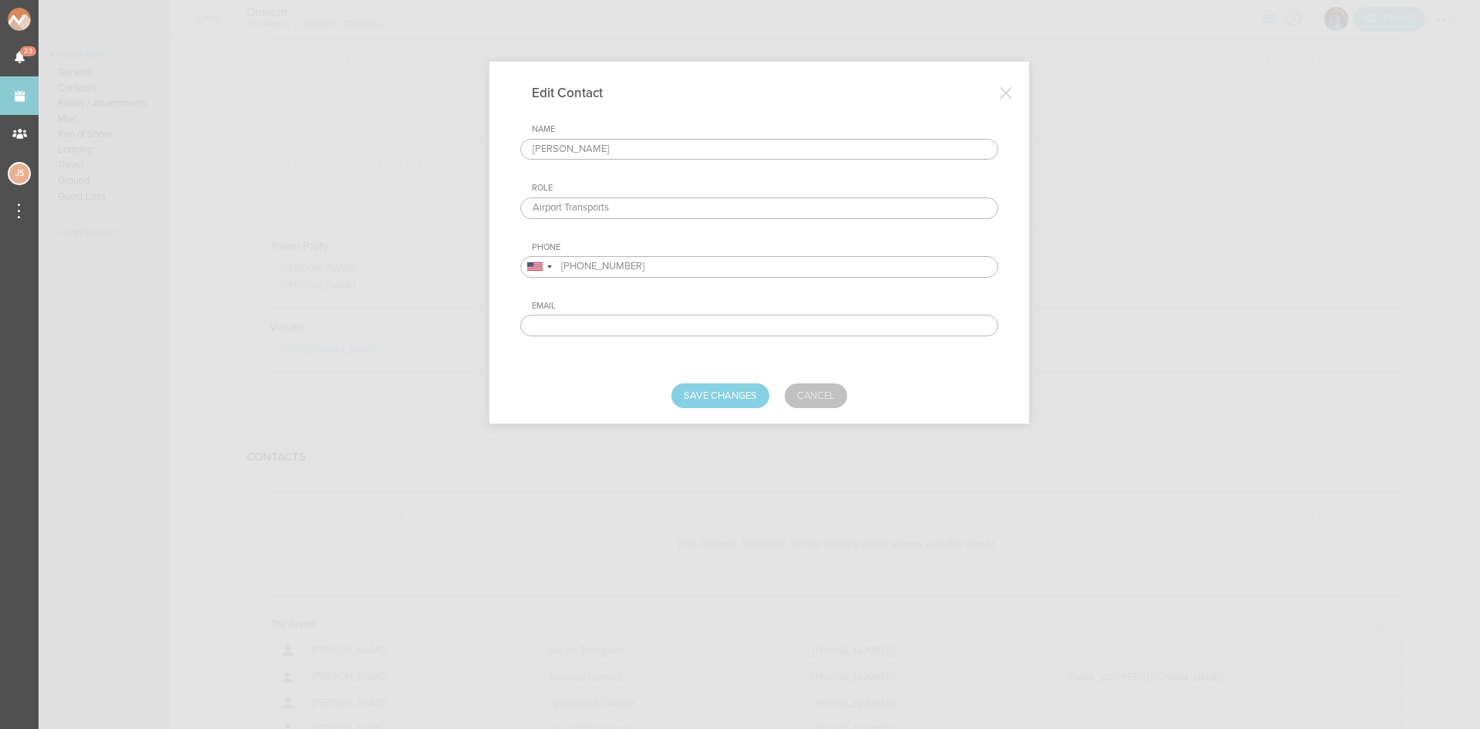
click at [836, 395] on link "Cancel" at bounding box center [816, 395] width 62 height 25
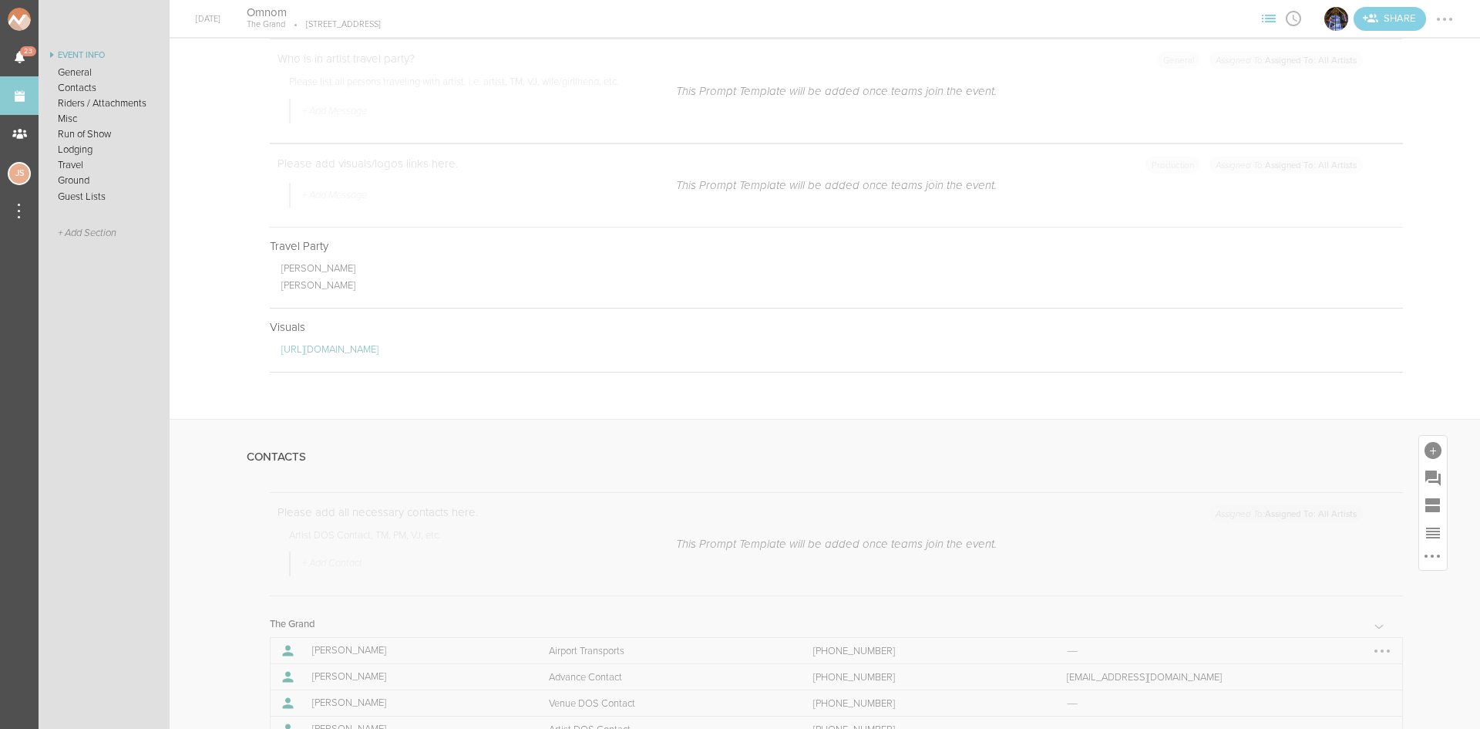
click at [1375, 657] on div at bounding box center [1382, 650] width 25 height 25
click at [1361, 690] on link "Remove" at bounding box center [1335, 681] width 119 height 28
click at [1447, 20] on div at bounding box center [1444, 19] width 25 height 25
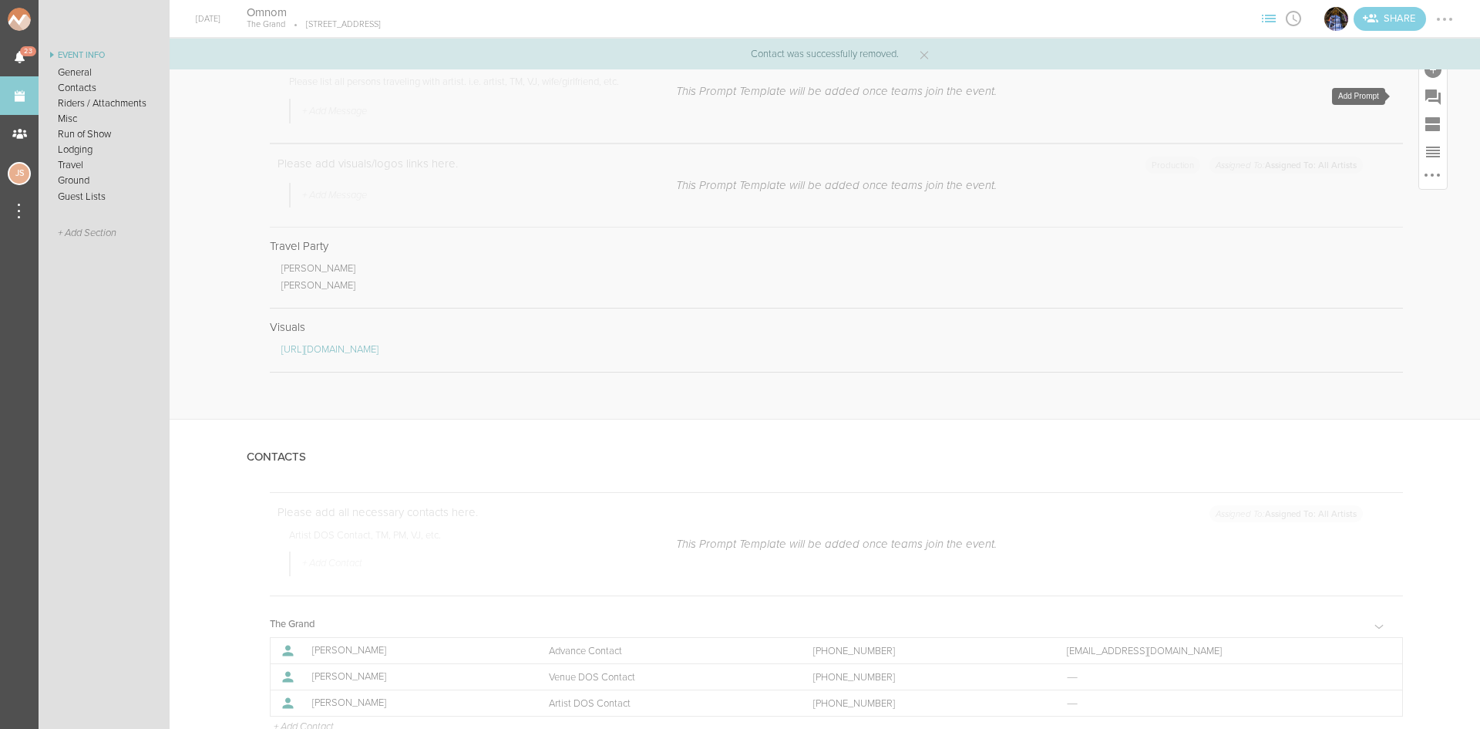
click at [1419, 102] on div at bounding box center [1433, 96] width 28 height 28
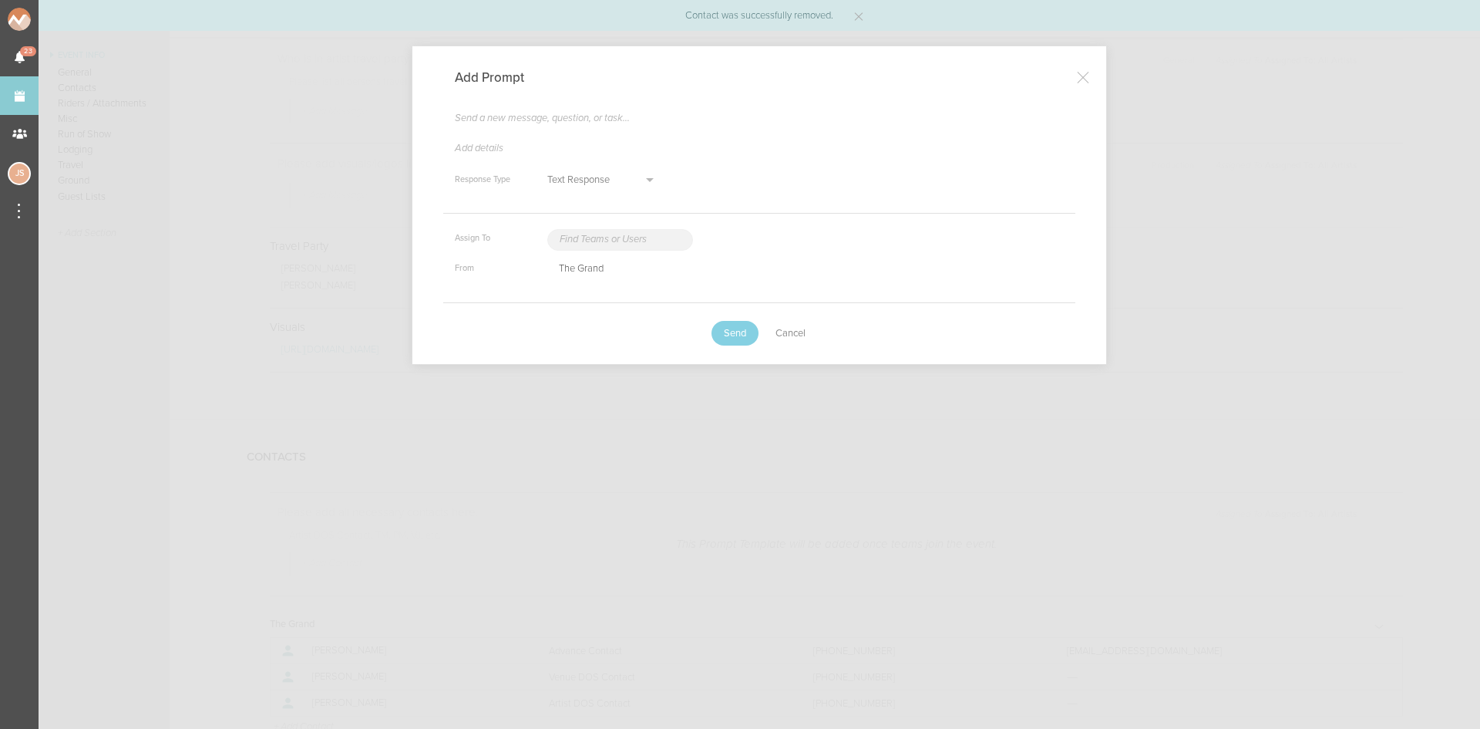
type textarea "x"
click at [793, 328] on link "Cancel" at bounding box center [790, 332] width 49 height 23
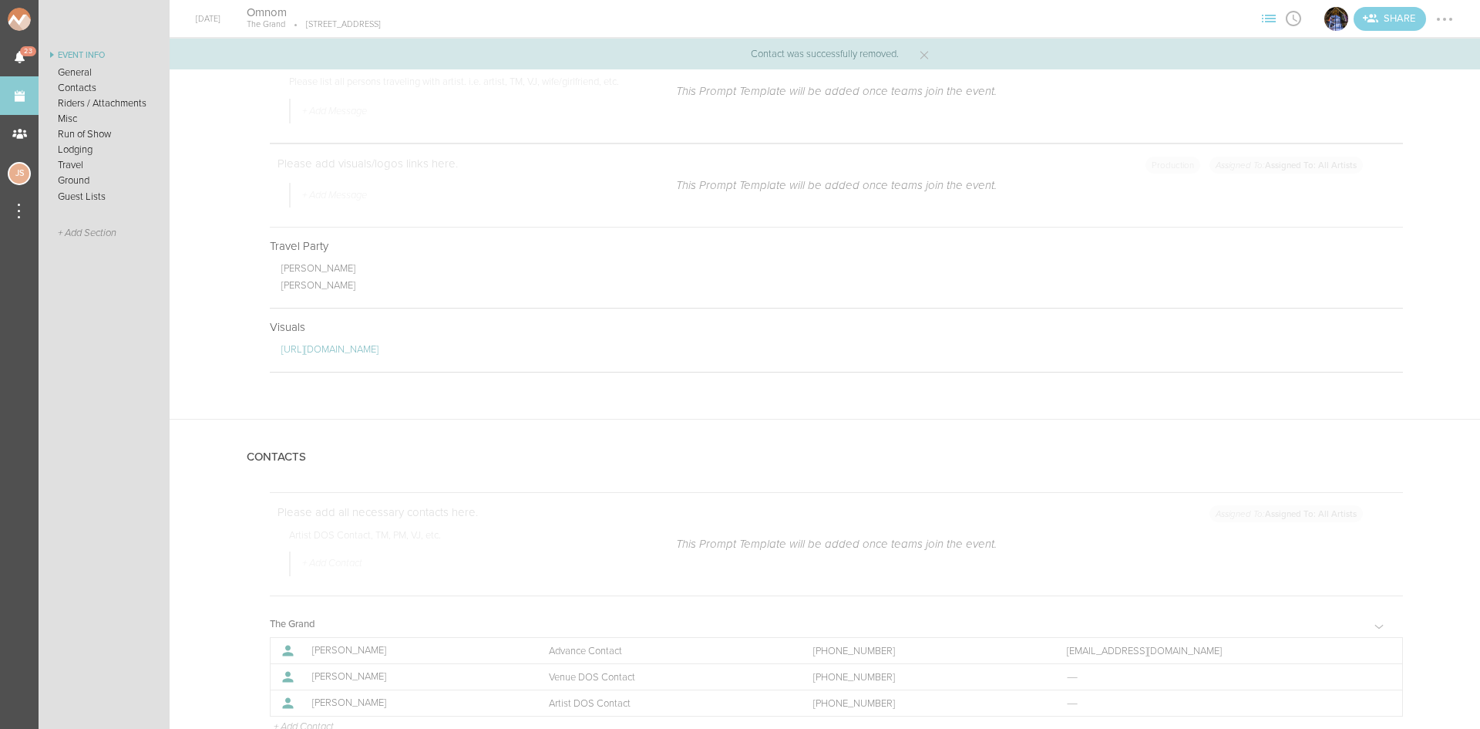
click at [1446, 23] on div at bounding box center [1444, 19] width 25 height 25
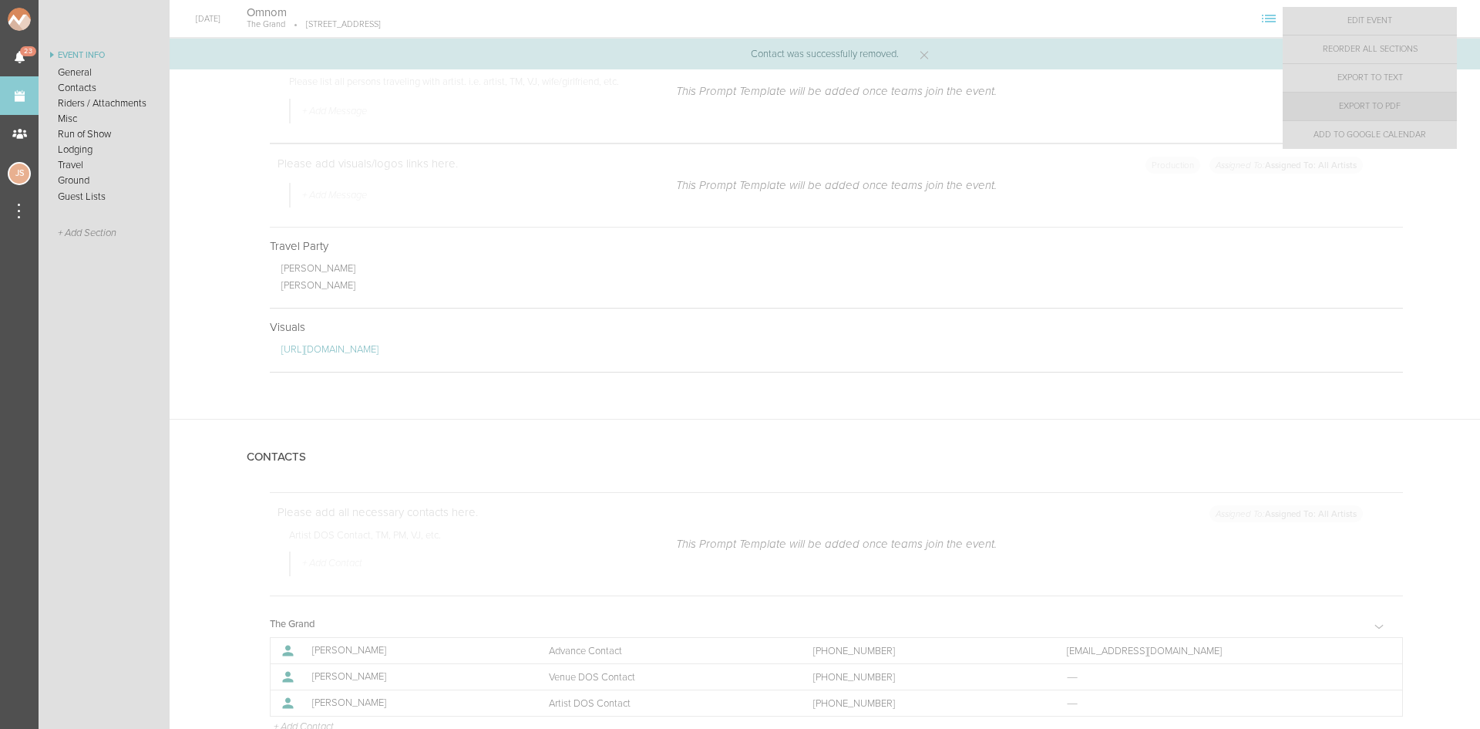
click at [1424, 103] on link "Export to PDF" at bounding box center [1370, 107] width 174 height 28
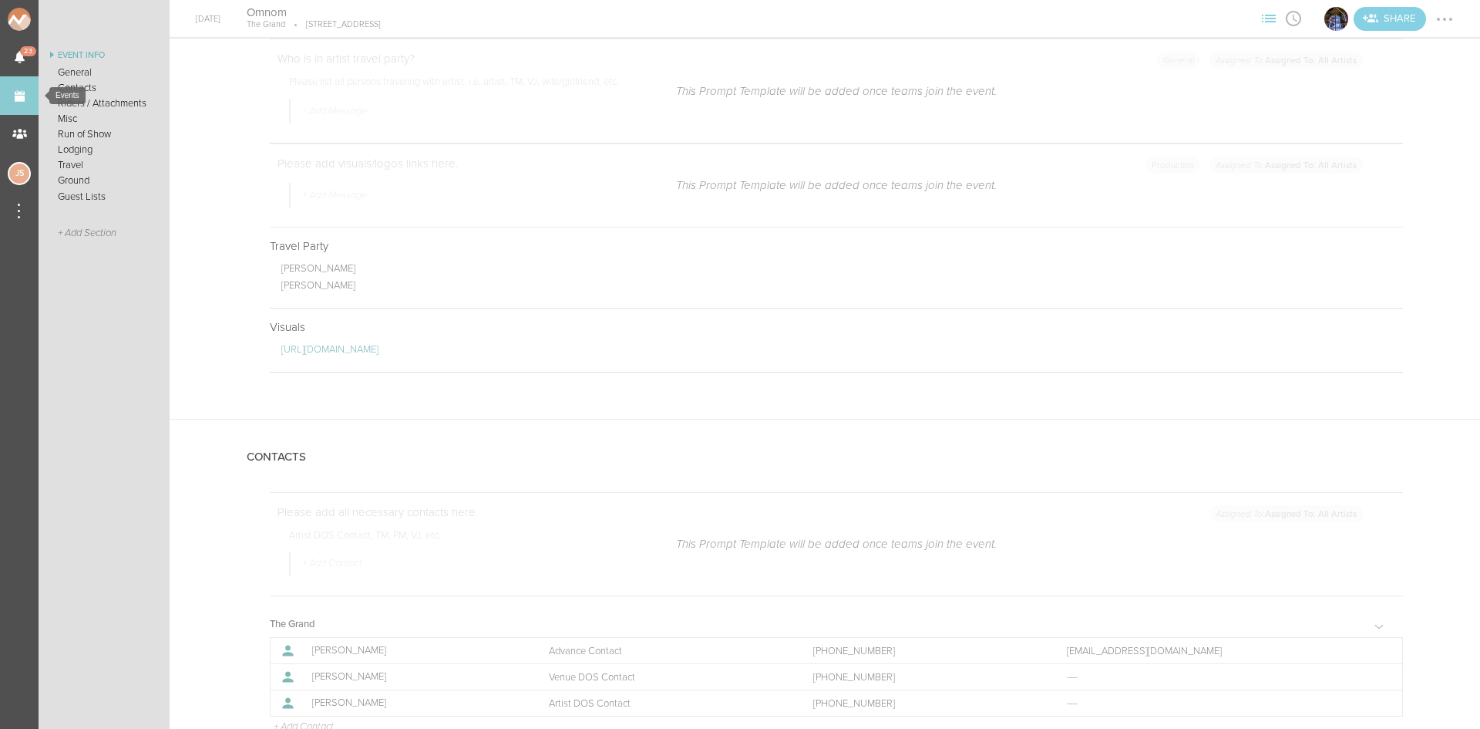
drag, startPoint x: 13, startPoint y: 87, endPoint x: 2, endPoint y: 103, distance: 19.3
click at [13, 87] on link "Events" at bounding box center [19, 95] width 39 height 39
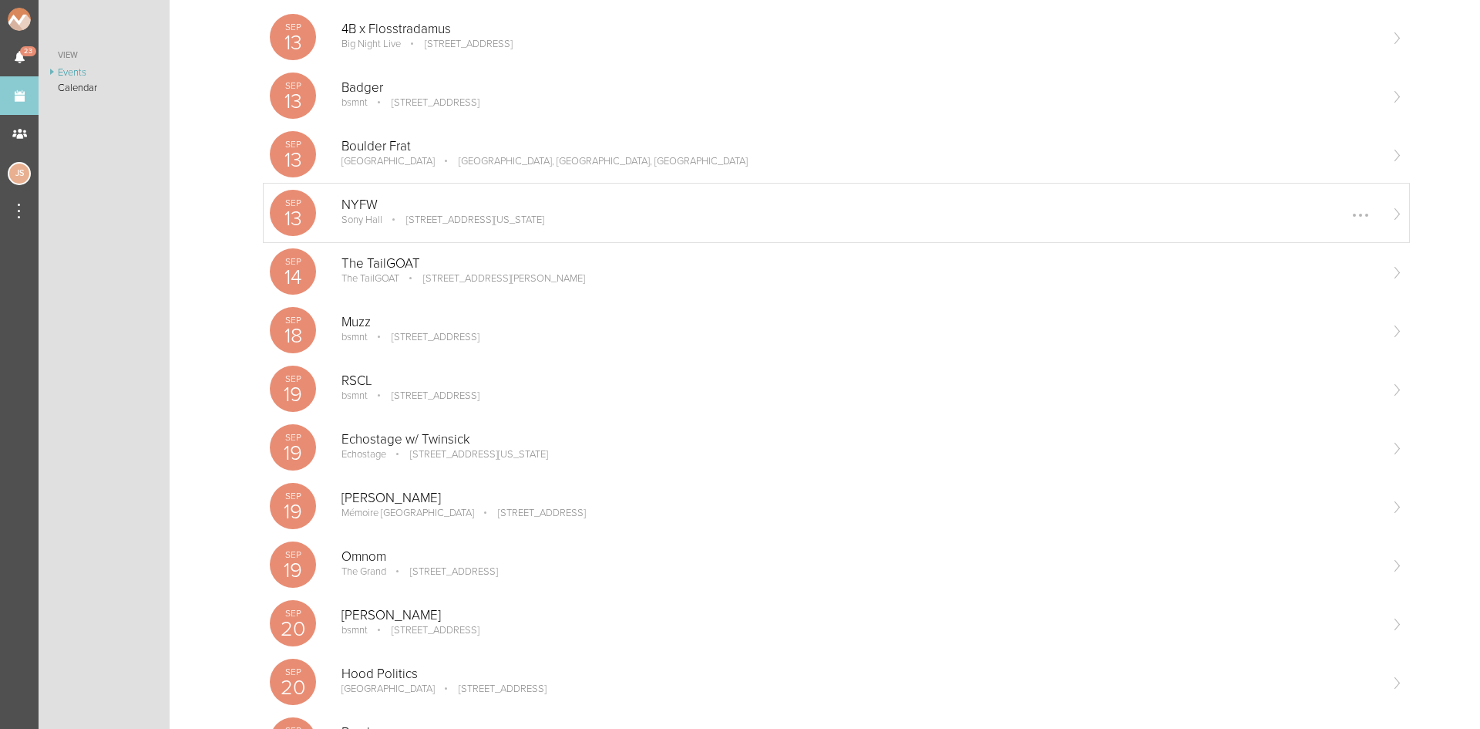
scroll to position [385, 0]
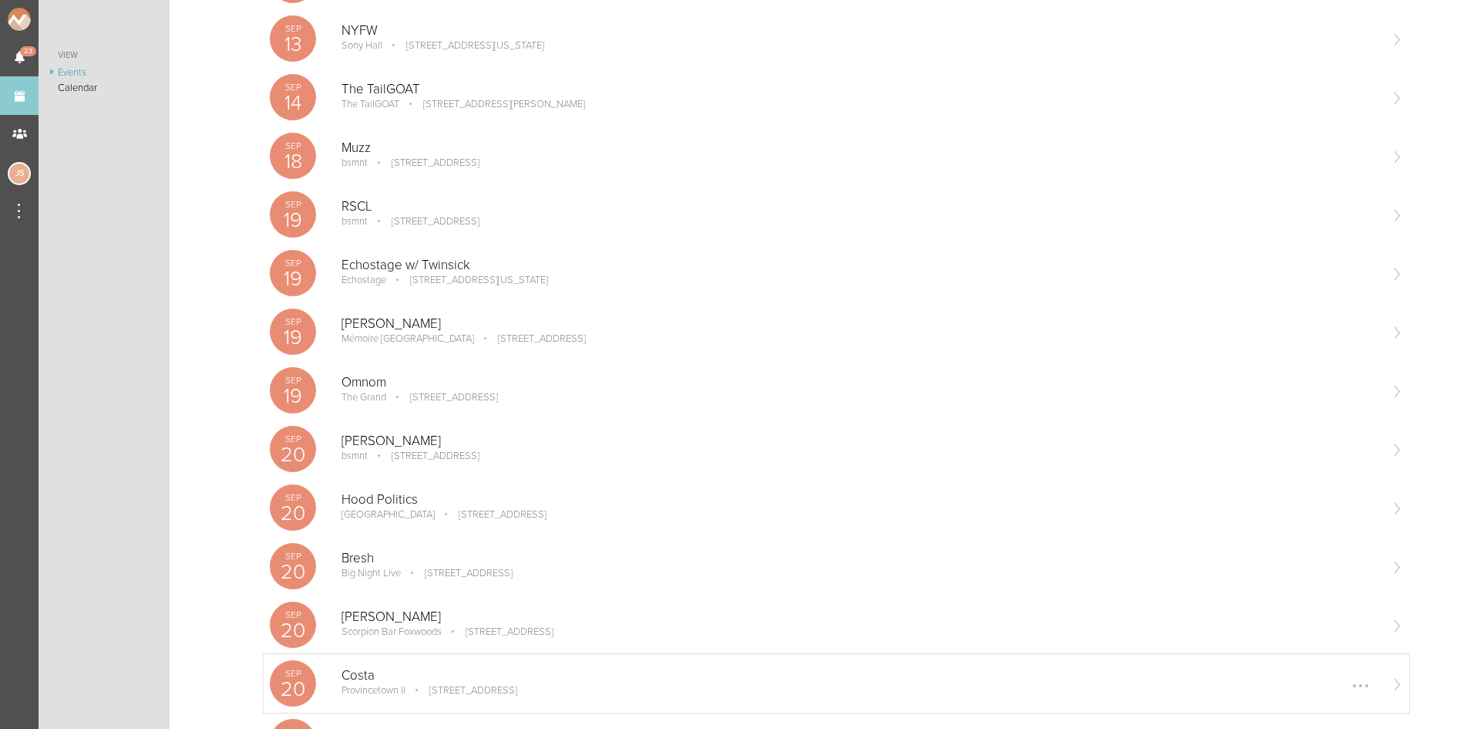
click at [384, 685] on p "Provincetown II" at bounding box center [374, 690] width 64 height 12
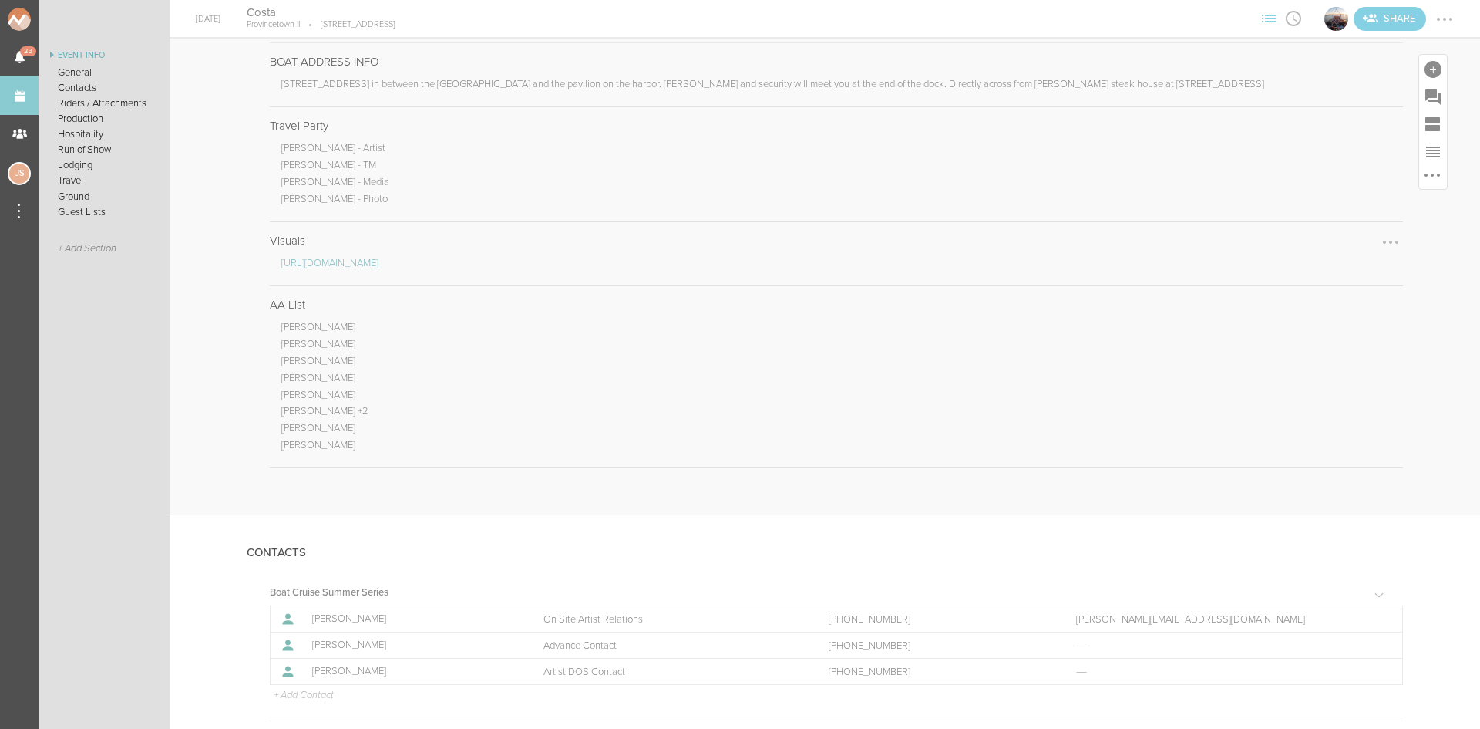
scroll to position [848, 0]
click at [1384, 306] on div at bounding box center [1390, 304] width 25 height 25
click at [1326, 314] on link "Edit Note" at bounding box center [1343, 306] width 119 height 28
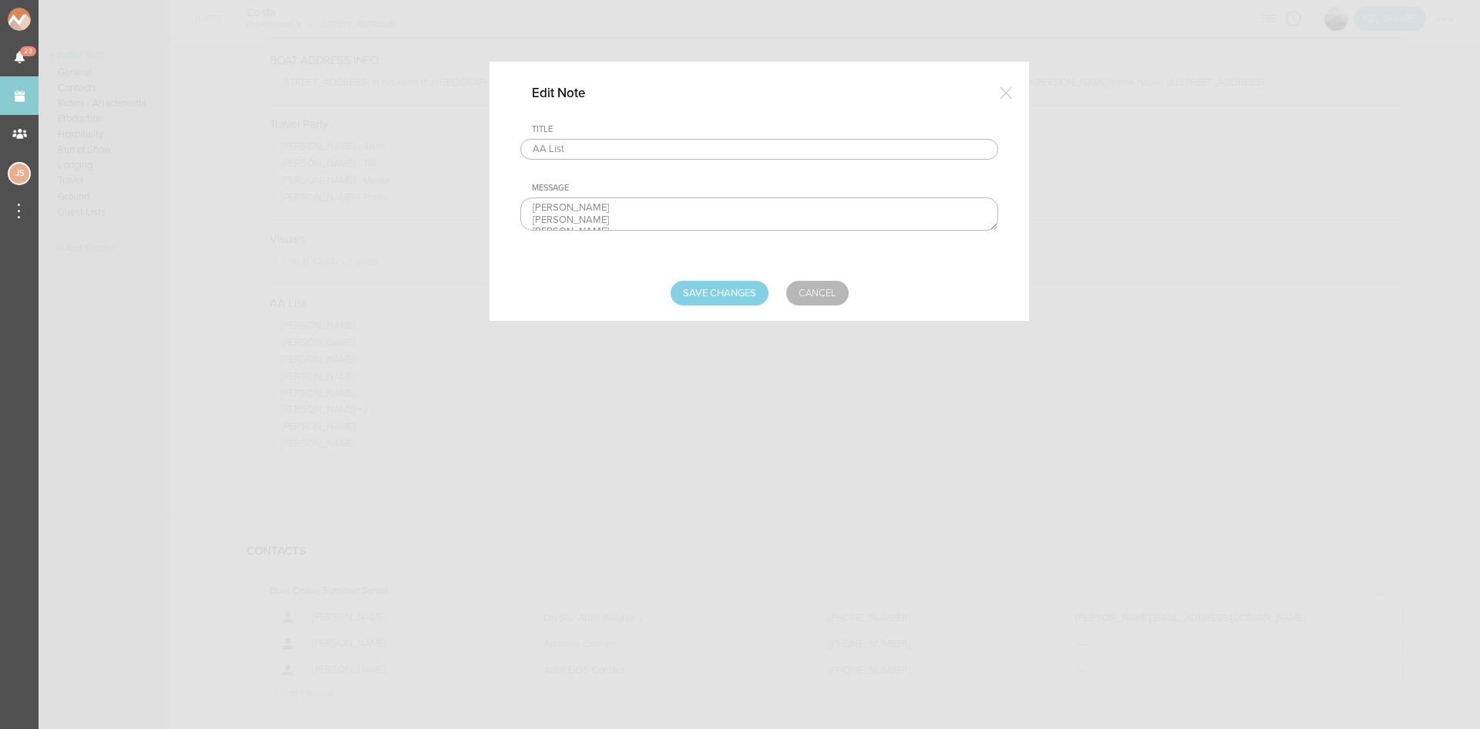
click at [624, 217] on textarea "Jess Smith Cece Christopher Fabiana Rincon-Rodriguez Lloyd Griffin Judy Kolek I…" at bounding box center [759, 213] width 478 height 33
type textarea "Jess Smith Fabiana Rincon-Rodriguez Lloyd Griffin Judy Kolek Isabella Welch +2 …"
click at [716, 294] on input "Save Changes" at bounding box center [720, 293] width 98 height 25
type input "Saving..."
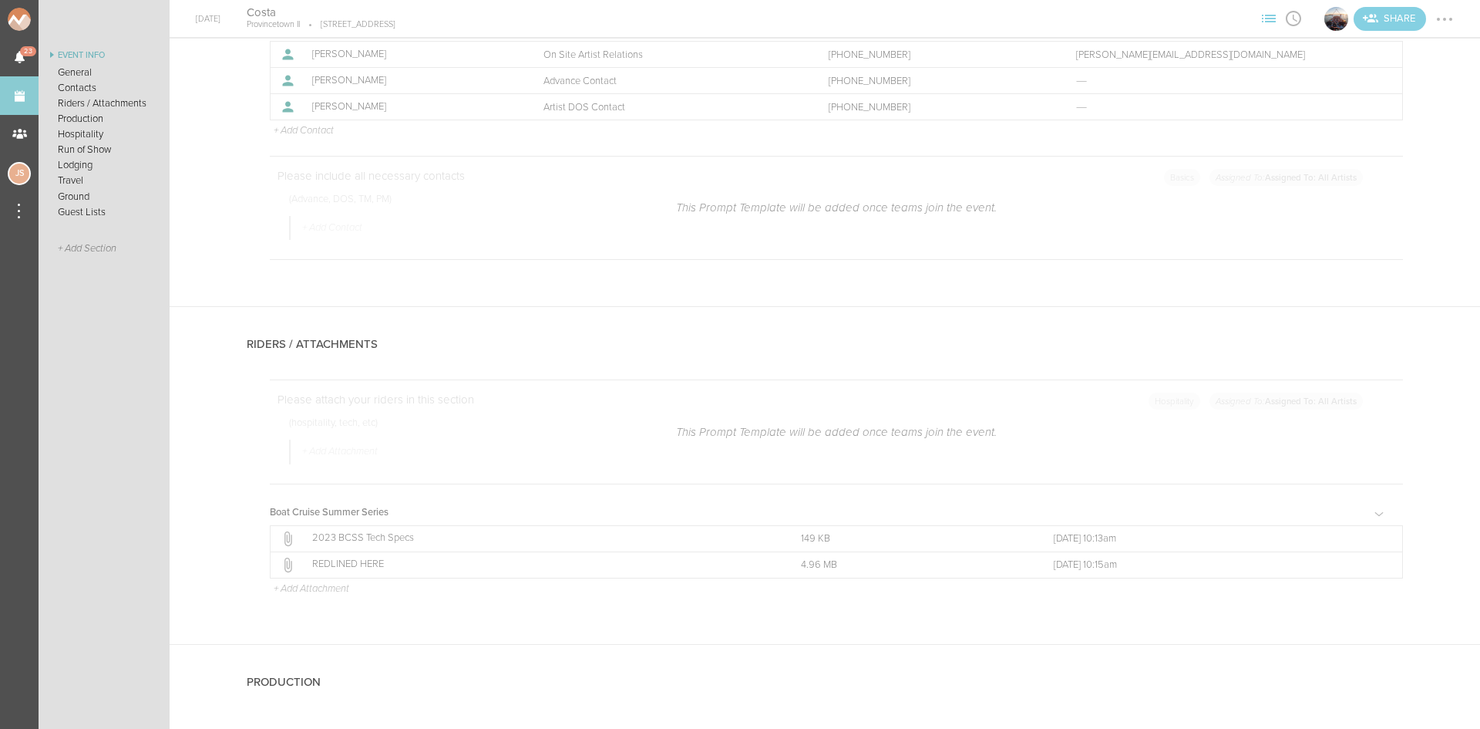
scroll to position [1356, 0]
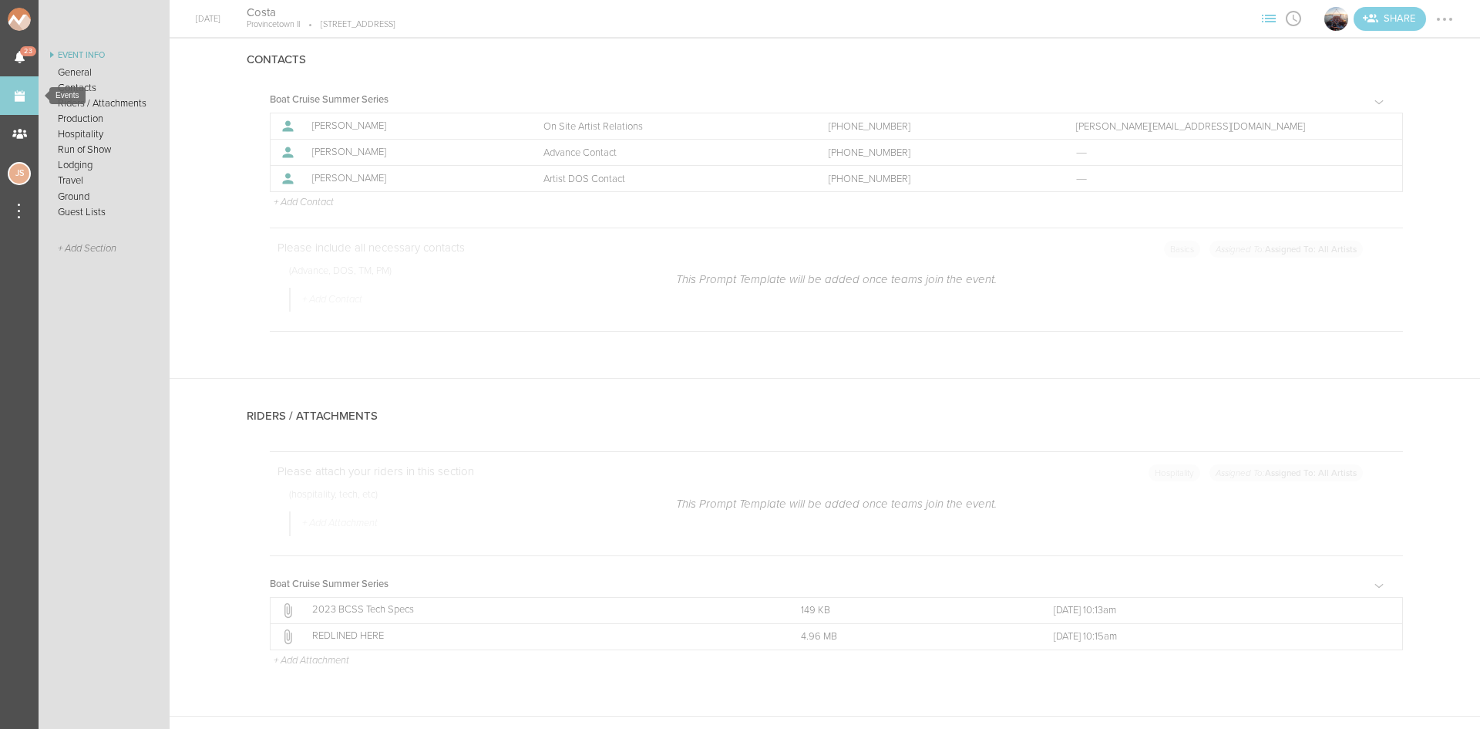
click at [25, 103] on link "Events" at bounding box center [19, 95] width 39 height 39
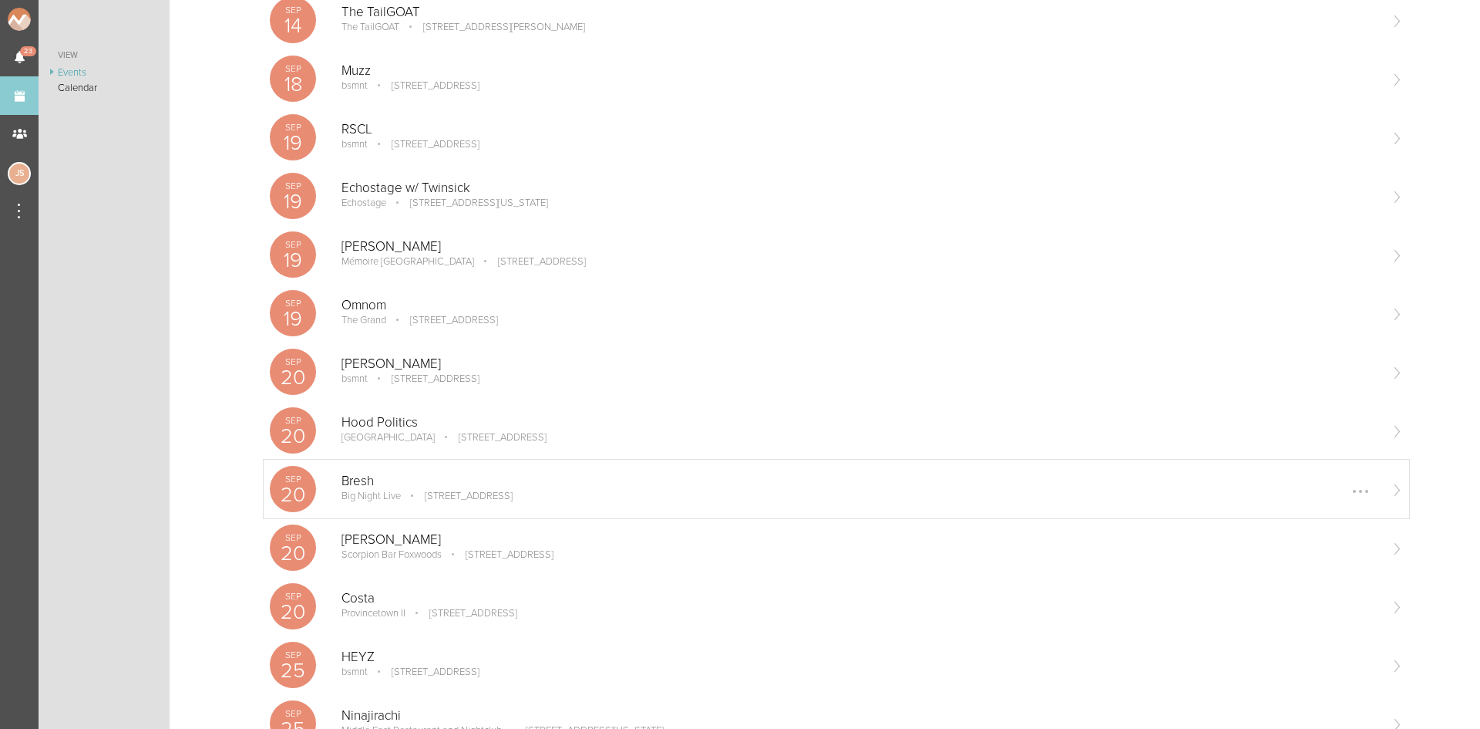
scroll to position [617, 0]
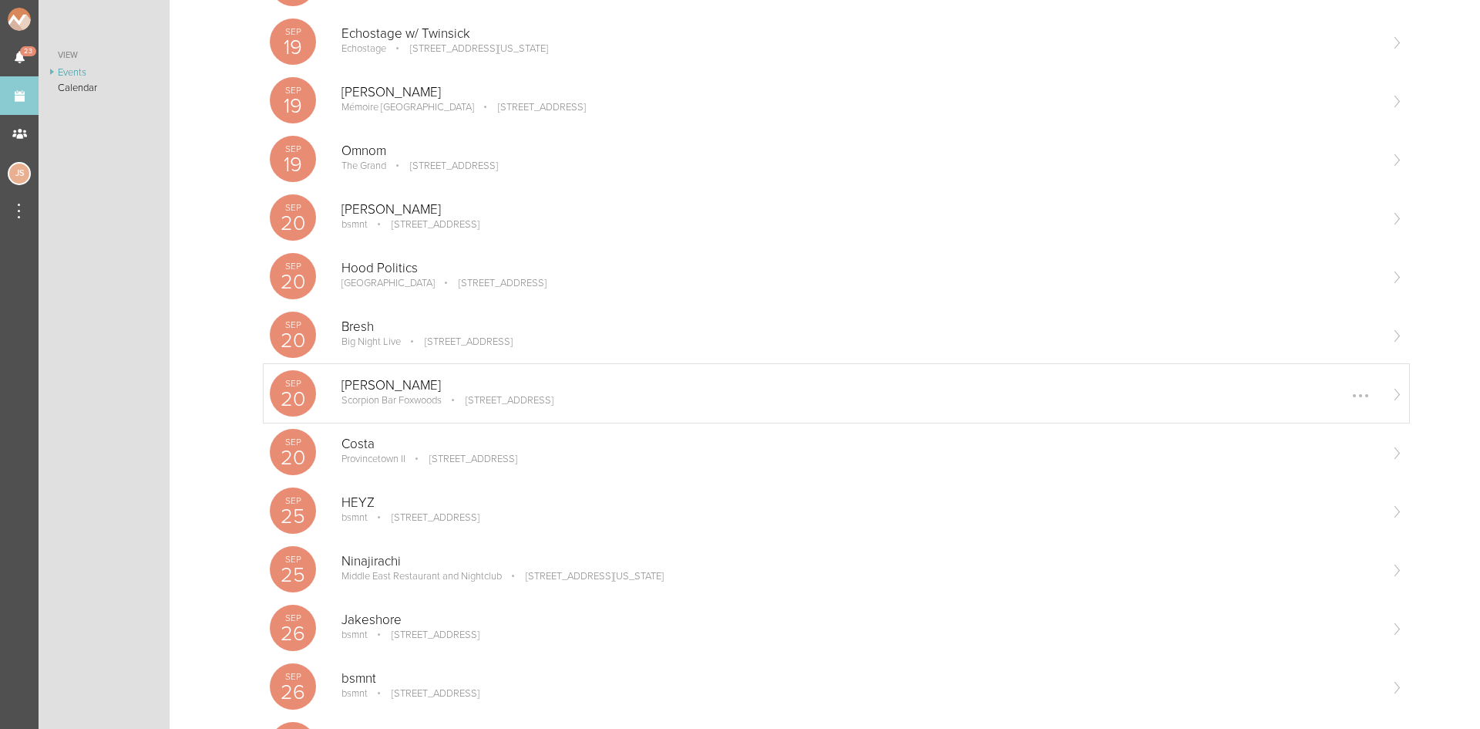
click at [447, 384] on p "James Kennedy" at bounding box center [860, 385] width 1037 height 15
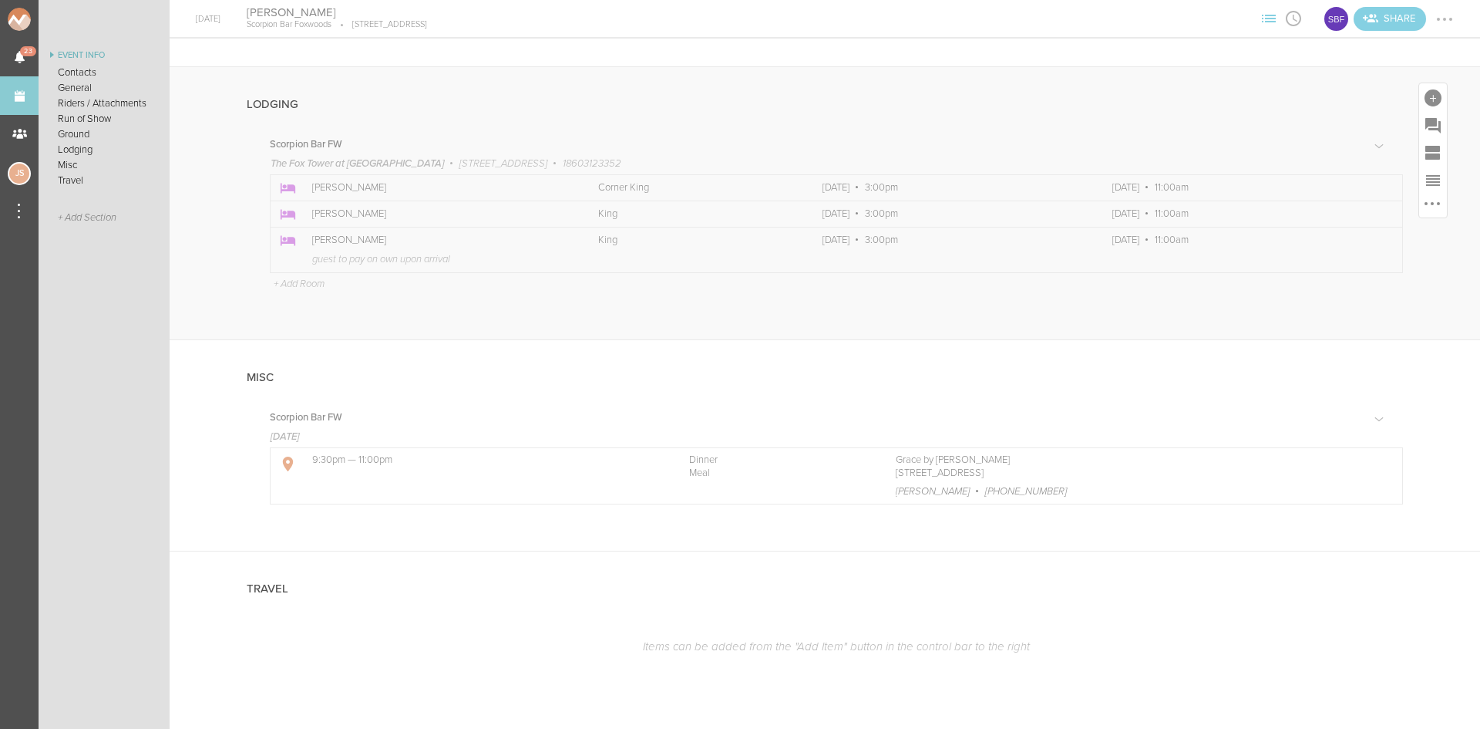
scroll to position [1375, 0]
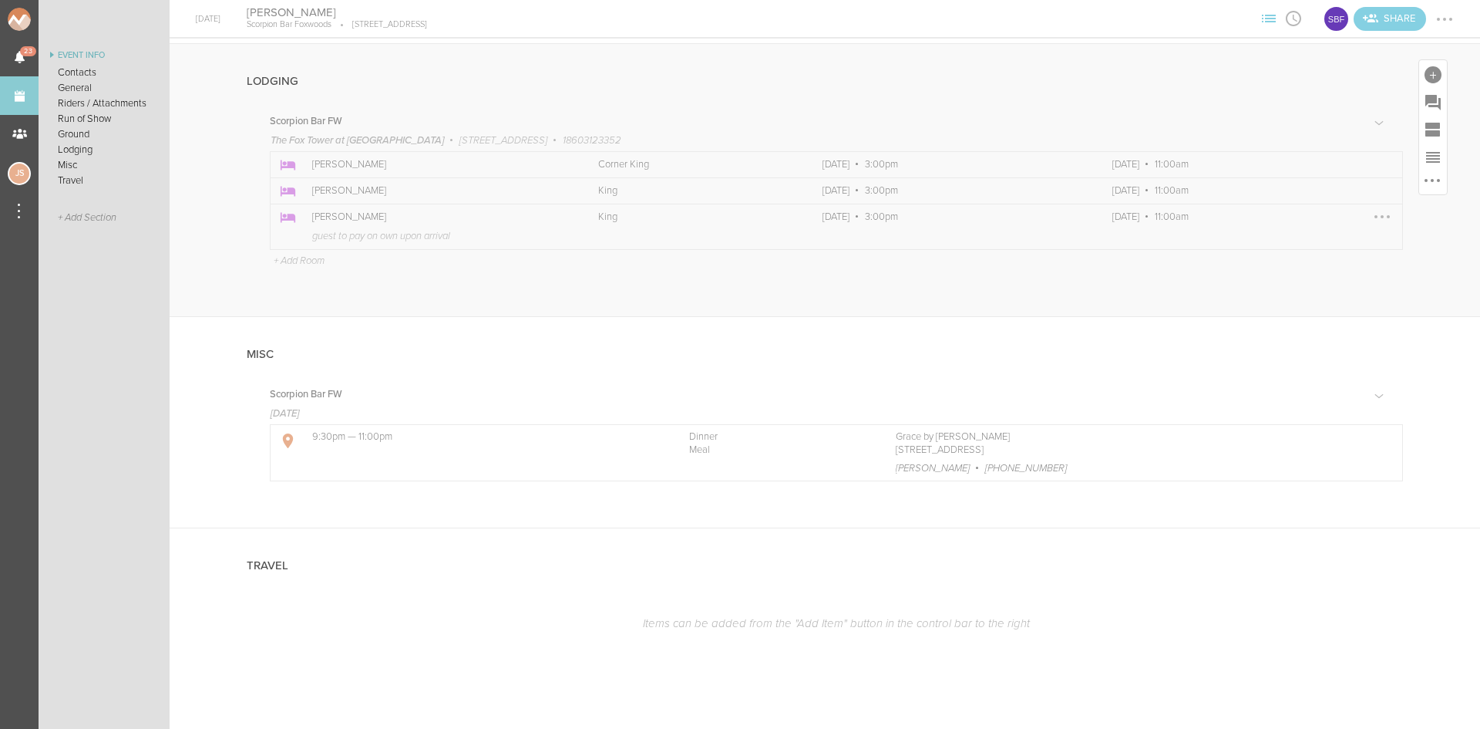
click at [1371, 208] on div at bounding box center [1382, 216] width 25 height 25
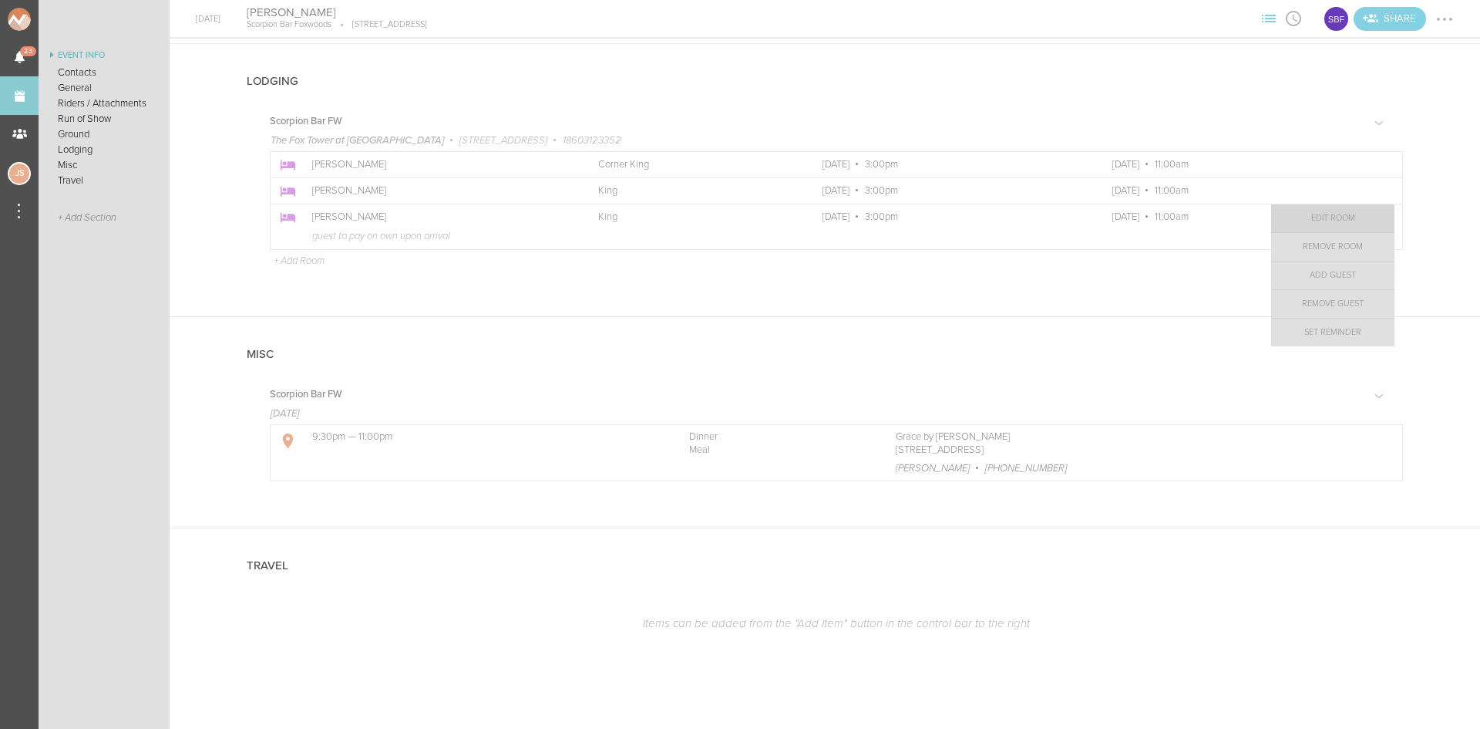
click at [1355, 213] on link "Edit Room" at bounding box center [1332, 218] width 123 height 28
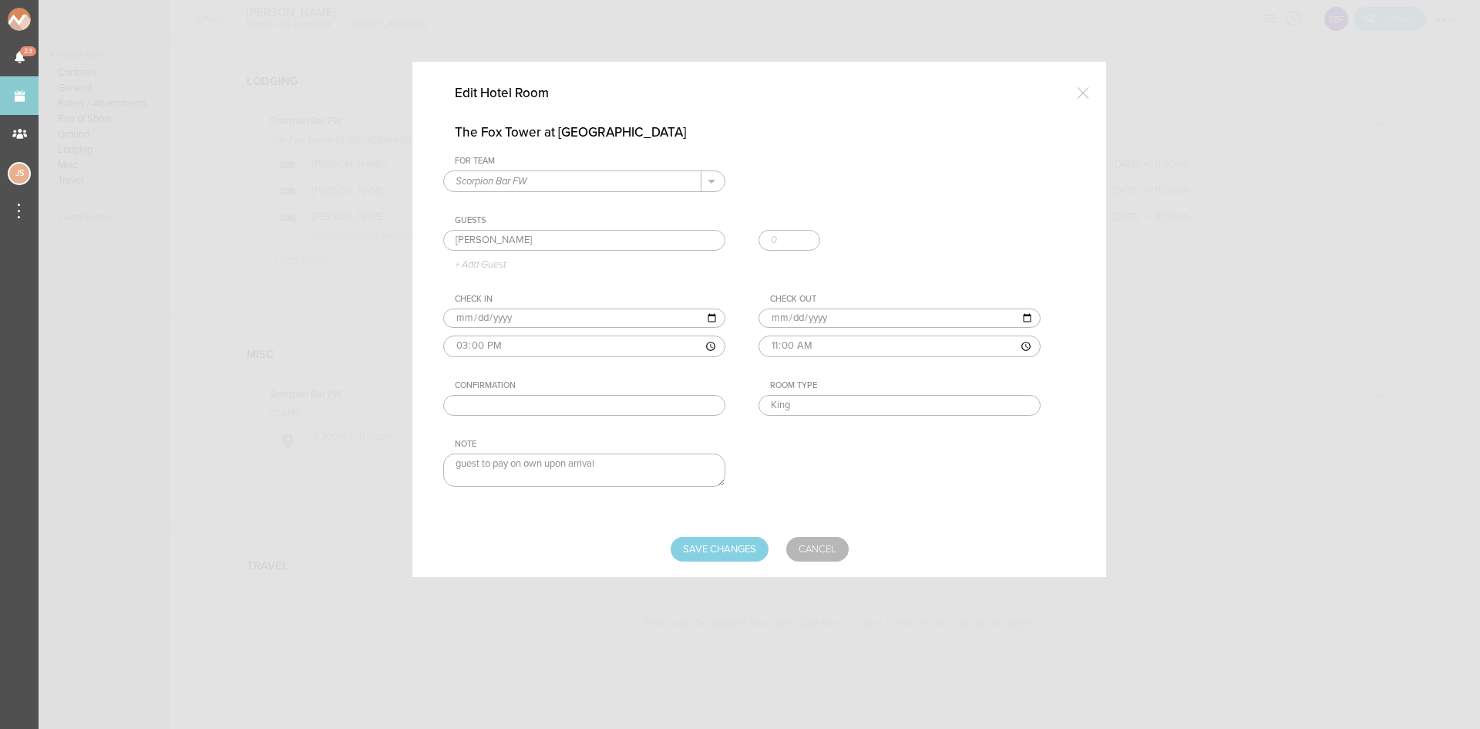
click at [550, 414] on input "text" at bounding box center [584, 406] width 282 height 22
paste input "223429252"
type input "223429252"
click at [693, 550] on input "Save Changes" at bounding box center [720, 549] width 98 height 25
type input "Saving..."
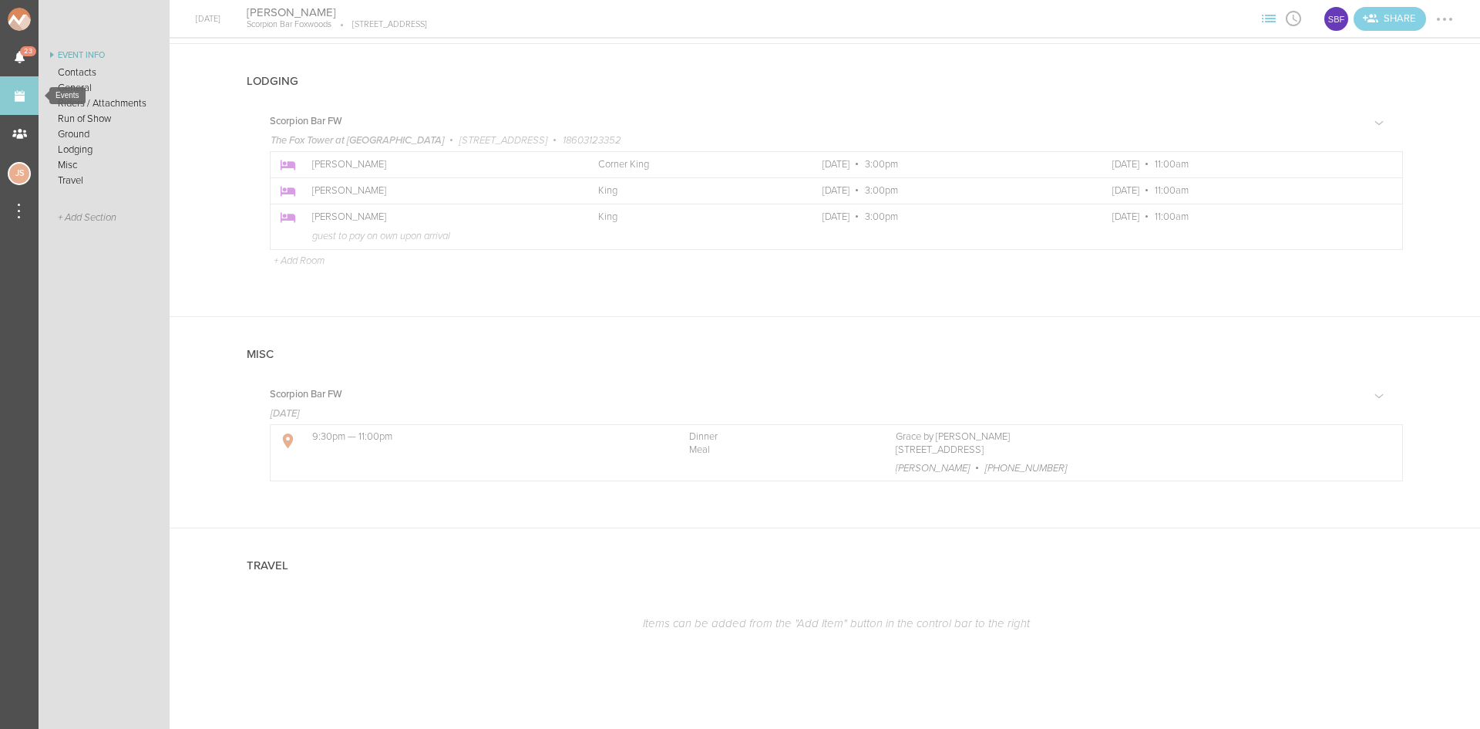
drag, startPoint x: 25, startPoint y: 86, endPoint x: 12, endPoint y: 81, distance: 14.9
click at [25, 86] on link "Events" at bounding box center [19, 95] width 39 height 39
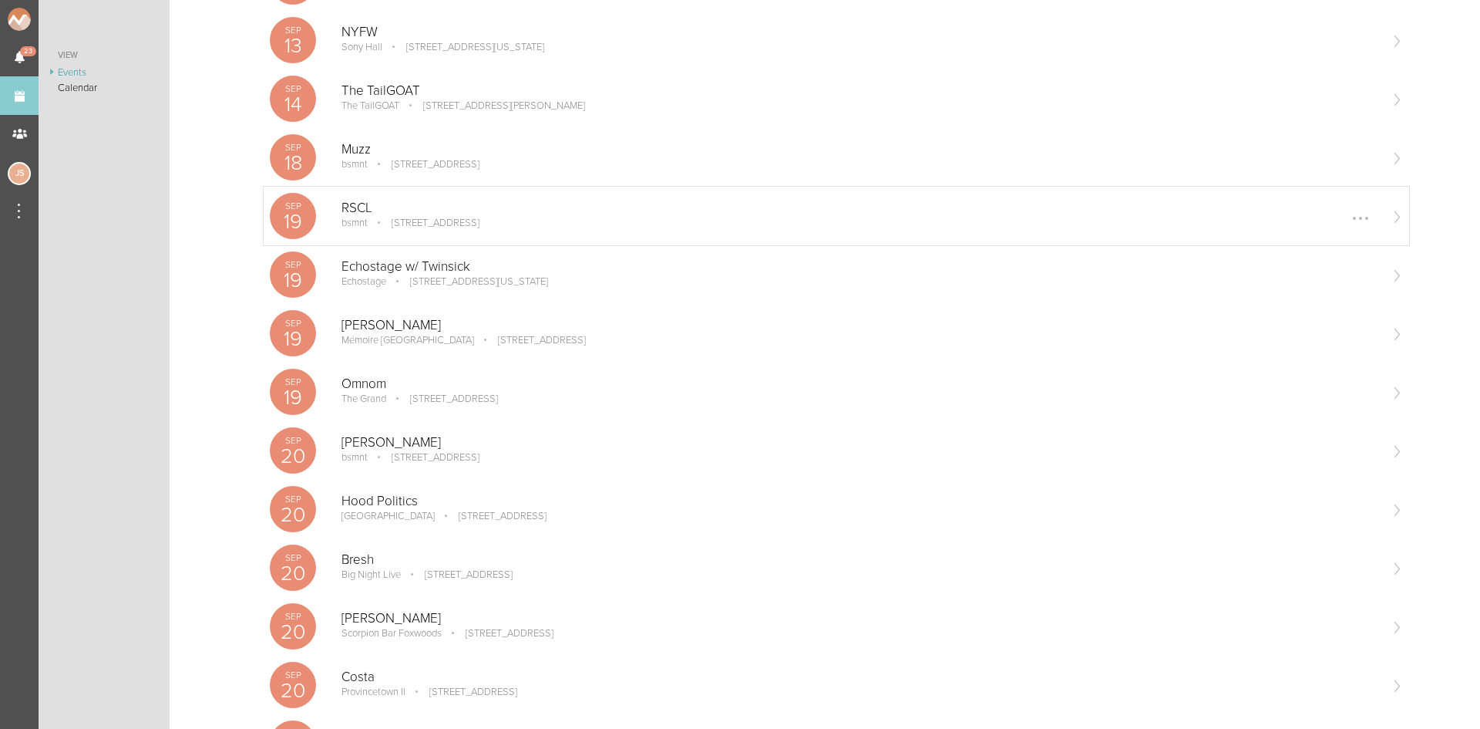
scroll to position [385, 0]
click at [392, 434] on p "[PERSON_NAME]" at bounding box center [860, 440] width 1037 height 15
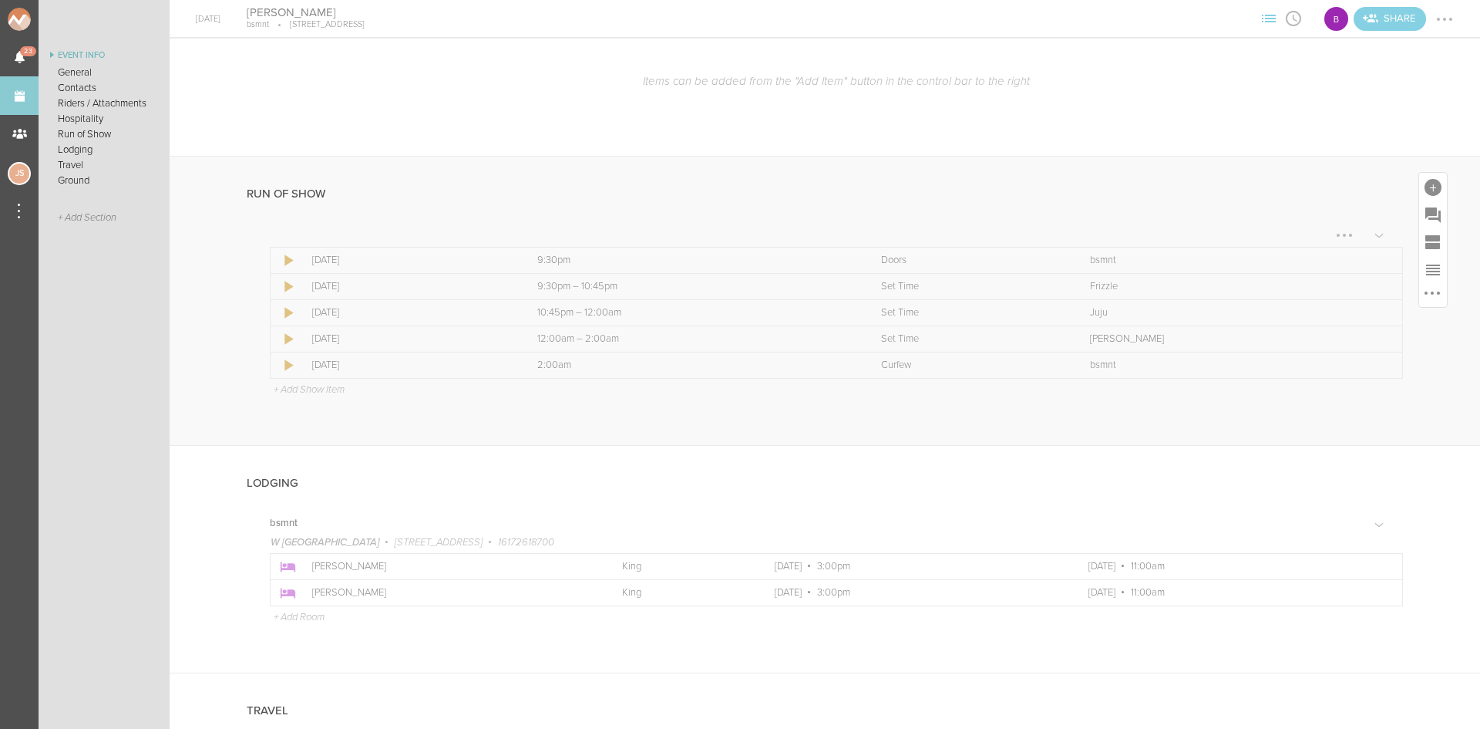
scroll to position [1079, 0]
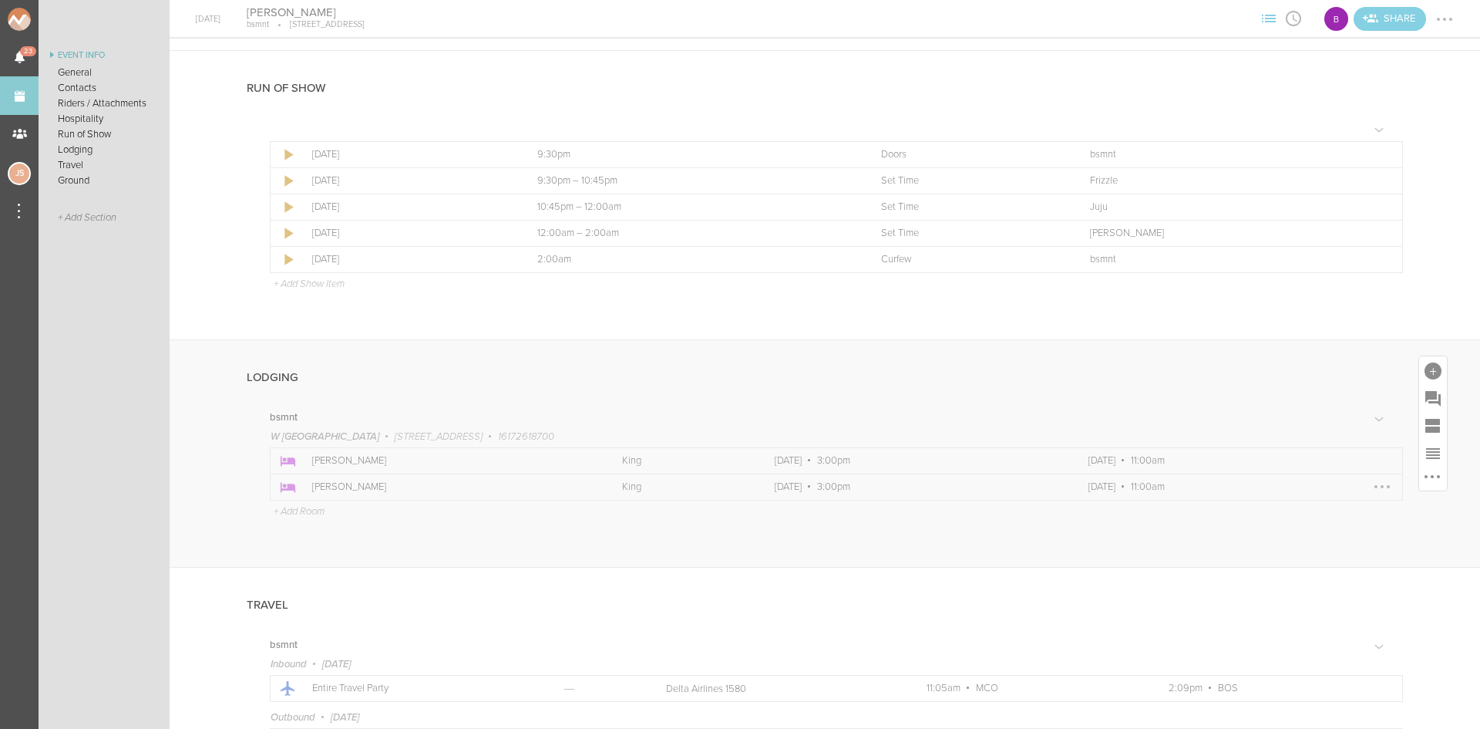
click at [1322, 483] on p "[DATE] 11:00am" at bounding box center [1230, 487] width 283 height 12
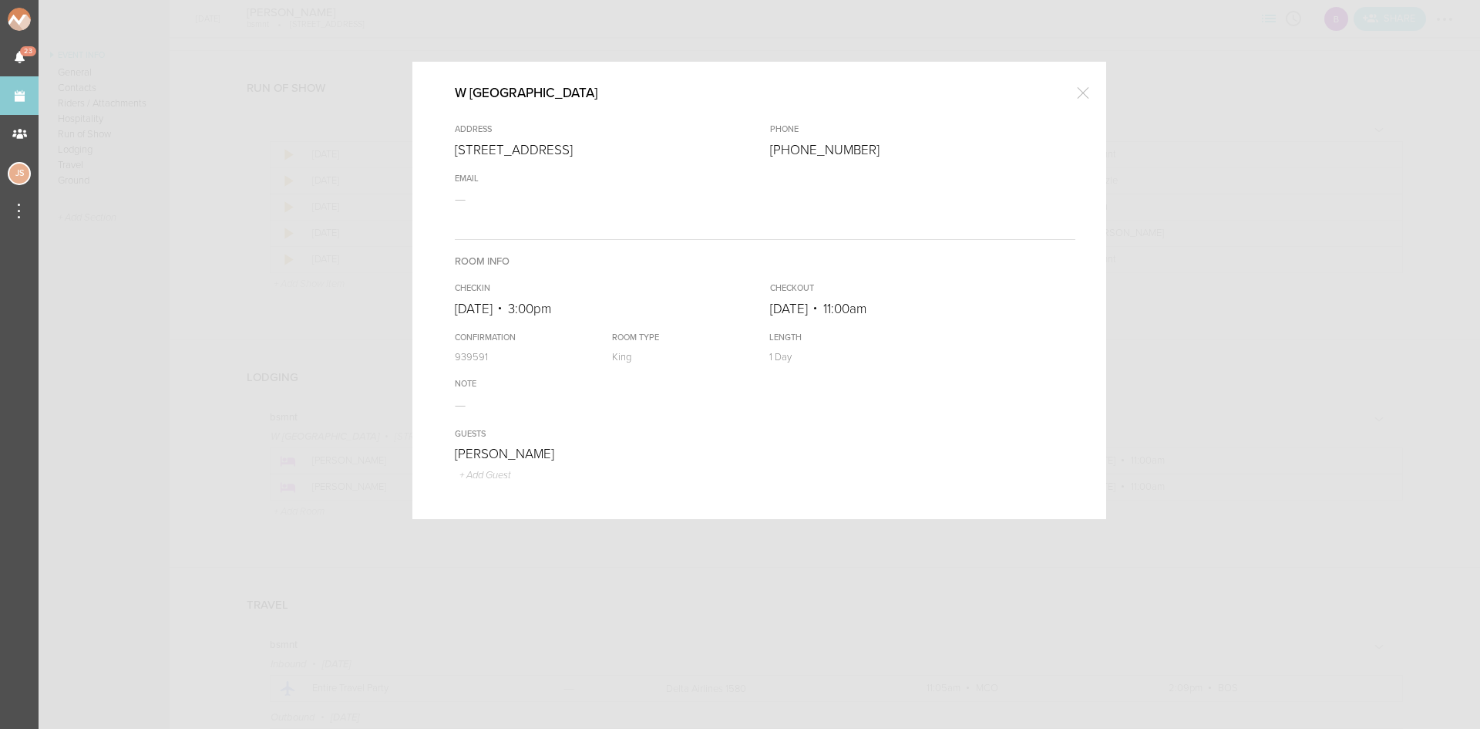
click at [1090, 84] on div at bounding box center [1083, 92] width 31 height 31
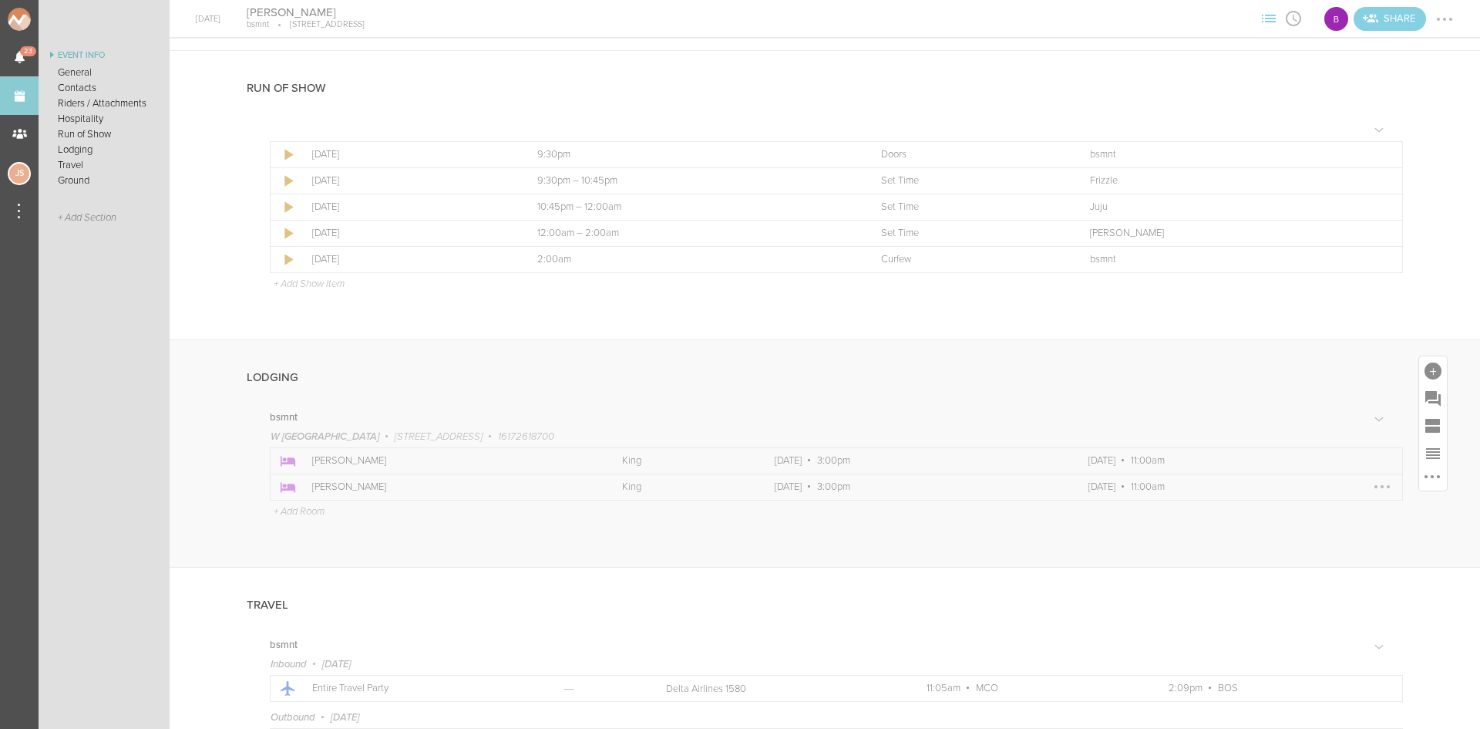
click at [1372, 482] on div at bounding box center [1382, 486] width 25 height 25
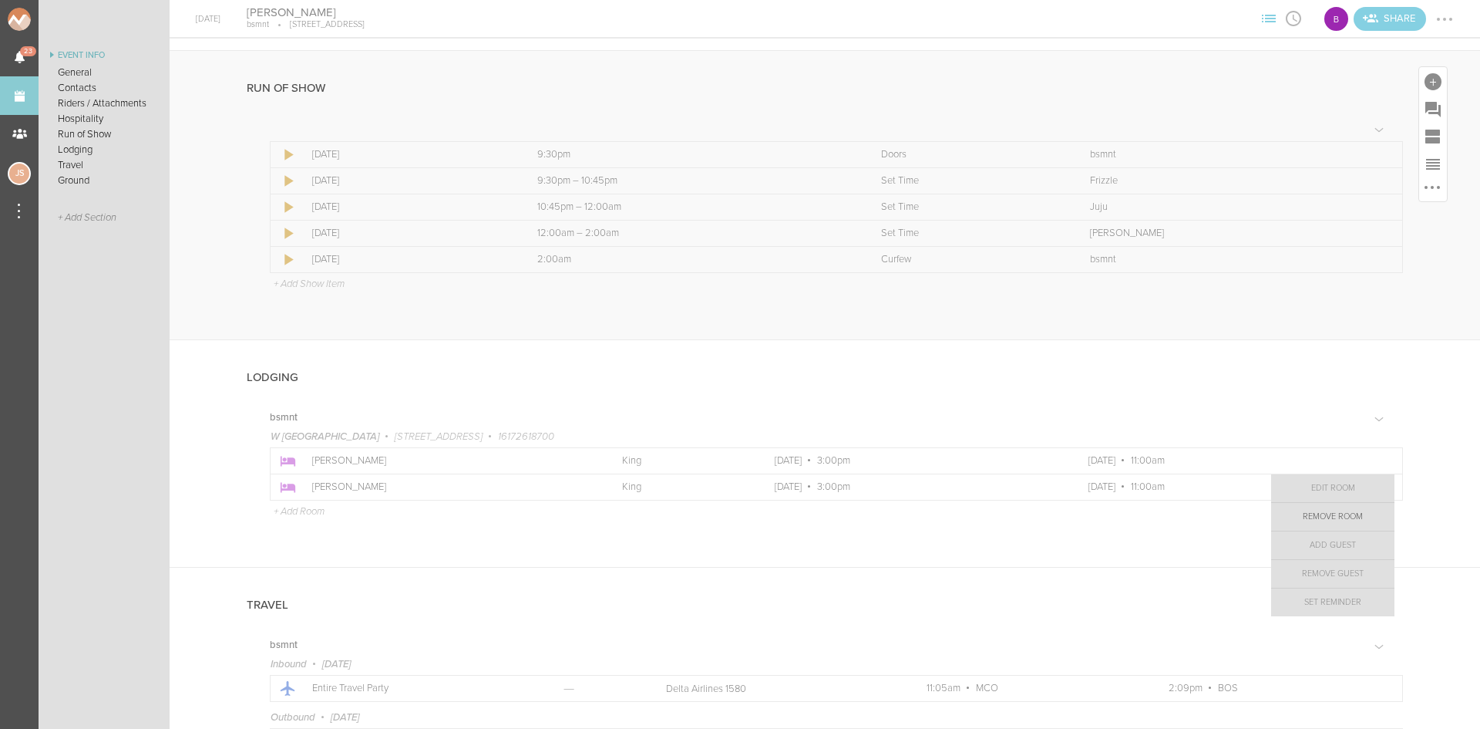
click at [1358, 510] on link "Remove Room" at bounding box center [1332, 517] width 123 height 28
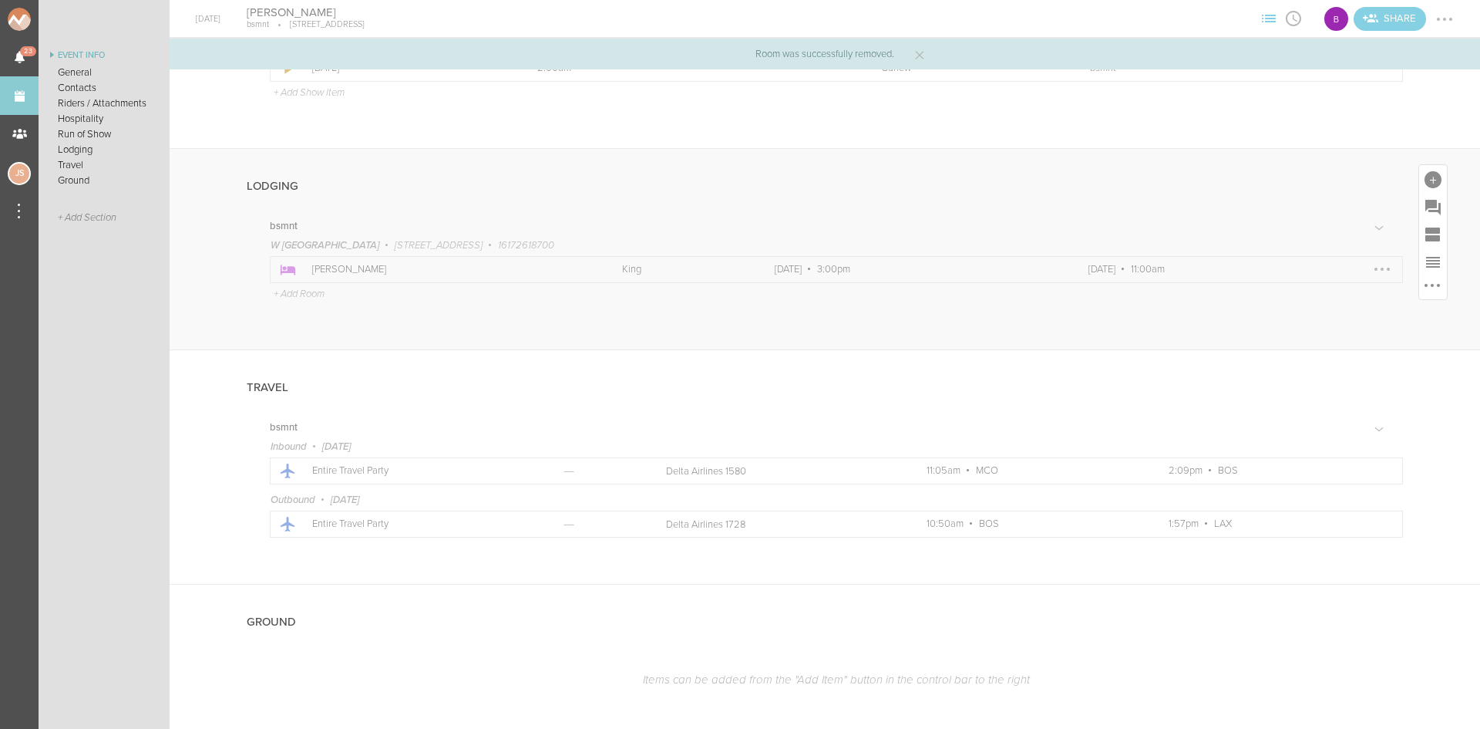
scroll to position [1327, 0]
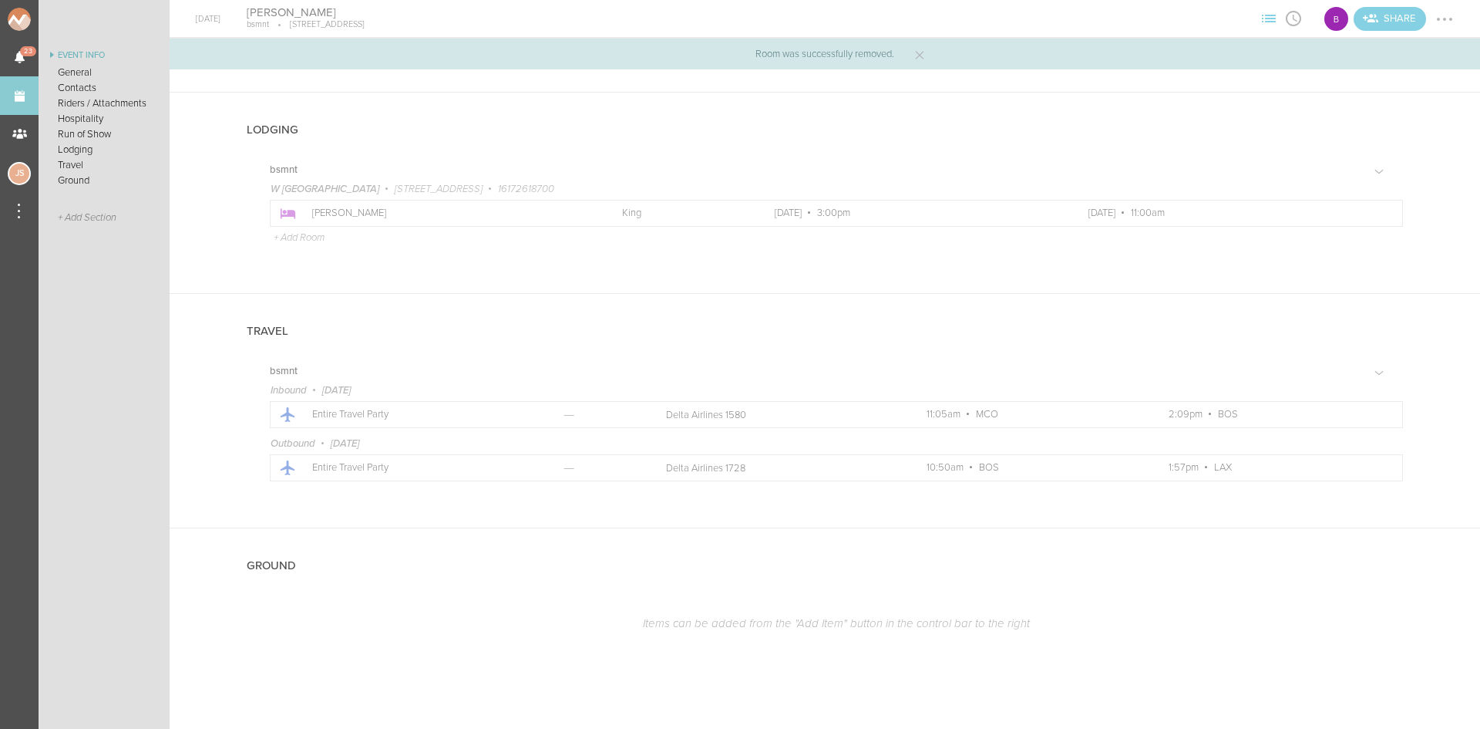
click at [1448, 15] on div at bounding box center [1444, 19] width 25 height 25
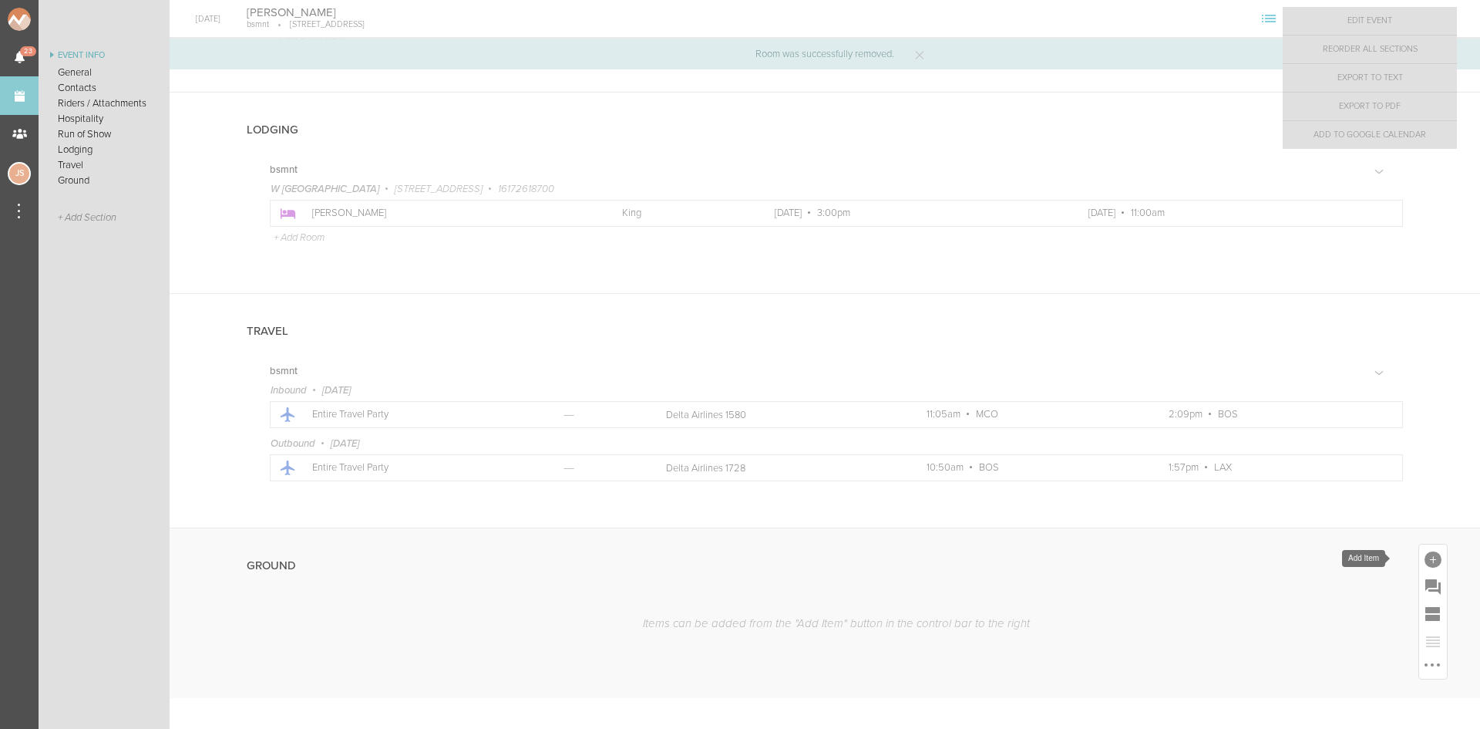
click at [1425, 557] on div at bounding box center [1433, 559] width 17 height 17
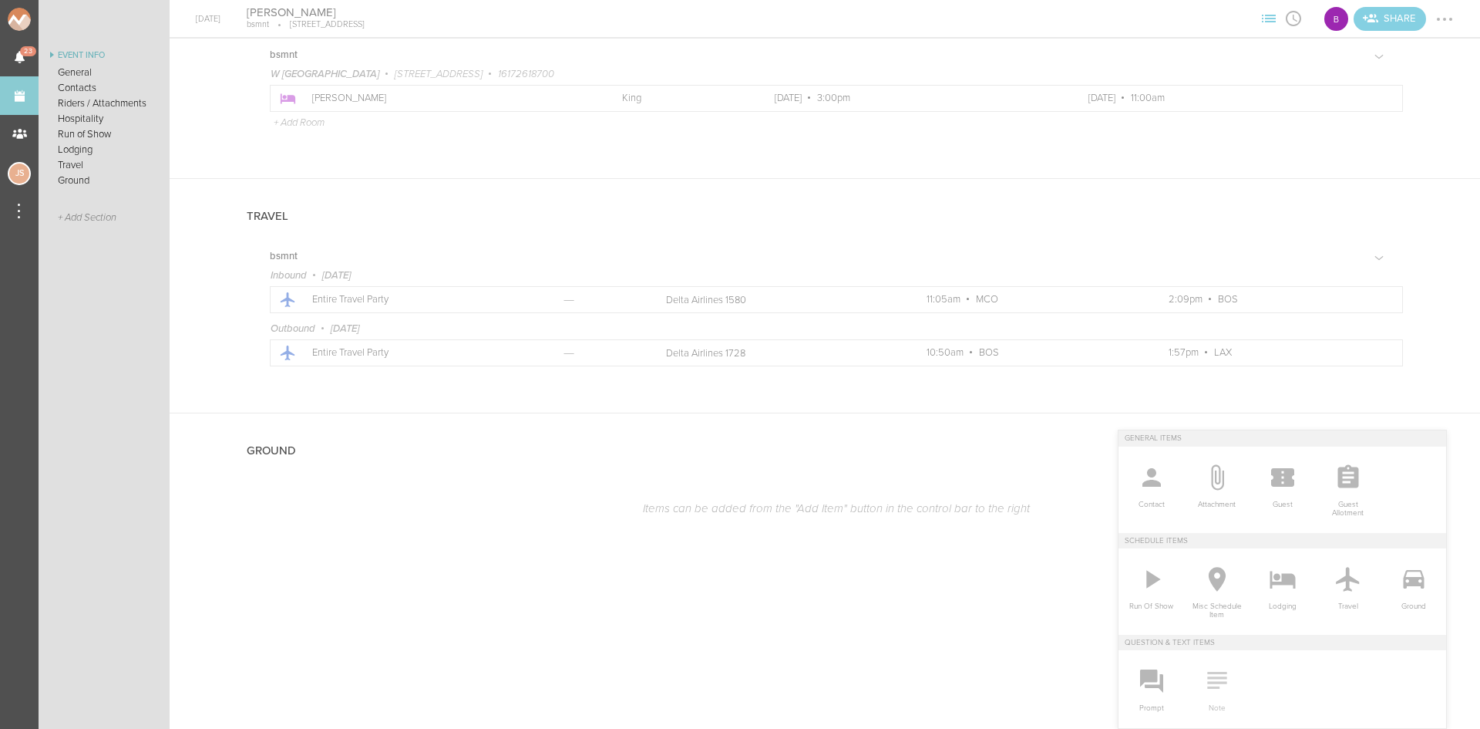
click at [1217, 674] on icon at bounding box center [1217, 680] width 31 height 31
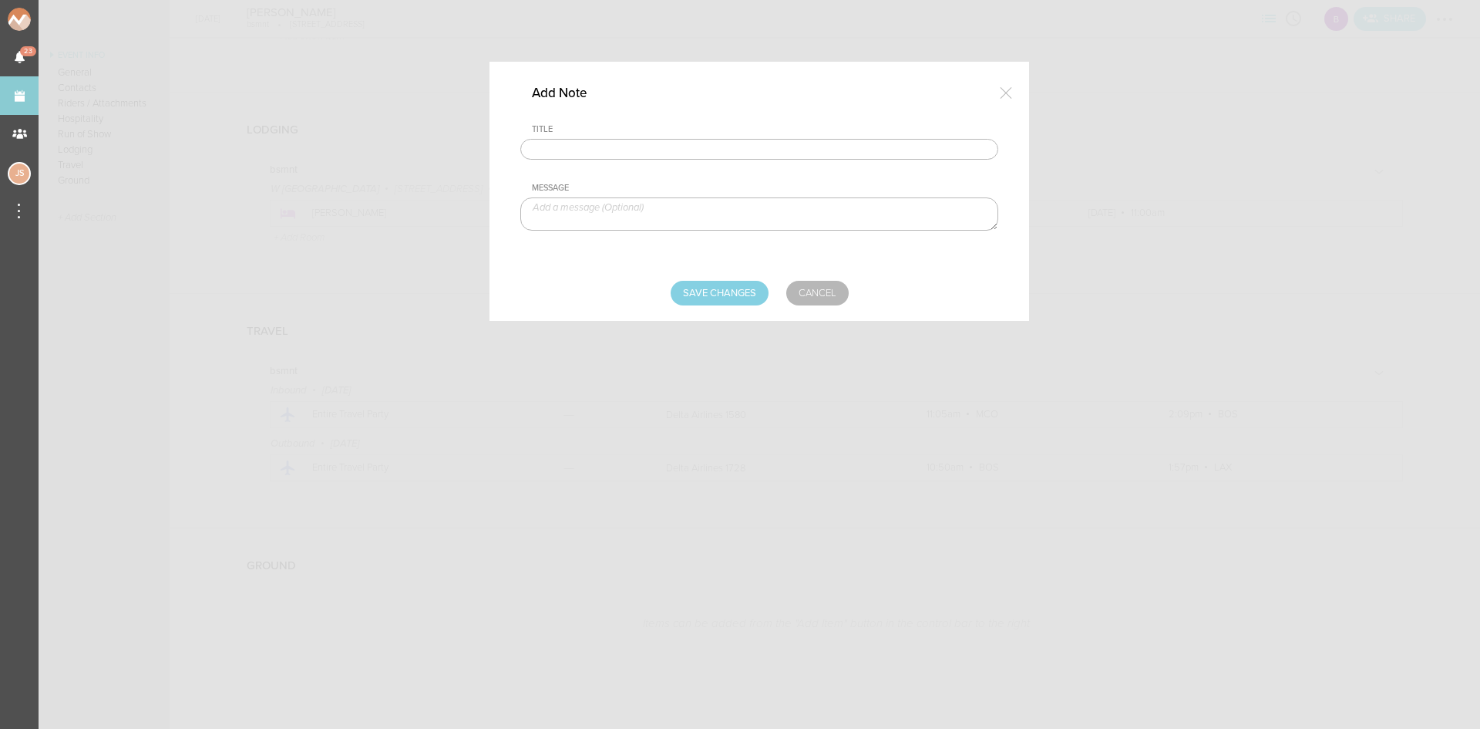
click at [688, 146] on input "text" at bounding box center [759, 150] width 478 height 22
type input "GROUND"
type textarea "Artist has buyout and will UBER"
click at [709, 290] on input "Save Changes" at bounding box center [720, 293] width 98 height 25
type input "Saving..."
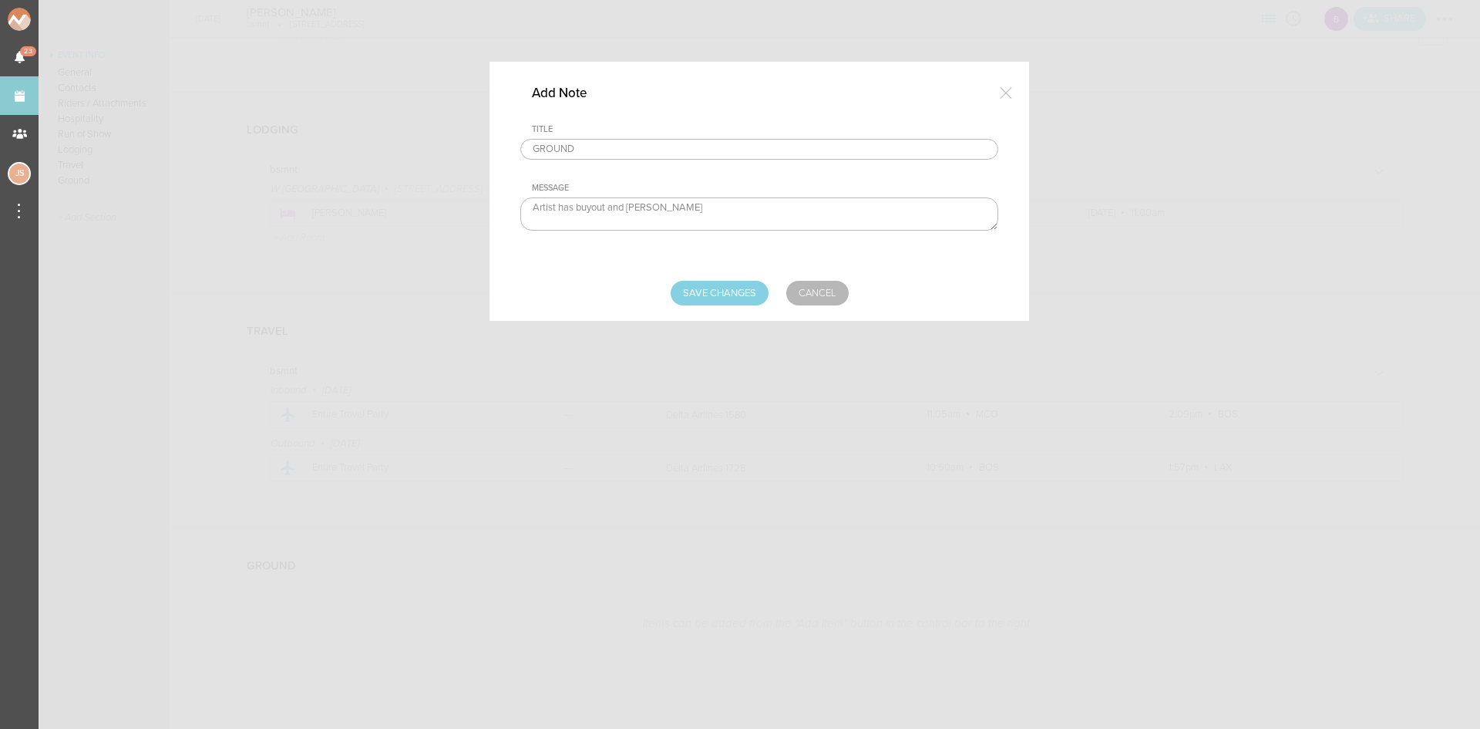
scroll to position [1341, 0]
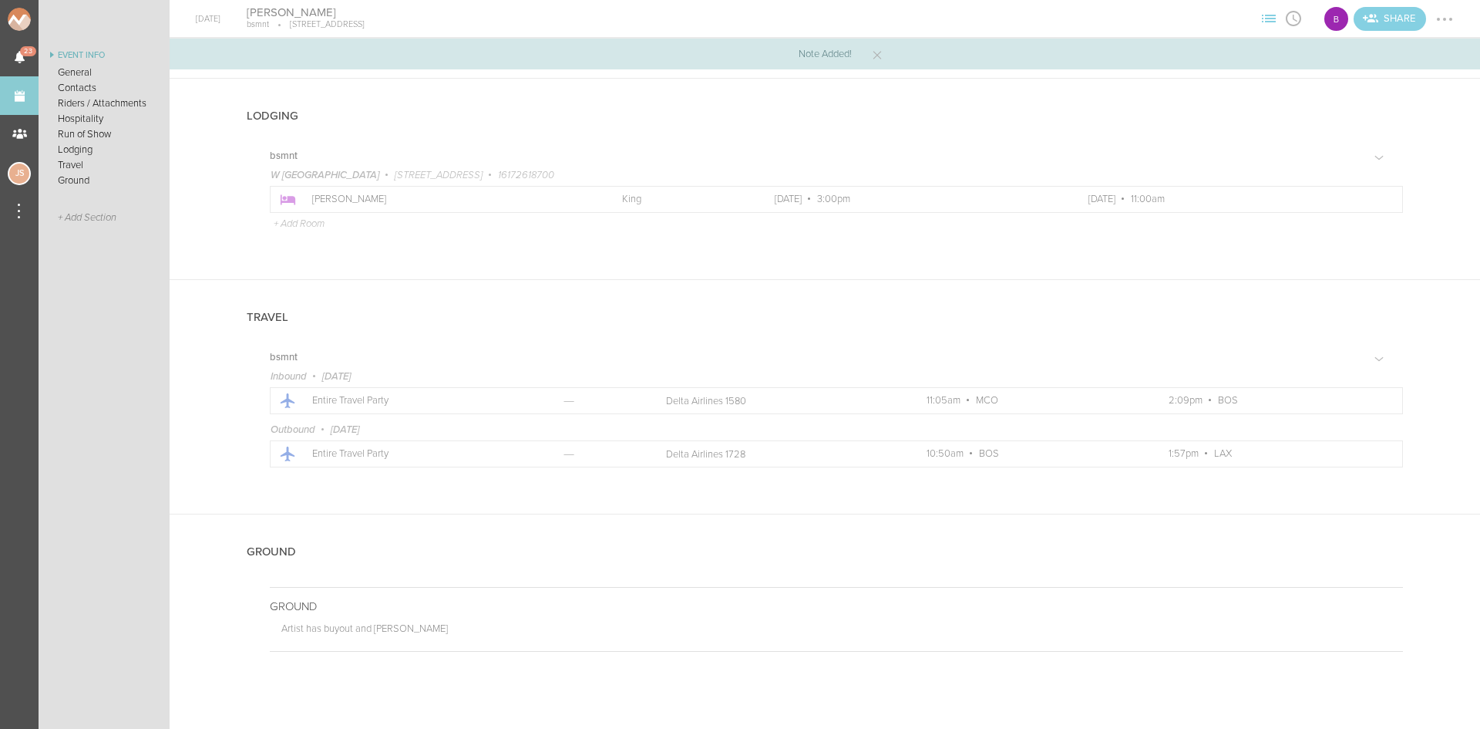
click at [1450, 22] on div at bounding box center [1444, 19] width 25 height 25
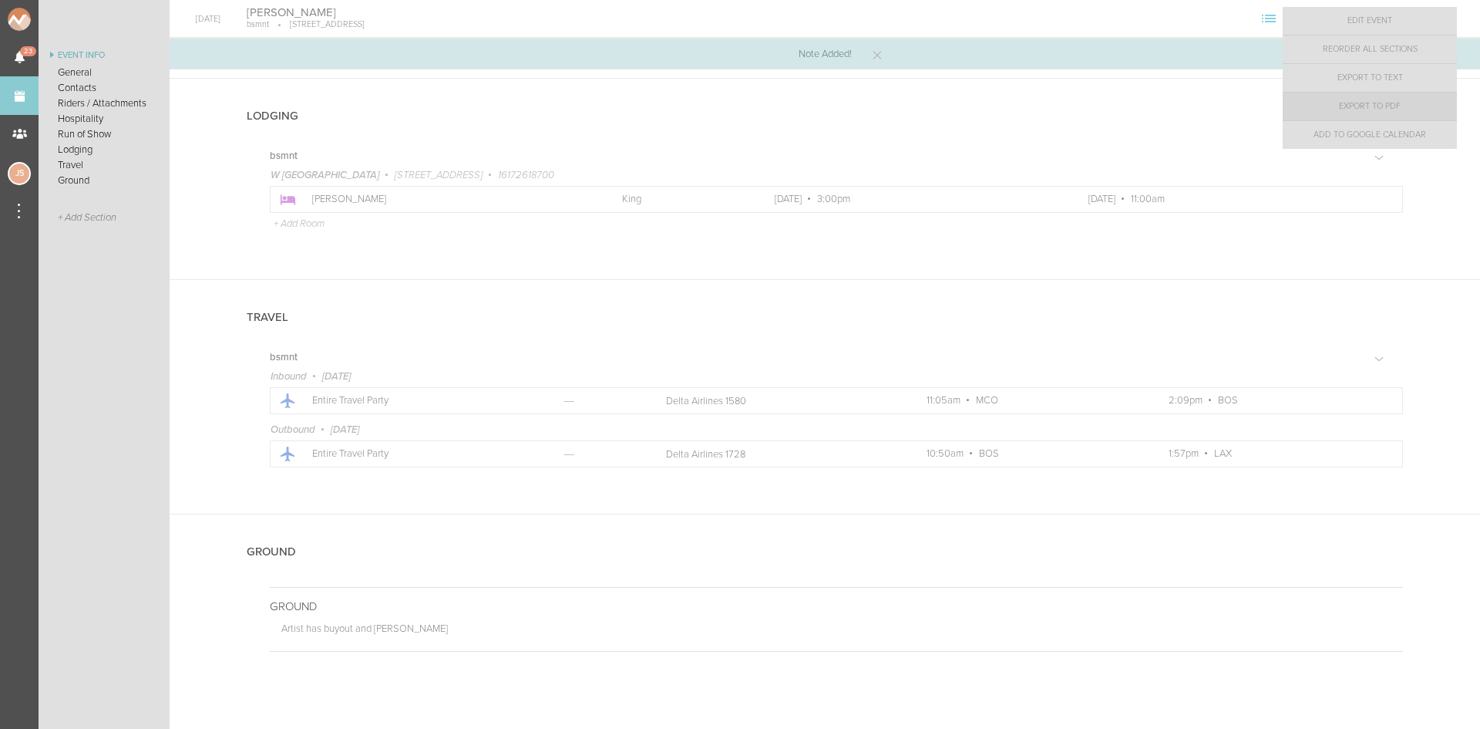
click at [1432, 103] on link "Export to PDF" at bounding box center [1370, 107] width 174 height 28
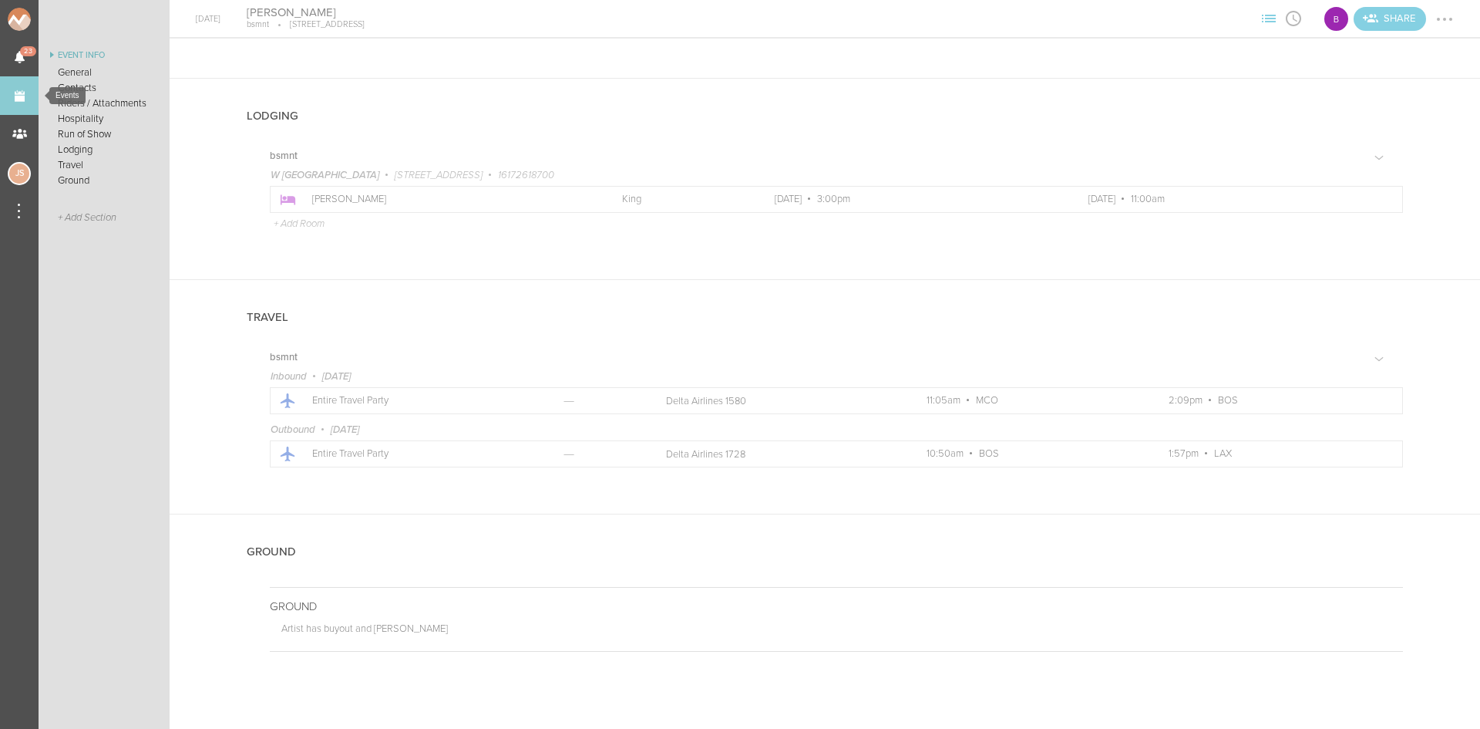
click at [20, 102] on link "Events" at bounding box center [19, 95] width 39 height 39
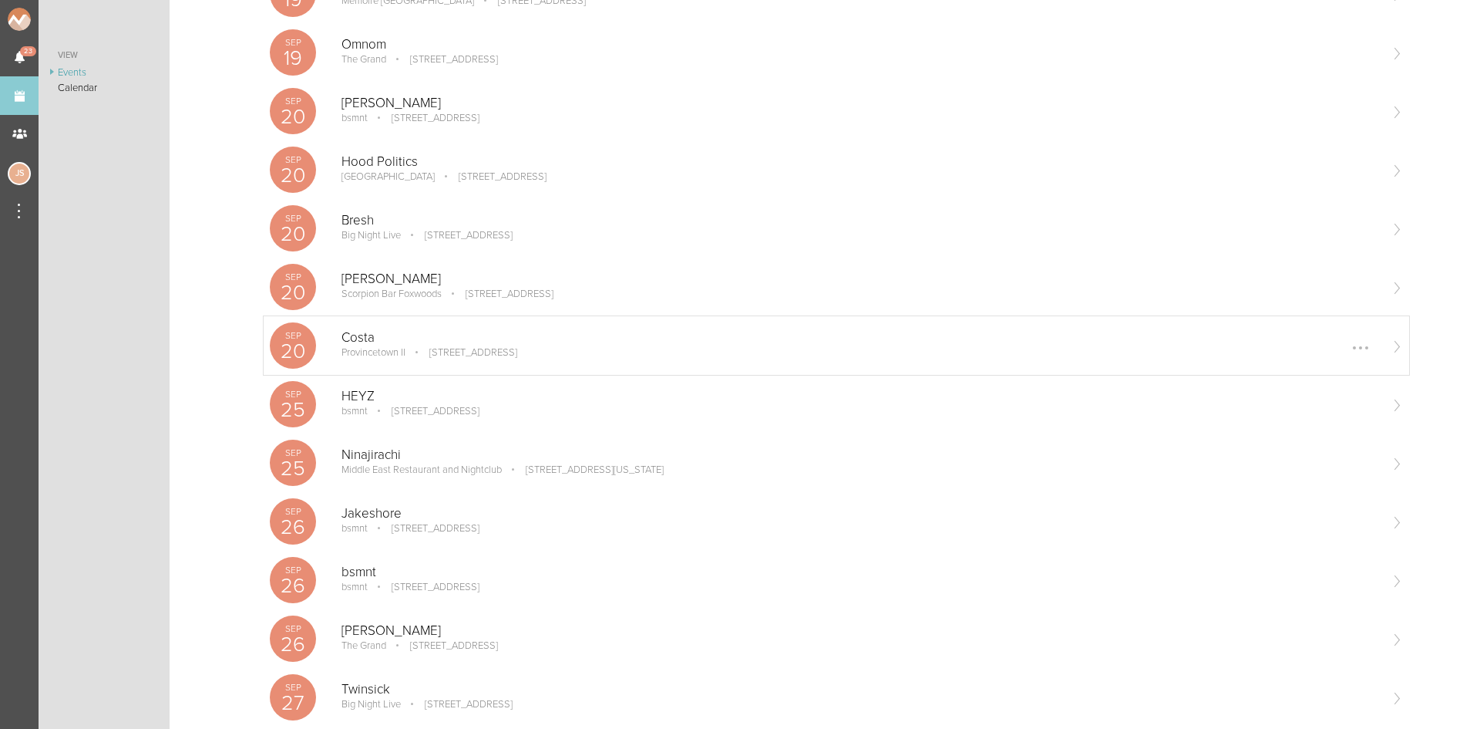
scroll to position [771, 0]
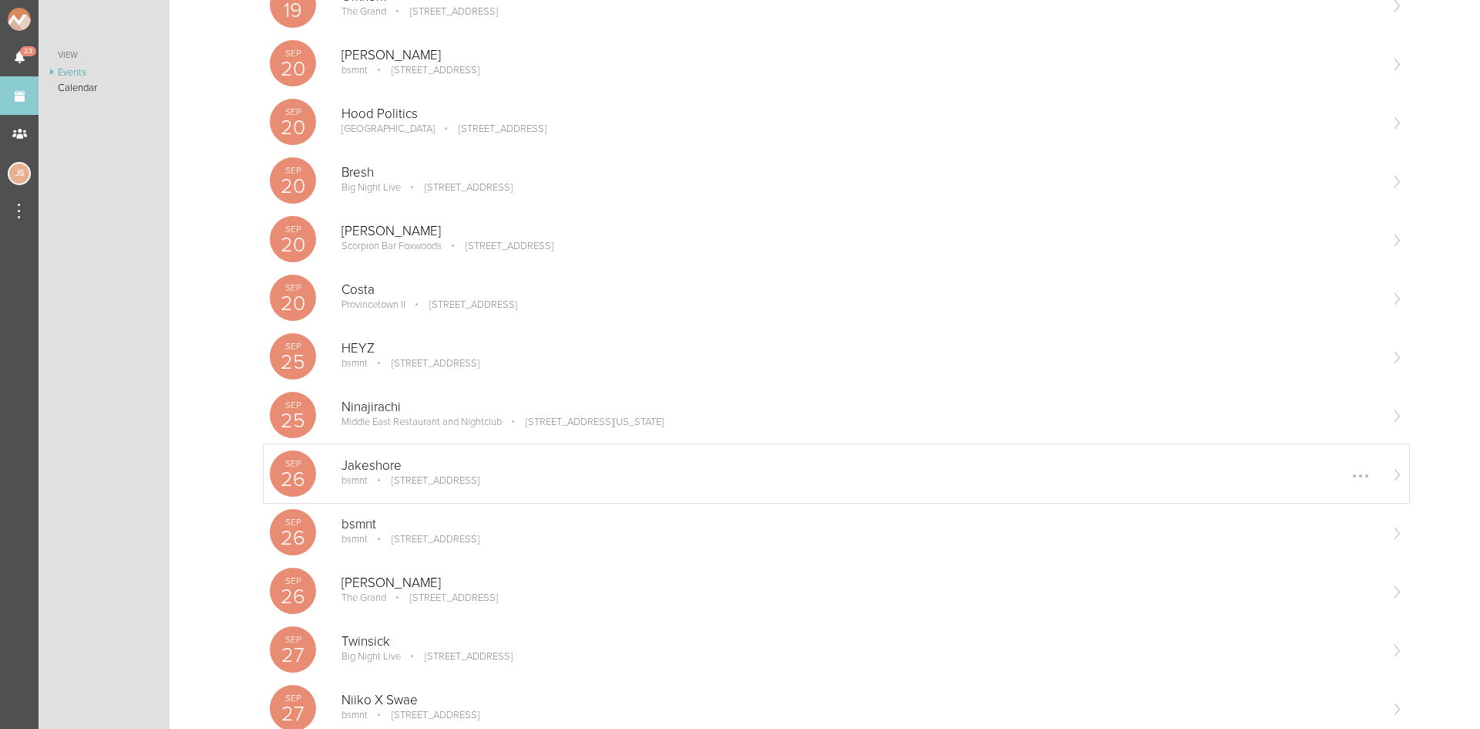
click at [372, 455] on div "[DATE] Jakeshore bsmnt [STREET_ADDRESS] Edit Remove" at bounding box center [837, 473] width 1146 height 59
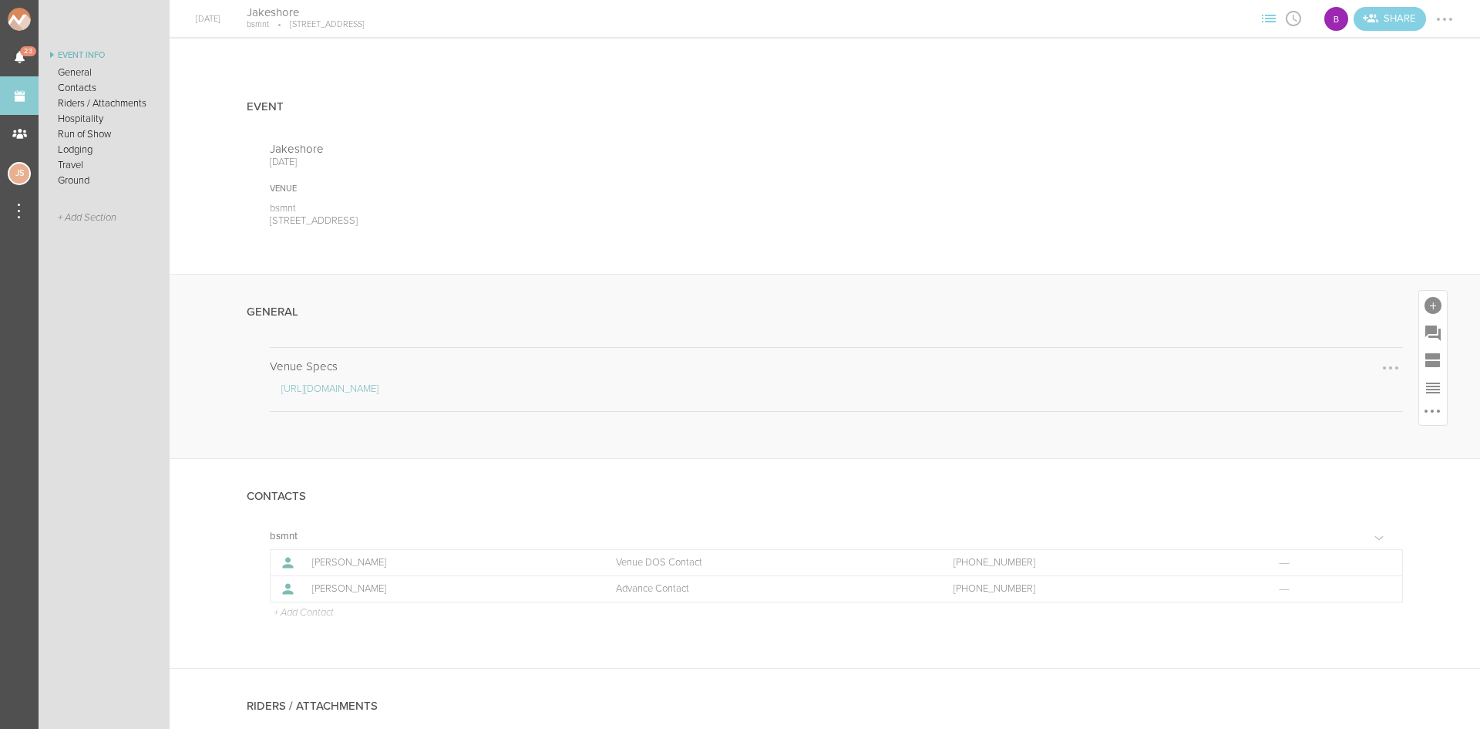
click at [372, 387] on link "[URL][DOMAIN_NAME]" at bounding box center [329, 388] width 97 height 12
click at [25, 104] on link "Events" at bounding box center [19, 95] width 39 height 39
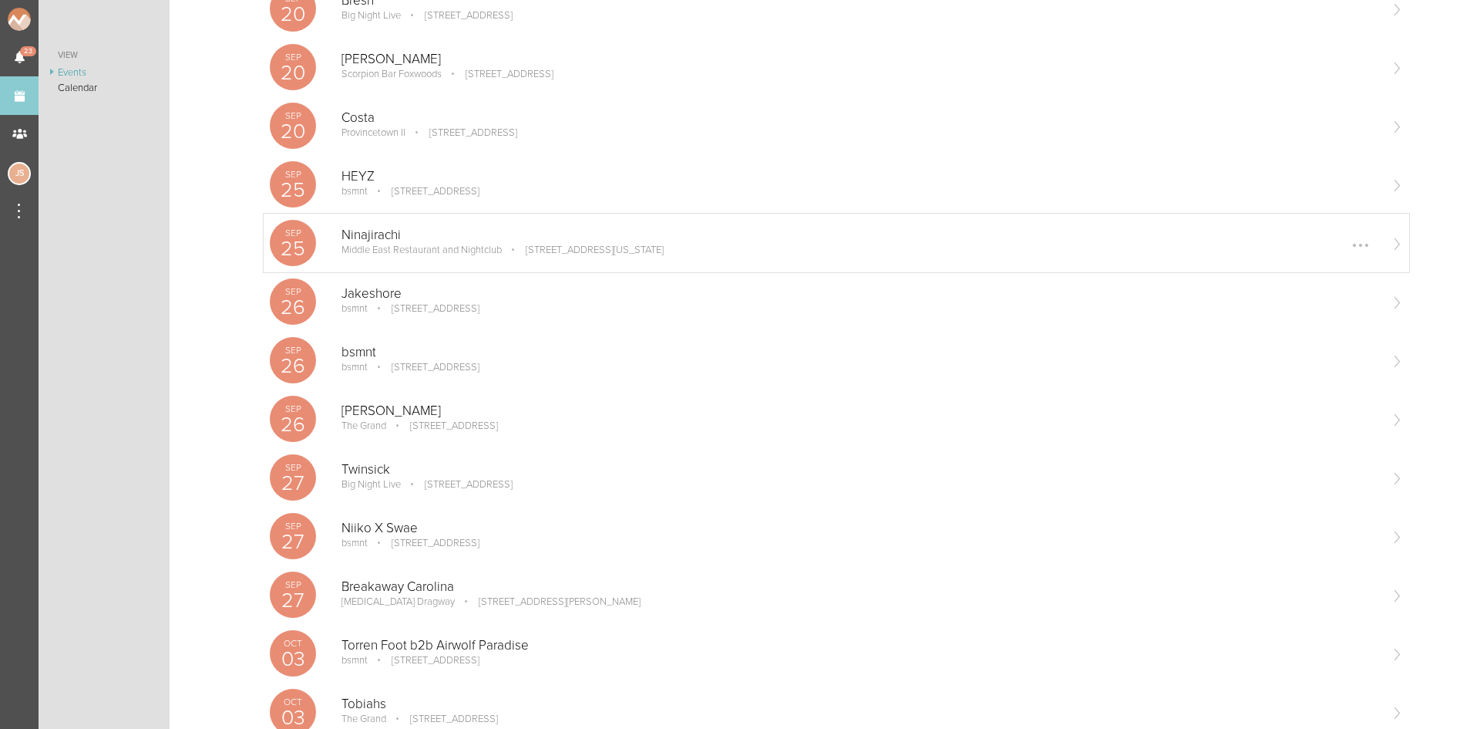
scroll to position [1002, 0]
click at [1348, 242] on div at bounding box center [1360, 244] width 25 height 25
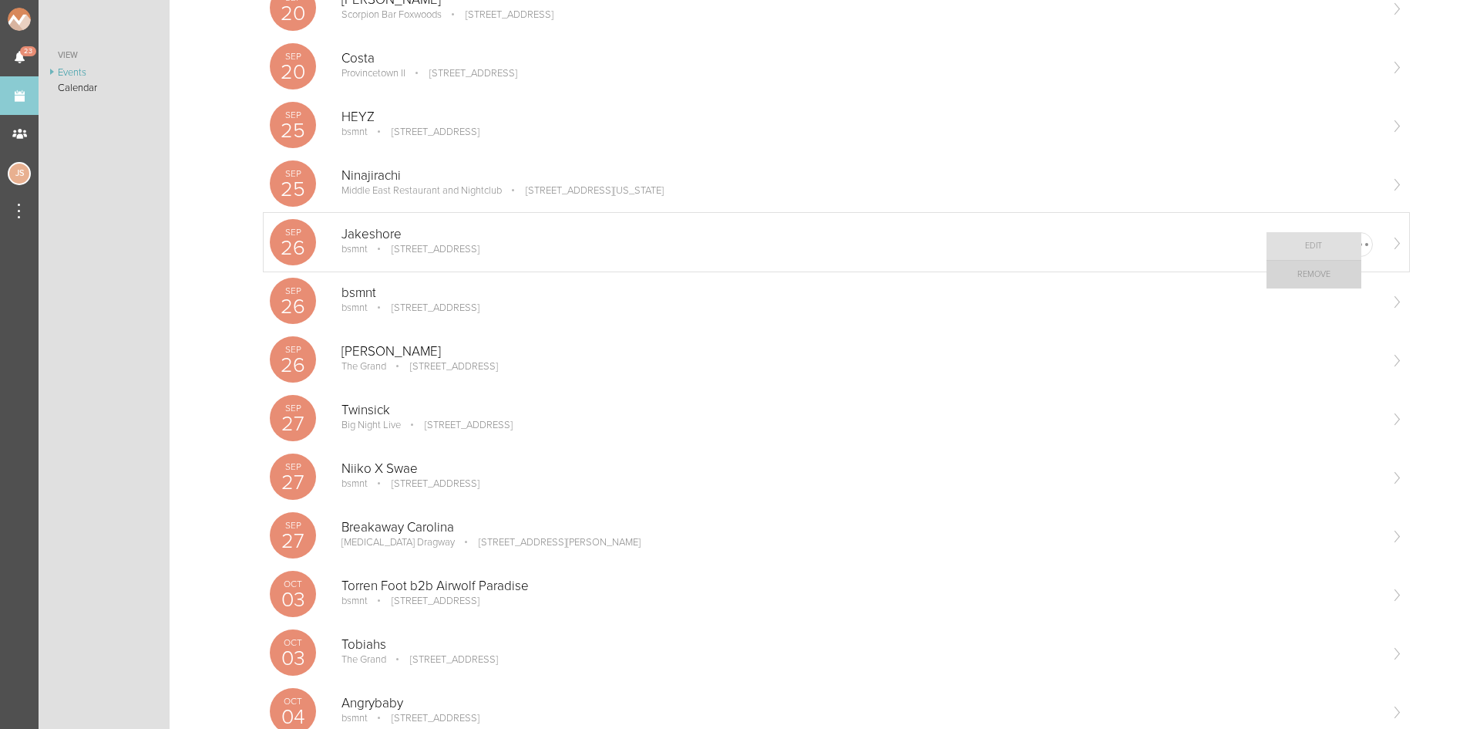
click at [1310, 282] on link "Remove" at bounding box center [1314, 275] width 95 height 28
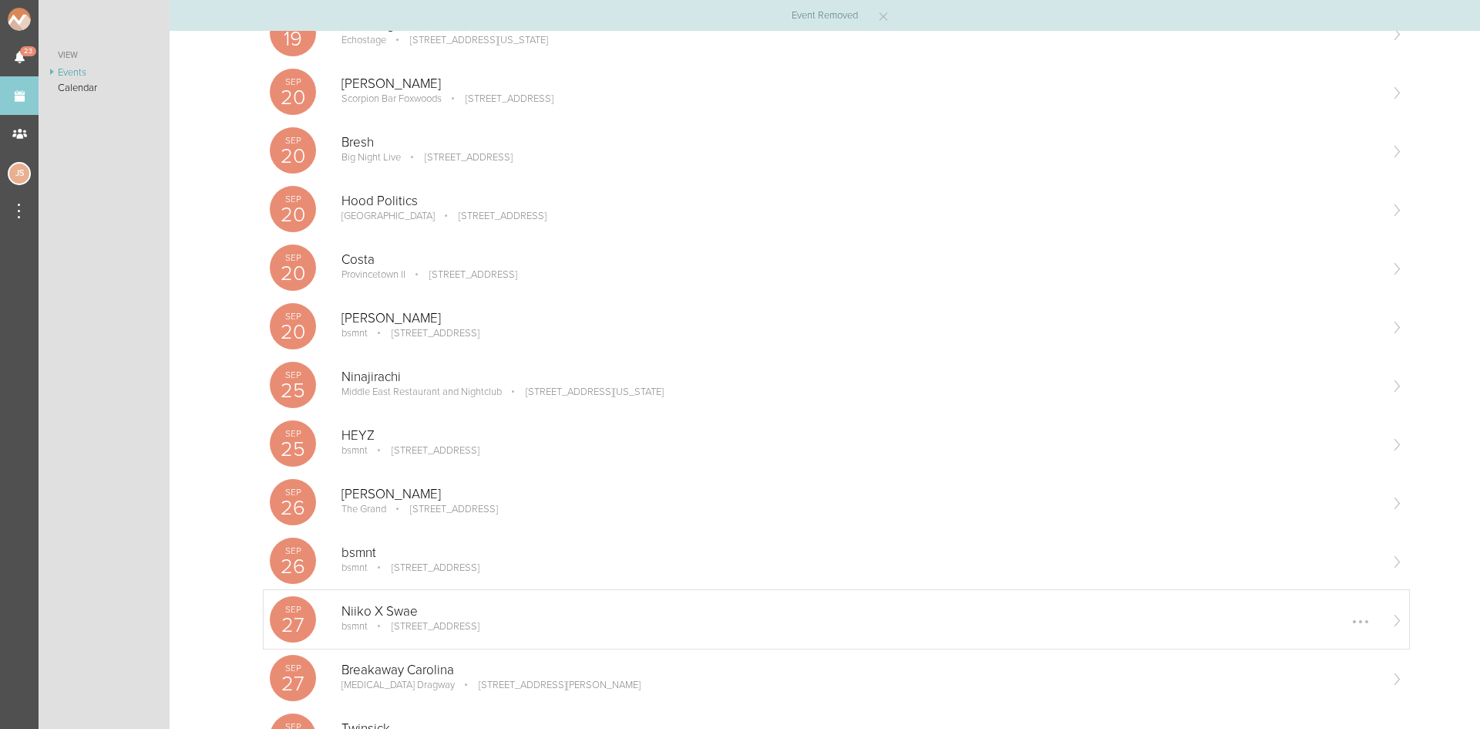
scroll to position [848, 0]
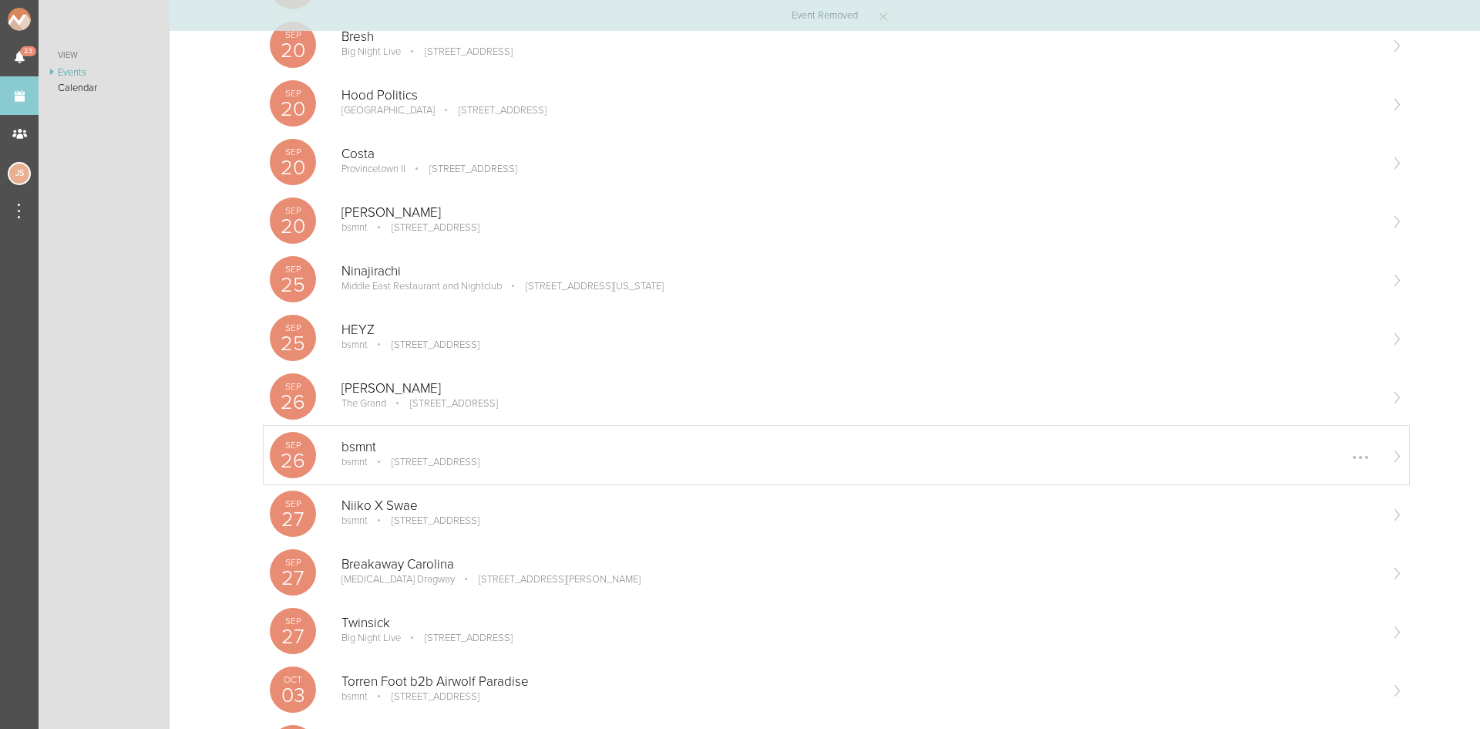
click at [462, 476] on div "[DATE] bsmnt bsmnt [STREET_ADDRESS] Edit Remove" at bounding box center [837, 455] width 1146 height 59
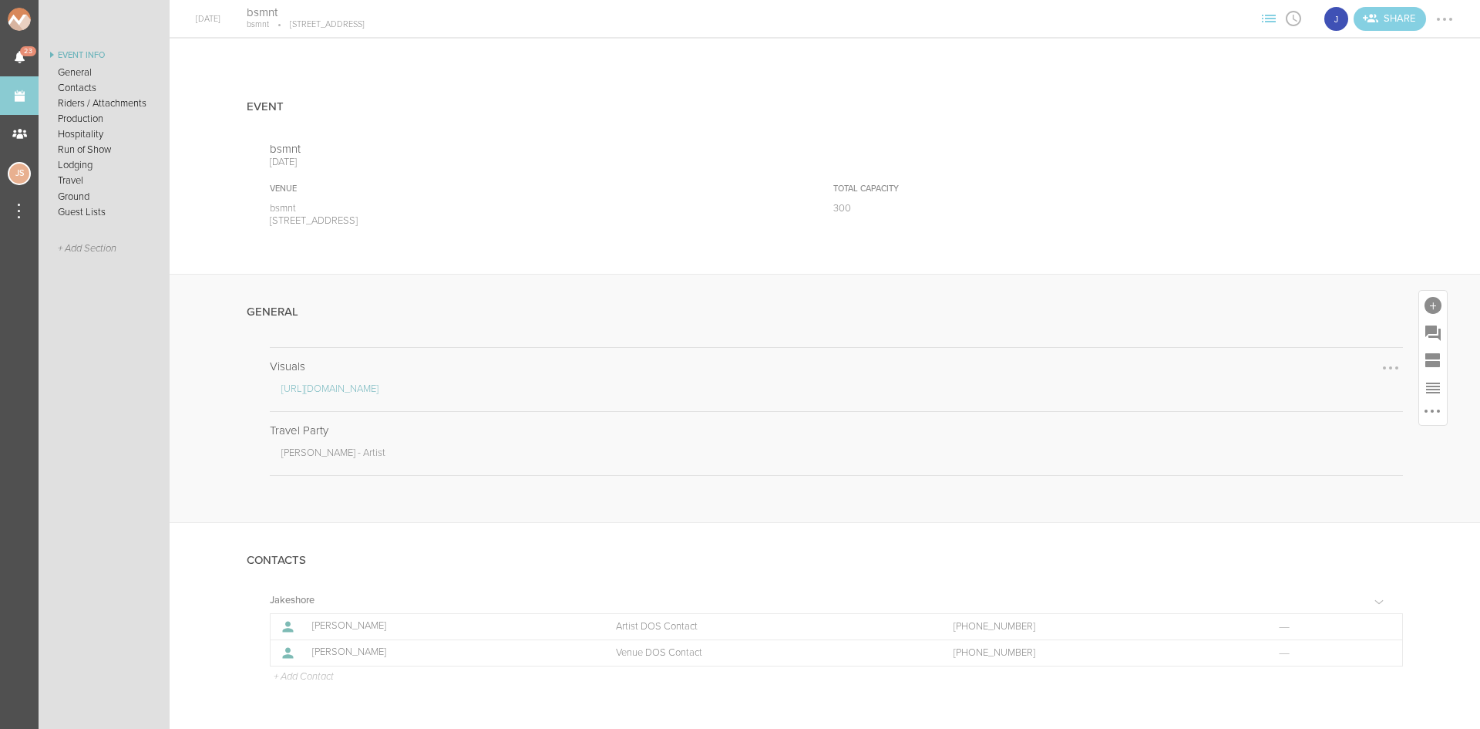
click at [379, 389] on link "https://drive.google.com/drive/folders/13HJcp8tw17HON61QsowiPFyE1aWDyWEI" at bounding box center [329, 388] width 97 height 12
